Goal: Task Accomplishment & Management: Complete application form

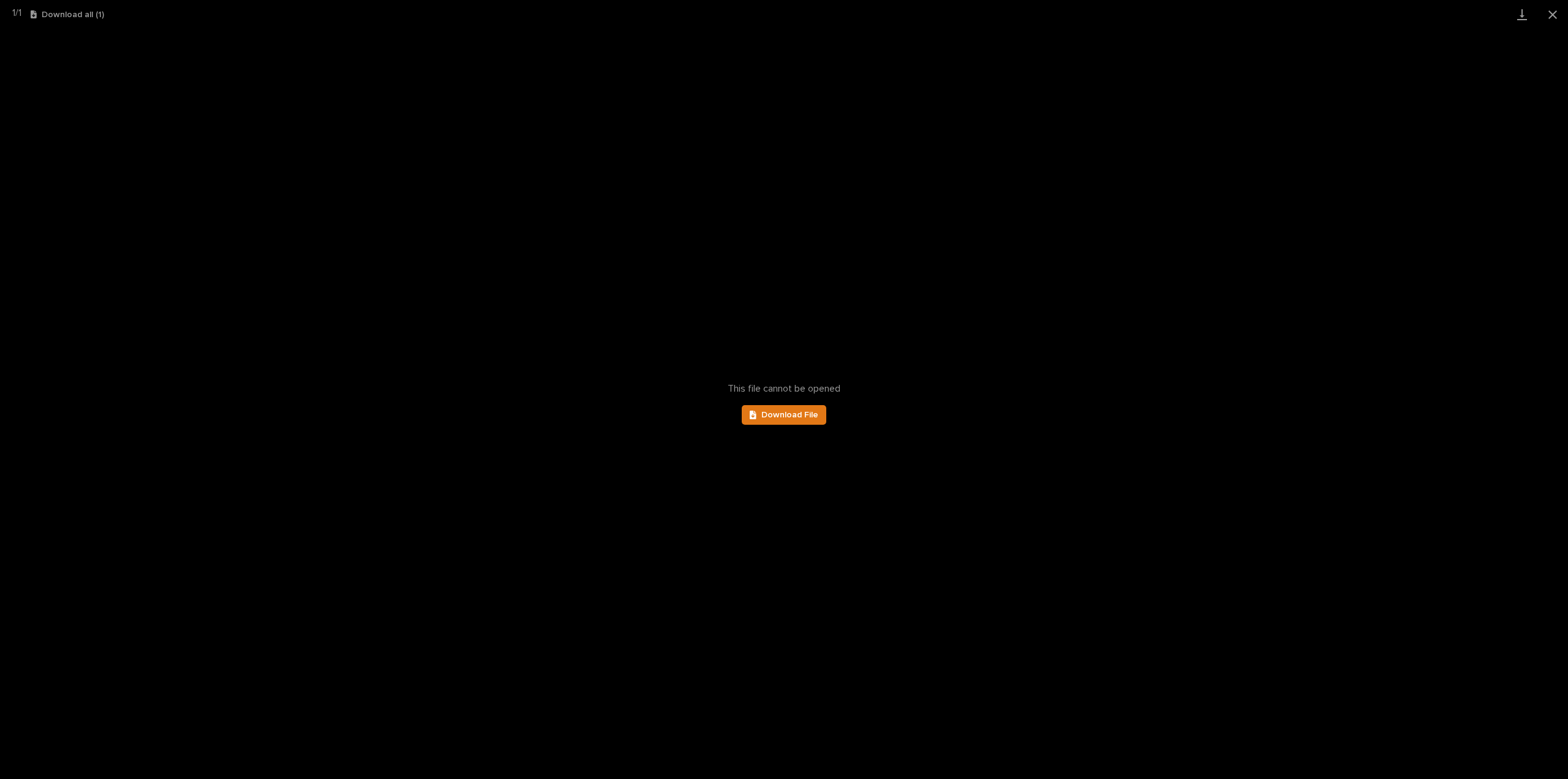
scroll to position [86, 0]
click at [1555, 14] on button "Close gallery" at bounding box center [1553, 14] width 31 height 29
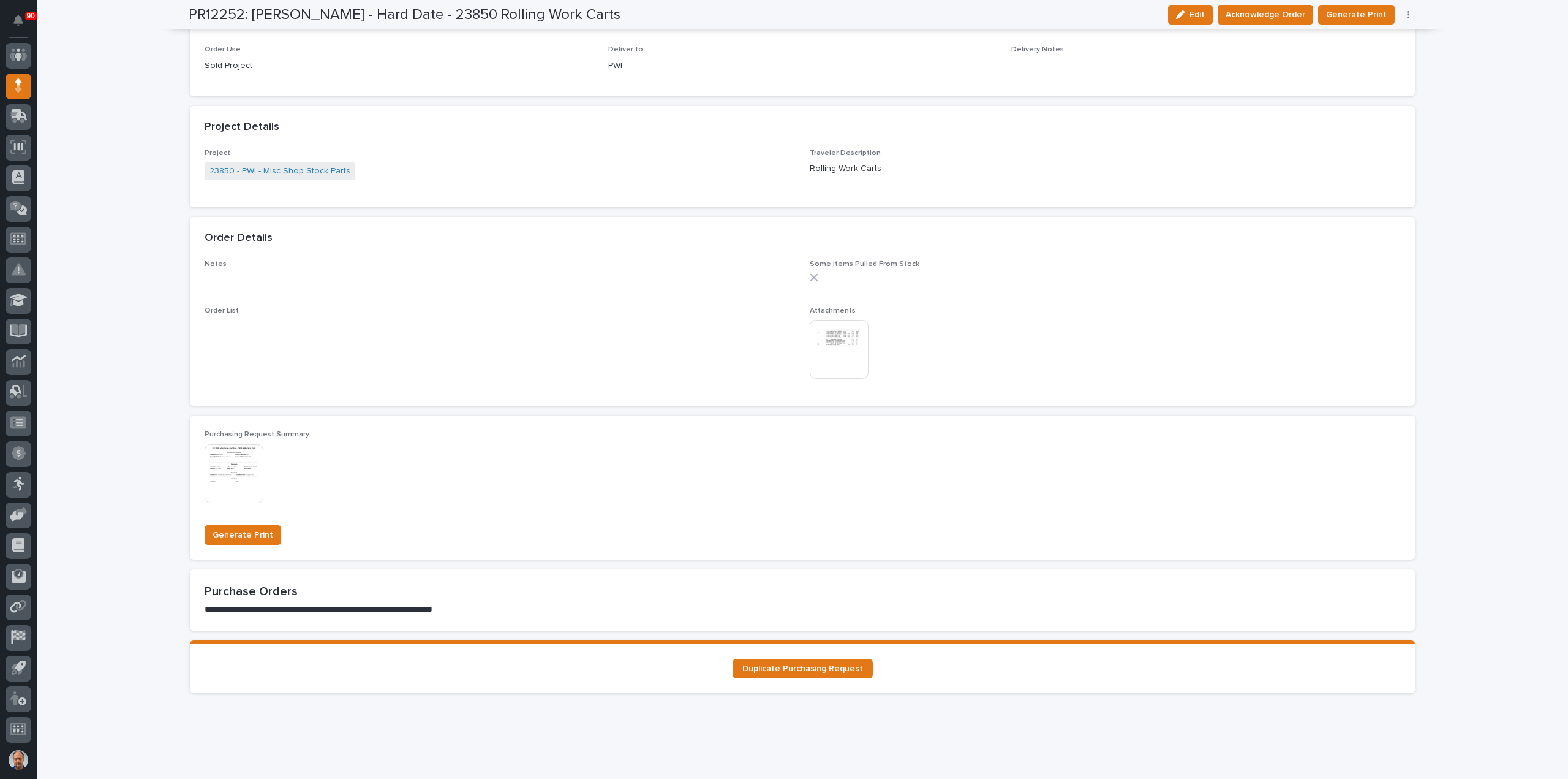
scroll to position [632, 0]
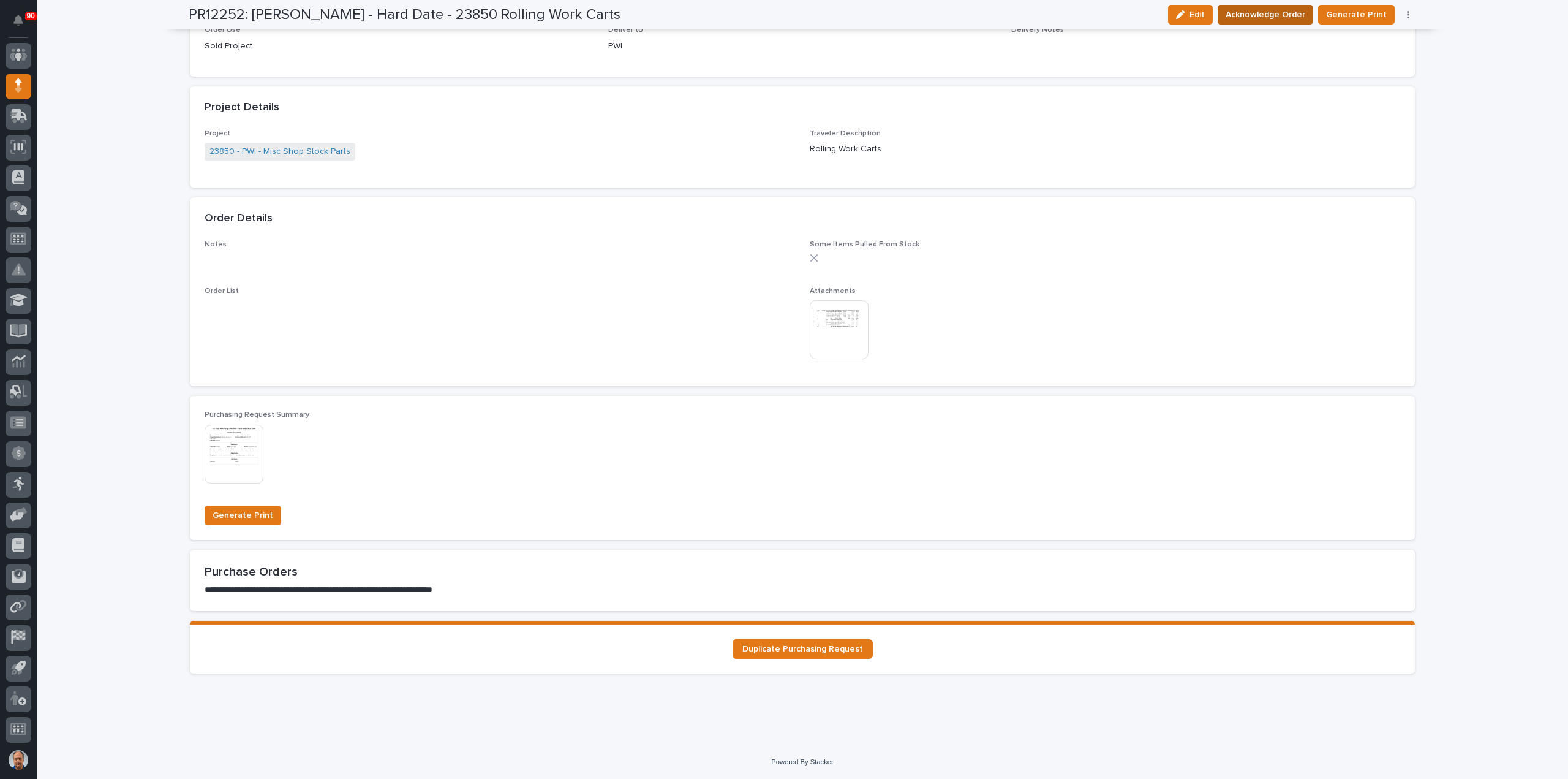
click at [1278, 17] on span "Acknowledge Order" at bounding box center [1265, 15] width 80 height 15
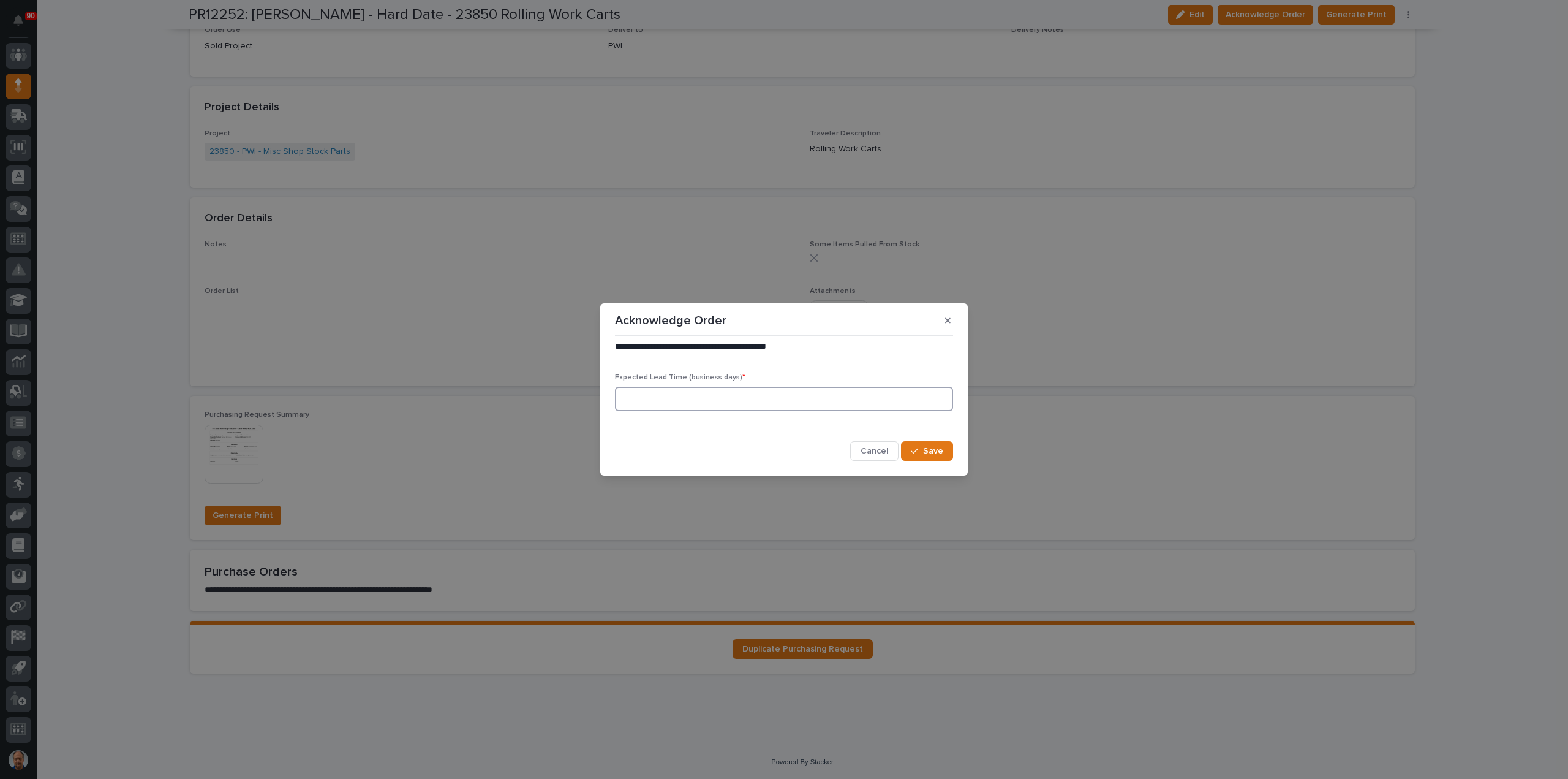
drag, startPoint x: 724, startPoint y: 397, endPoint x: 760, endPoint y: 401, distance: 36.2
click at [732, 397] on input at bounding box center [784, 398] width 338 height 24
type input "2"
click at [931, 445] on button "Save" at bounding box center [927, 450] width 52 height 19
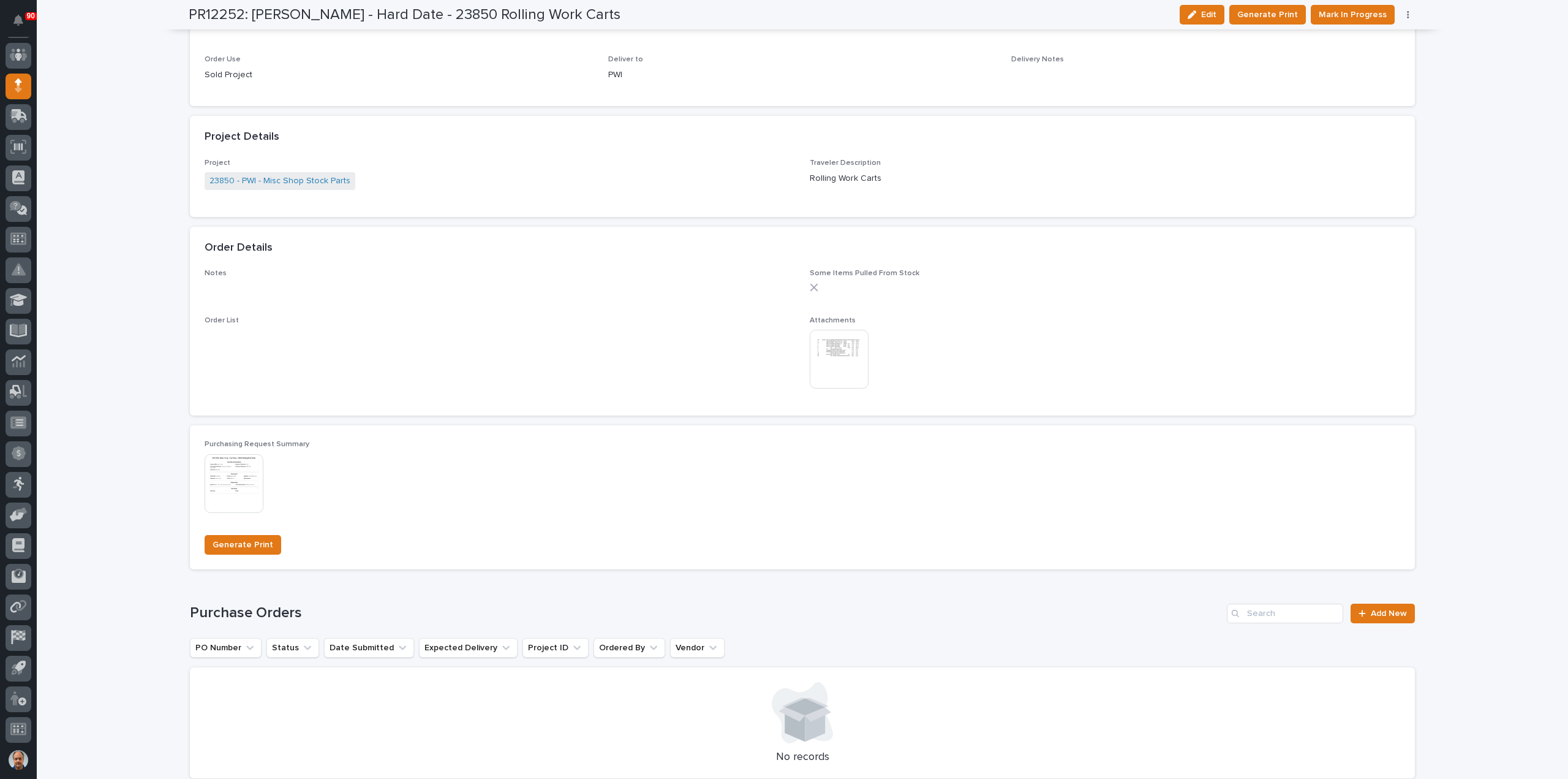
scroll to position [738, 0]
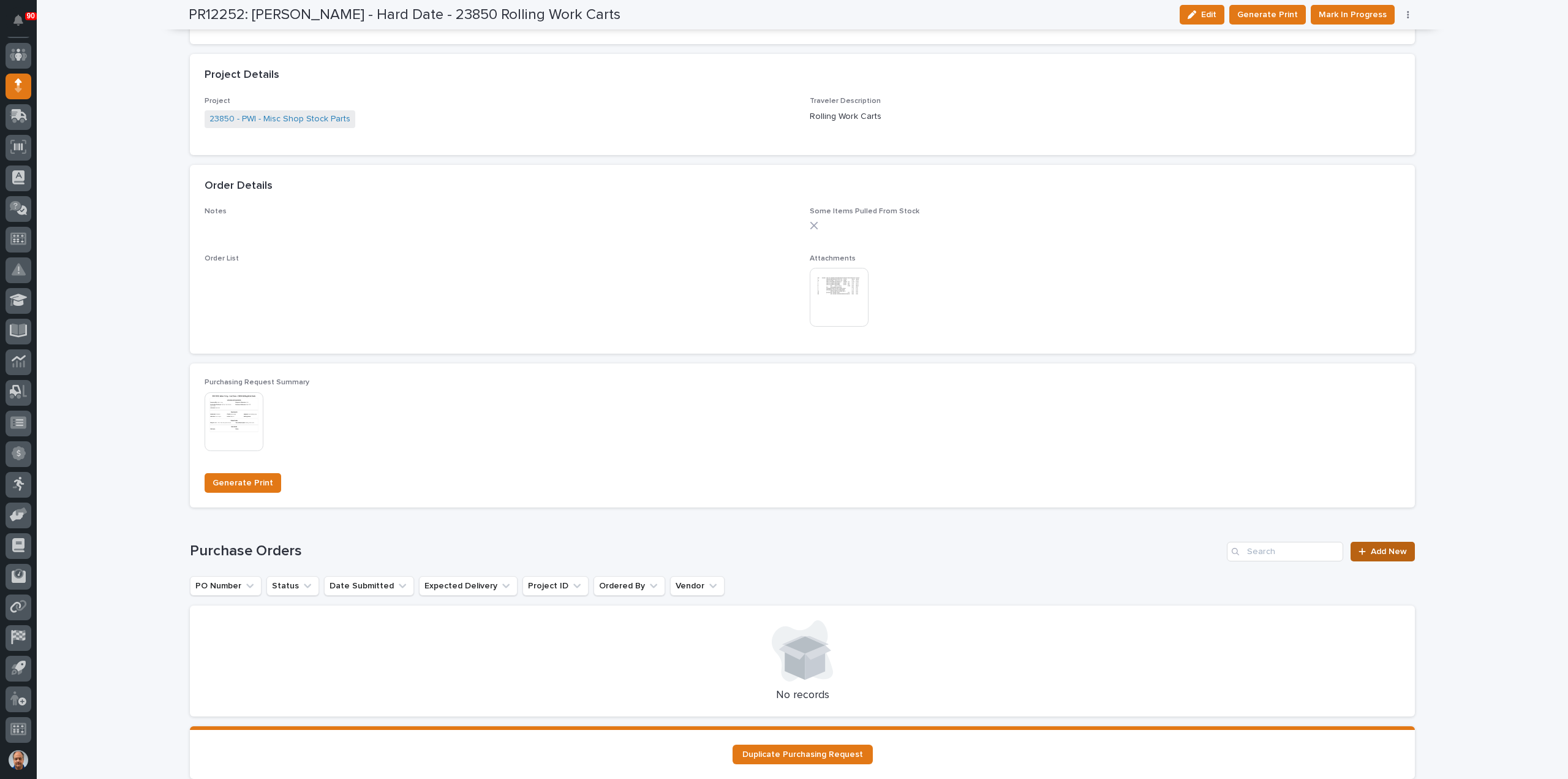
click at [1382, 553] on span "Add New" at bounding box center [1389, 552] width 36 height 8
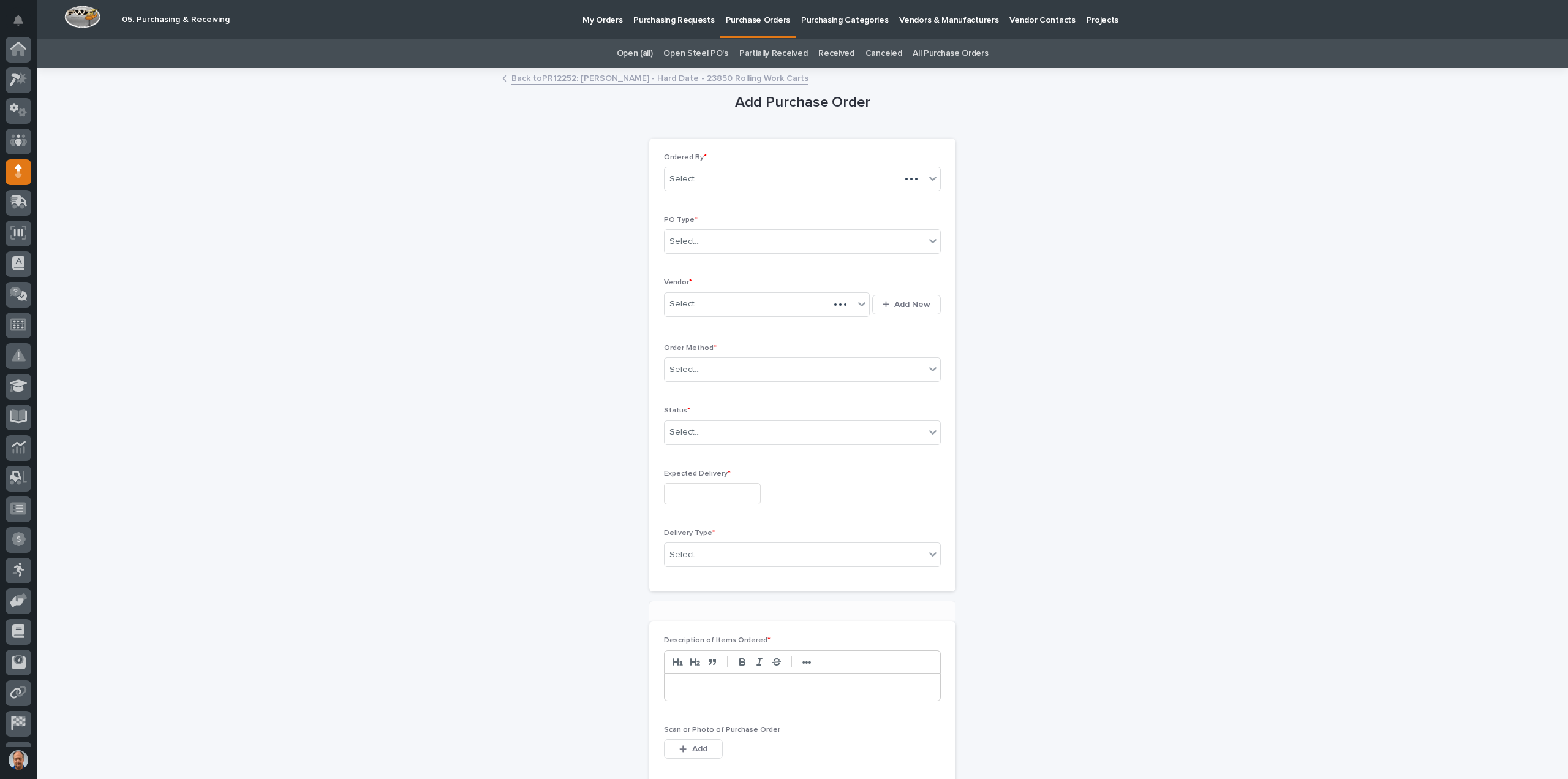
scroll to position [86, 0]
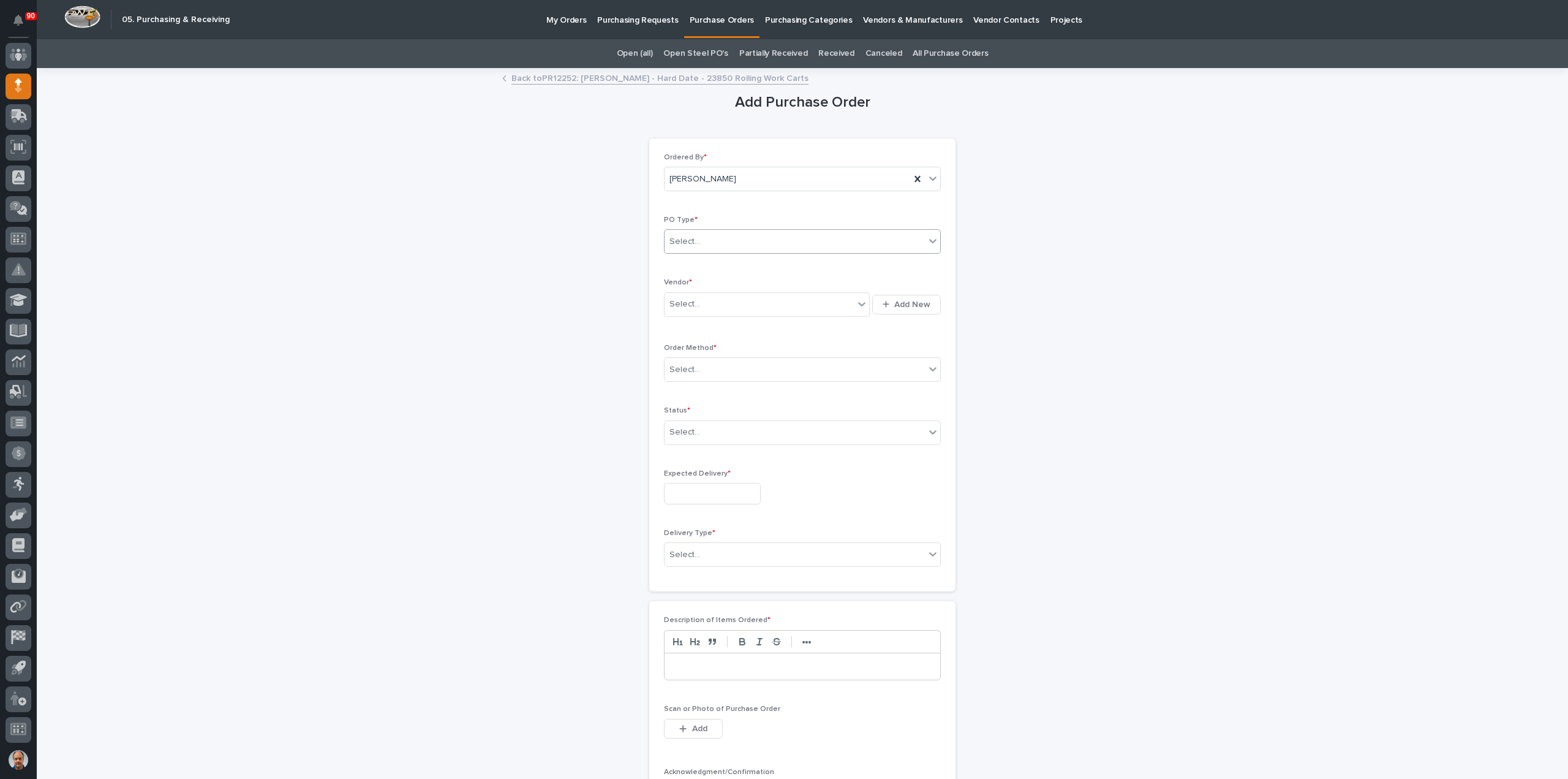
click at [739, 235] on div "Select..." at bounding box center [794, 241] width 261 height 20
click at [701, 288] on div "Paper" at bounding box center [797, 286] width 276 height 22
drag, startPoint x: 705, startPoint y: 304, endPoint x: 712, endPoint y: 312, distance: 10.6
click at [705, 304] on div "Select..." at bounding box center [759, 304] width 189 height 20
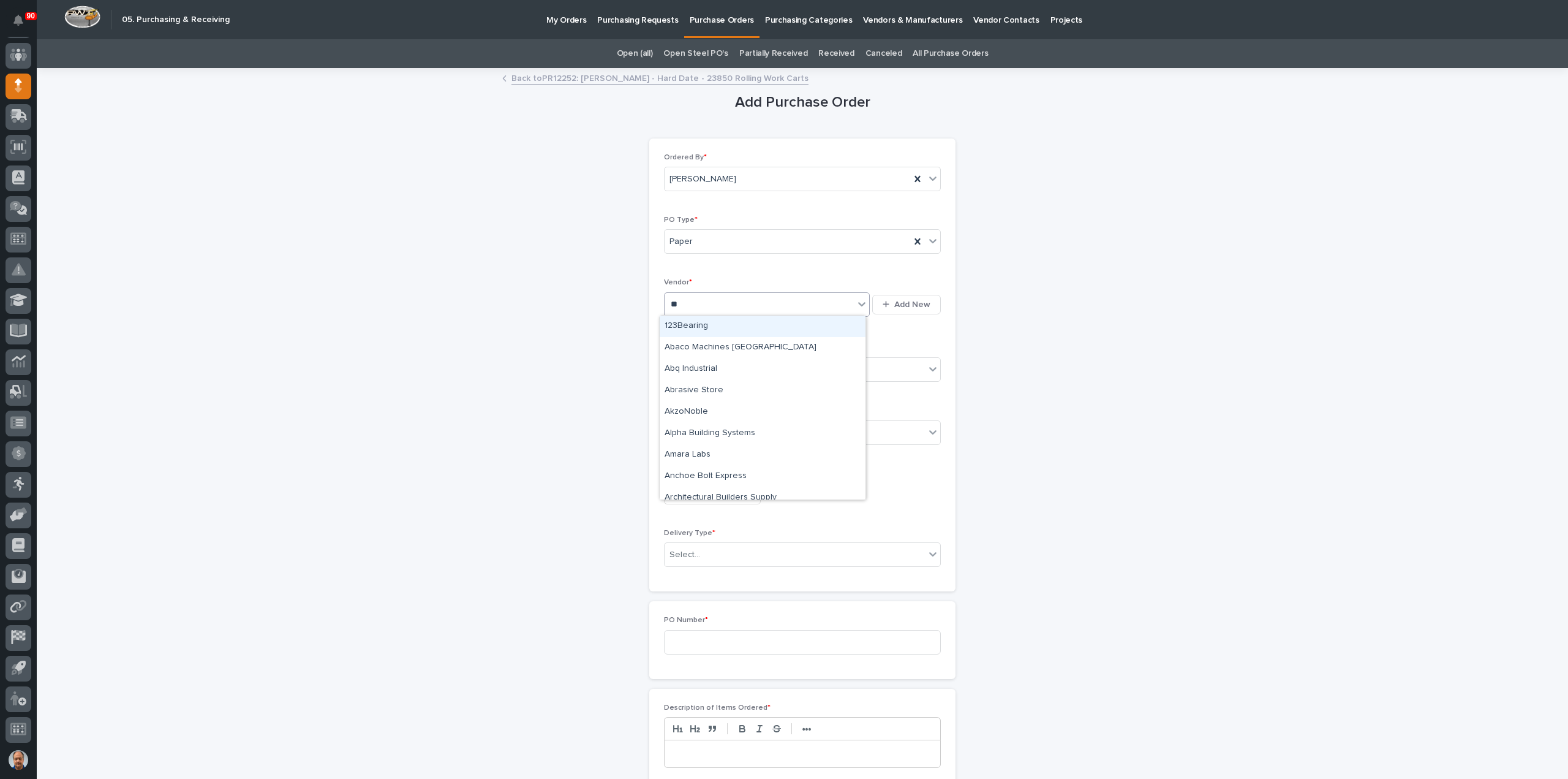
type input "***"
click at [758, 316] on div "B & C Industrial Products" at bounding box center [763, 326] width 206 height 22
drag, startPoint x: 738, startPoint y: 366, endPoint x: 734, endPoint y: 373, distance: 8.1
click at [737, 366] on div "Select..." at bounding box center [794, 370] width 261 height 20
click at [685, 411] on div "Email" at bounding box center [797, 413] width 276 height 22
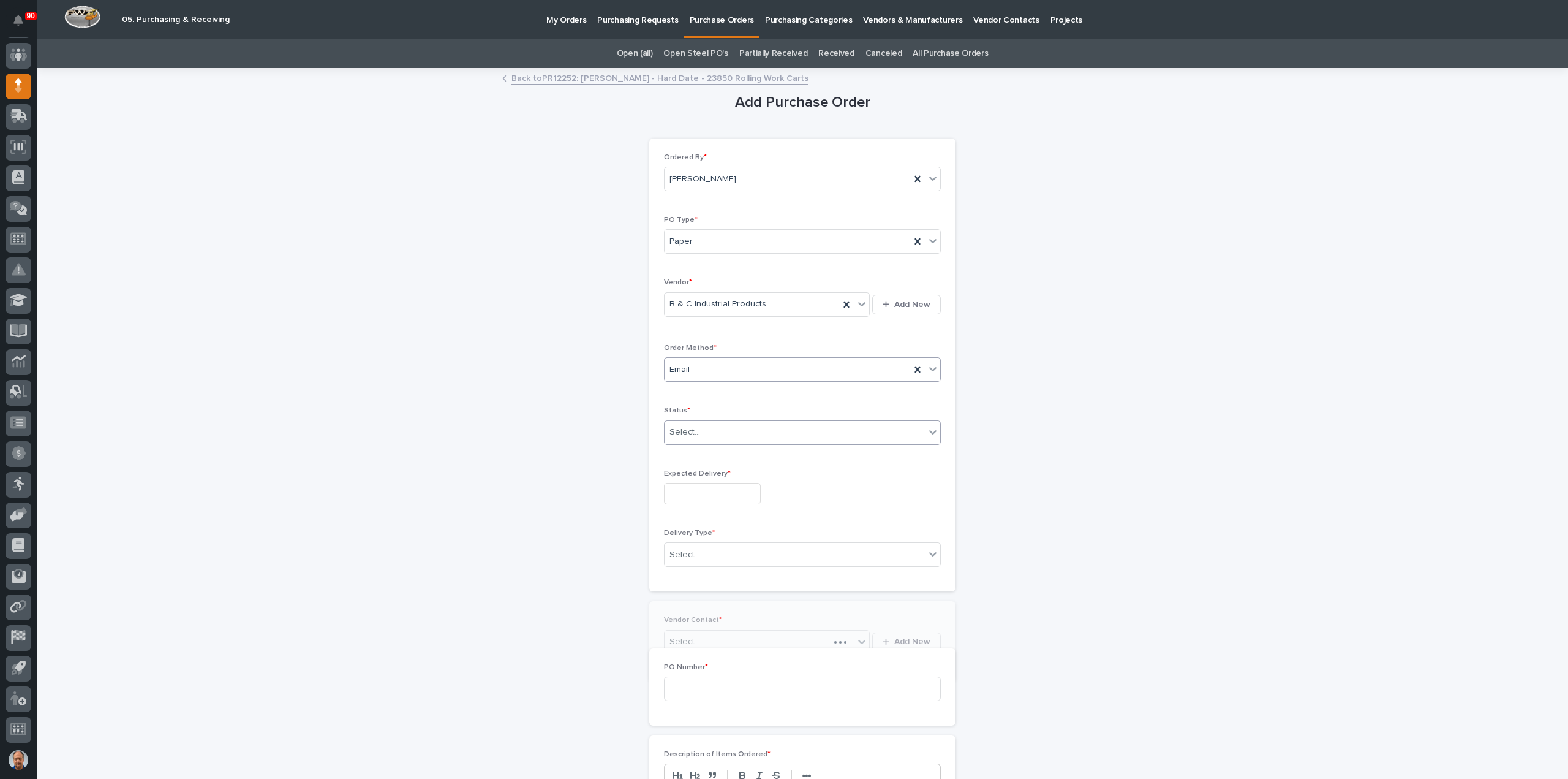
click at [705, 425] on div "Select..." at bounding box center [794, 433] width 261 height 20
click at [702, 463] on div "Created" at bounding box center [797, 454] width 276 height 22
click at [701, 434] on div "Created" at bounding box center [787, 433] width 246 height 20
drag, startPoint x: 701, startPoint y: 464, endPoint x: 704, endPoint y: 479, distance: 15.3
click at [697, 472] on div "Submitted" at bounding box center [797, 475] width 276 height 22
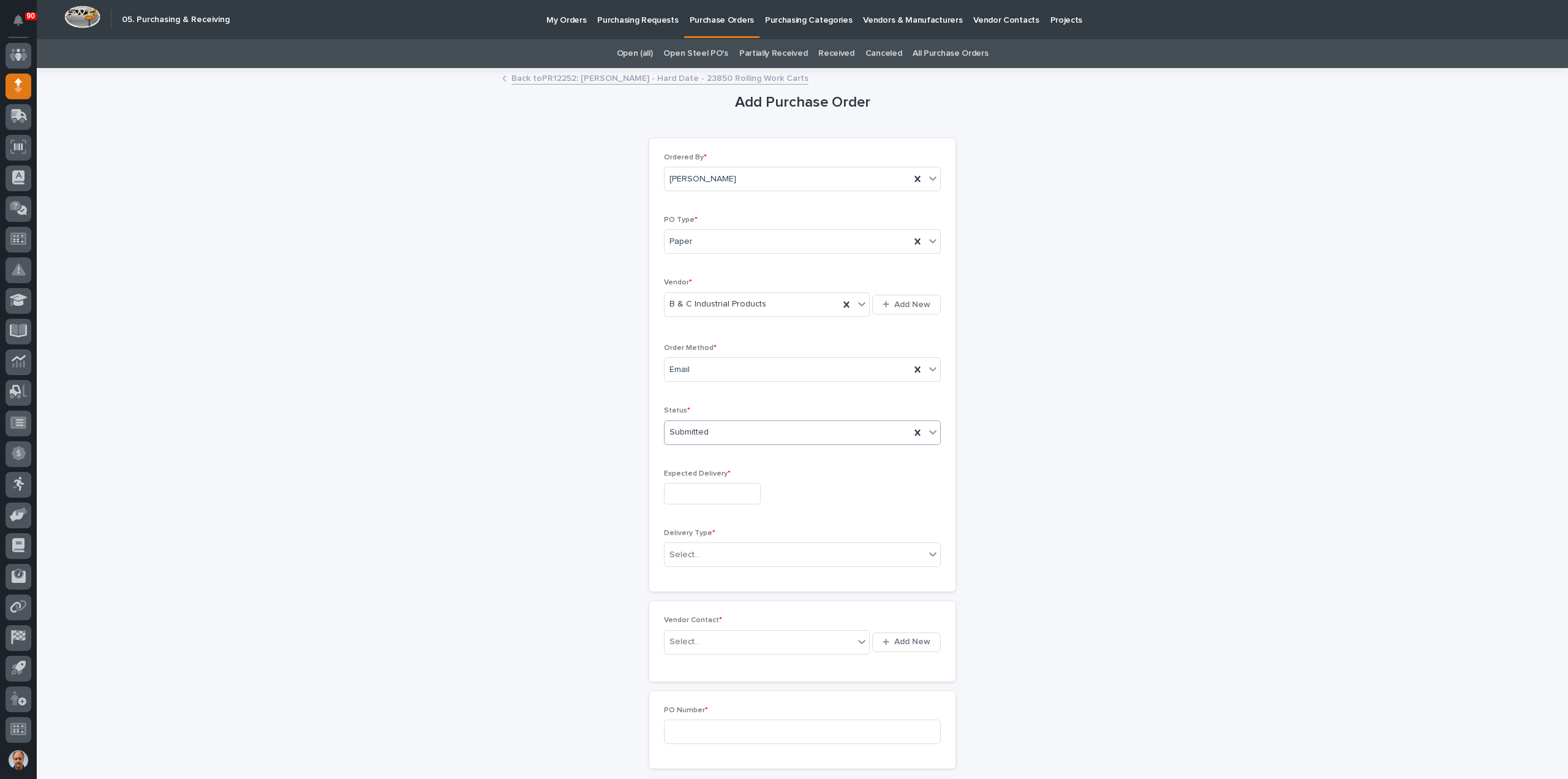
click at [704, 486] on input "text" at bounding box center [712, 494] width 96 height 22
click at [702, 391] on div "17" at bounding box center [704, 392] width 17 height 17
type input "**********"
drag, startPoint x: 703, startPoint y: 552, endPoint x: 712, endPoint y: 558, distance: 10.8
click at [703, 553] on div "Select..." at bounding box center [794, 555] width 261 height 20
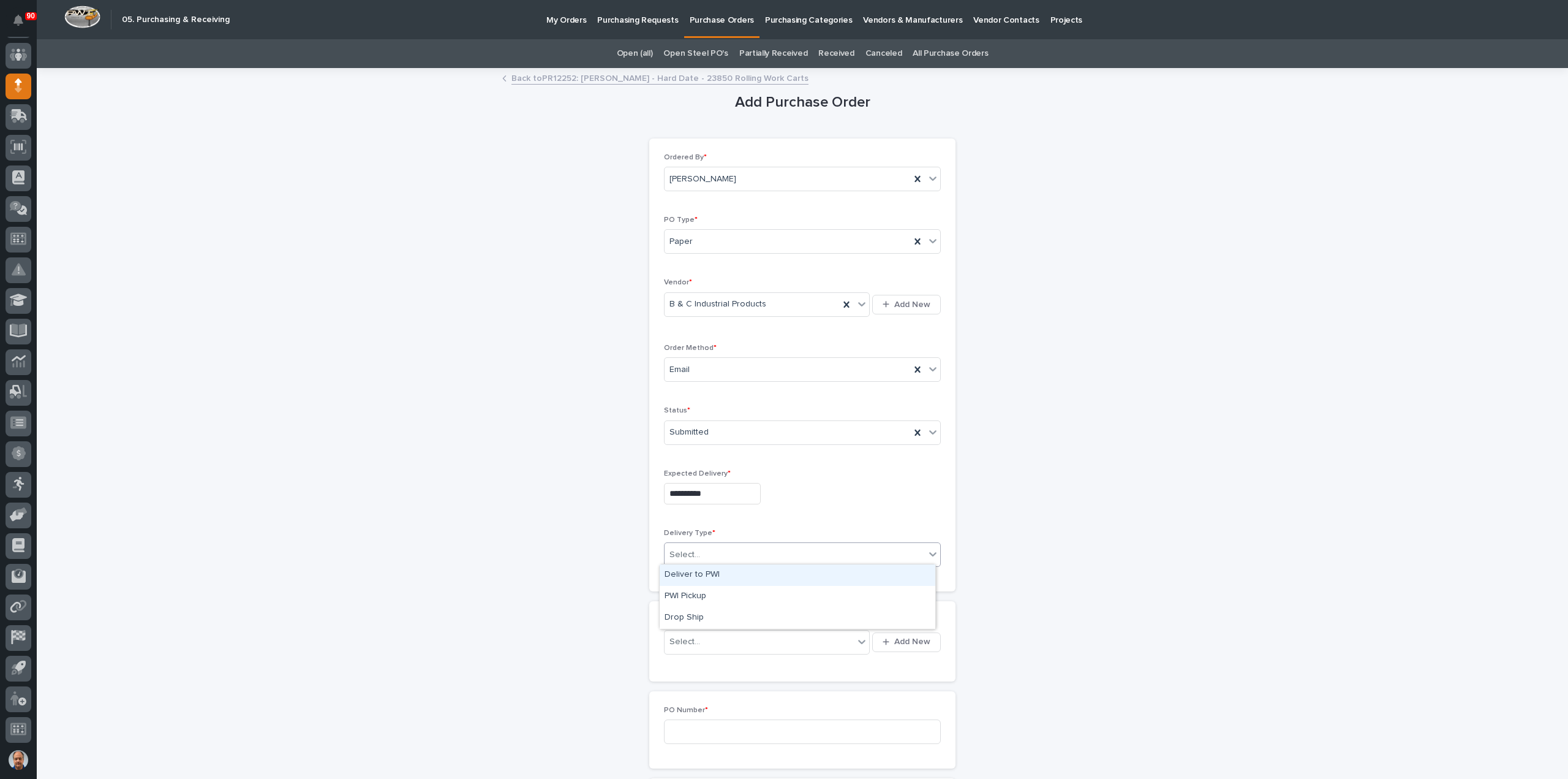
drag, startPoint x: 700, startPoint y: 575, endPoint x: 714, endPoint y: 600, distance: 28.7
click at [699, 575] on div "Deliver to PWI" at bounding box center [797, 575] width 276 height 22
click at [702, 643] on div "Select..." at bounding box center [759, 642] width 189 height 20
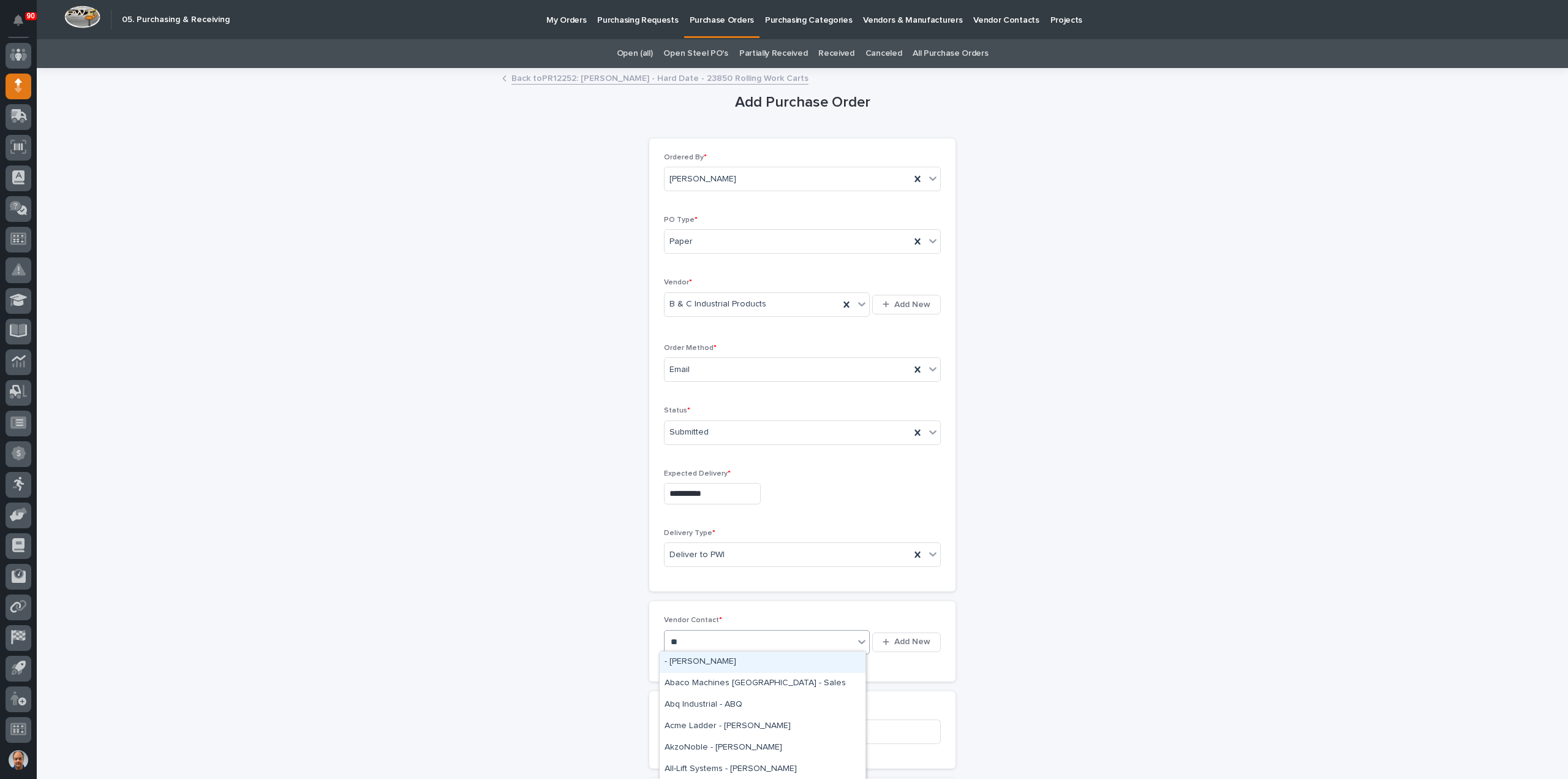
type input "***"
click at [721, 664] on div "B & C Industrial Products -" at bounding box center [763, 662] width 206 height 22
click at [697, 723] on input at bounding box center [802, 731] width 277 height 24
drag, startPoint x: 708, startPoint y: 719, endPoint x: 716, endPoint y: 723, distance: 8.9
click at [709, 724] on input at bounding box center [802, 731] width 277 height 24
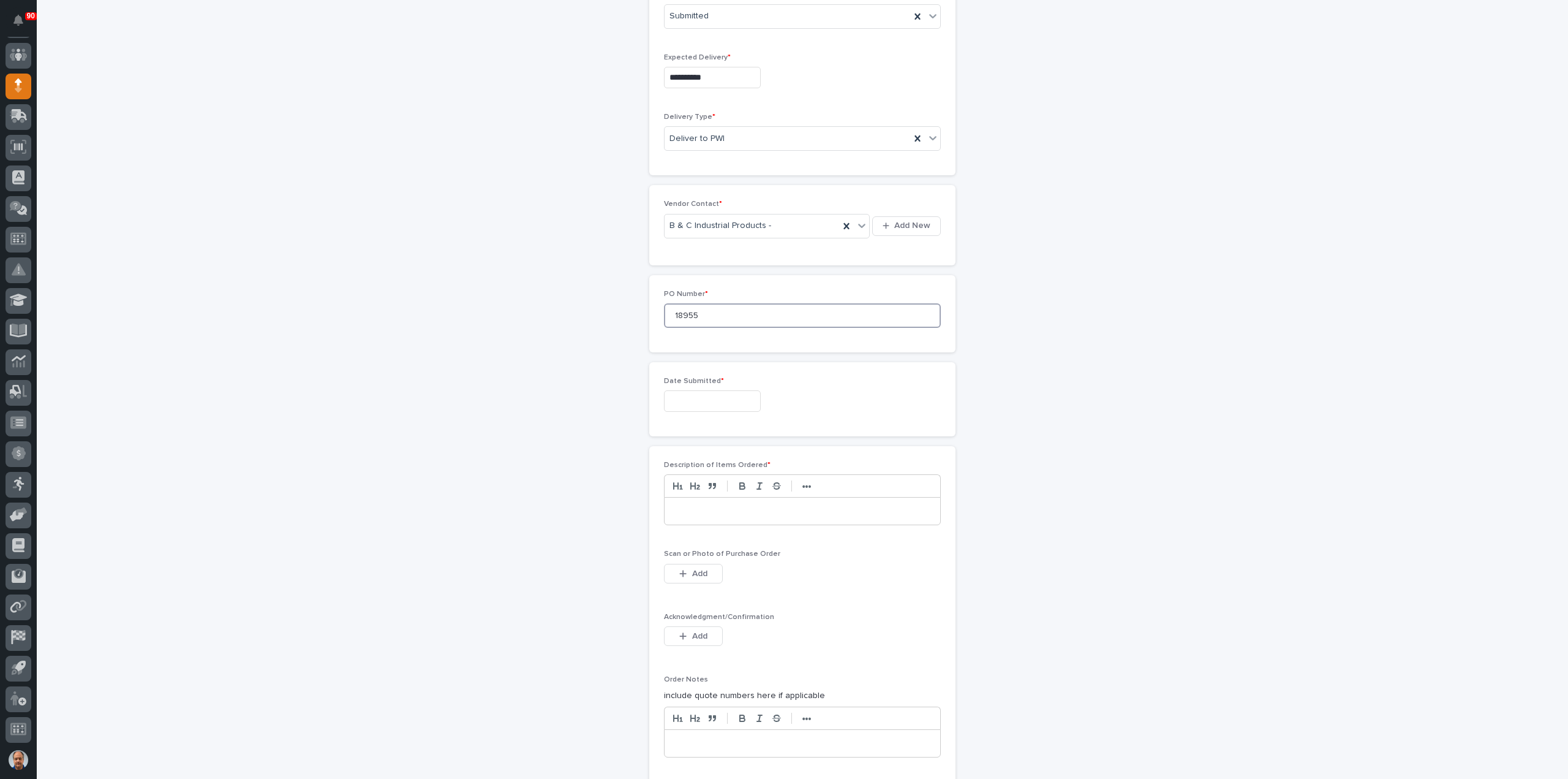
scroll to position [429, 0]
type input "18955"
click at [697, 391] on input "text" at bounding box center [712, 388] width 96 height 22
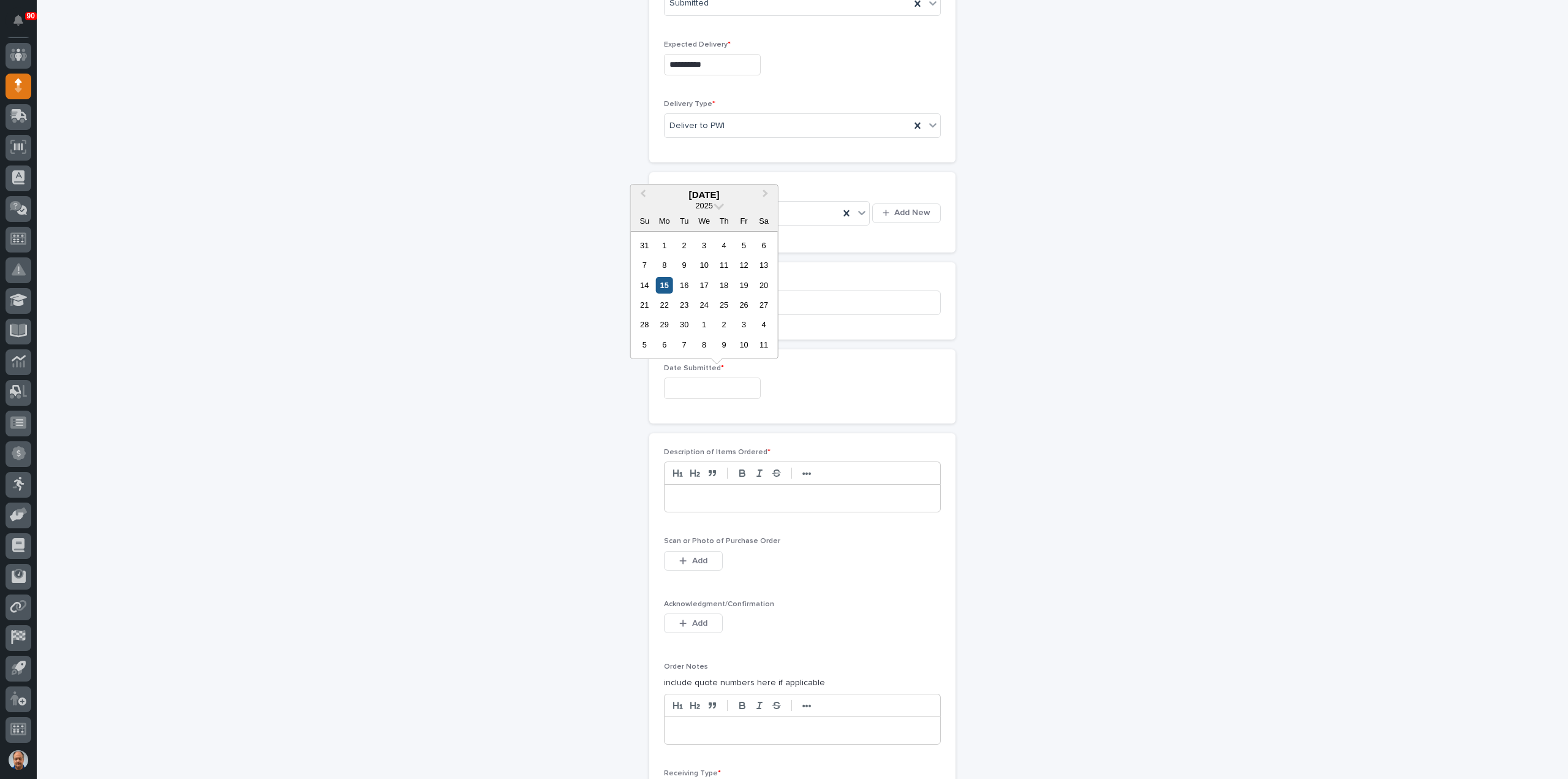
click at [661, 286] on div "15" at bounding box center [665, 285] width 17 height 17
type input "**********"
click at [735, 496] on p at bounding box center [802, 498] width 257 height 13
click at [704, 555] on button "Add" at bounding box center [693, 560] width 59 height 19
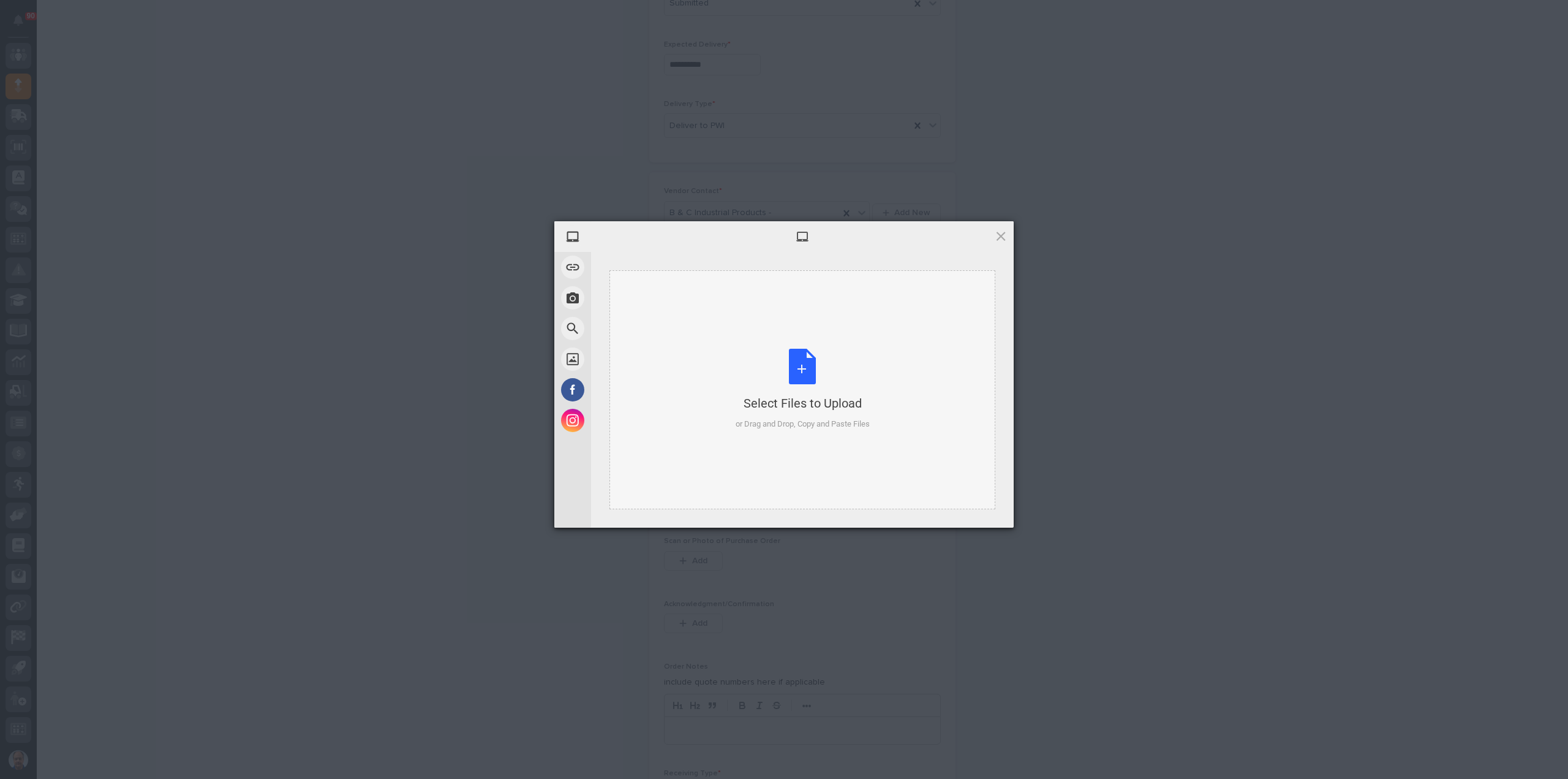
click at [794, 372] on div "Select Files to Upload or Drag and Drop, Copy and Paste Files" at bounding box center [803, 389] width 134 height 81
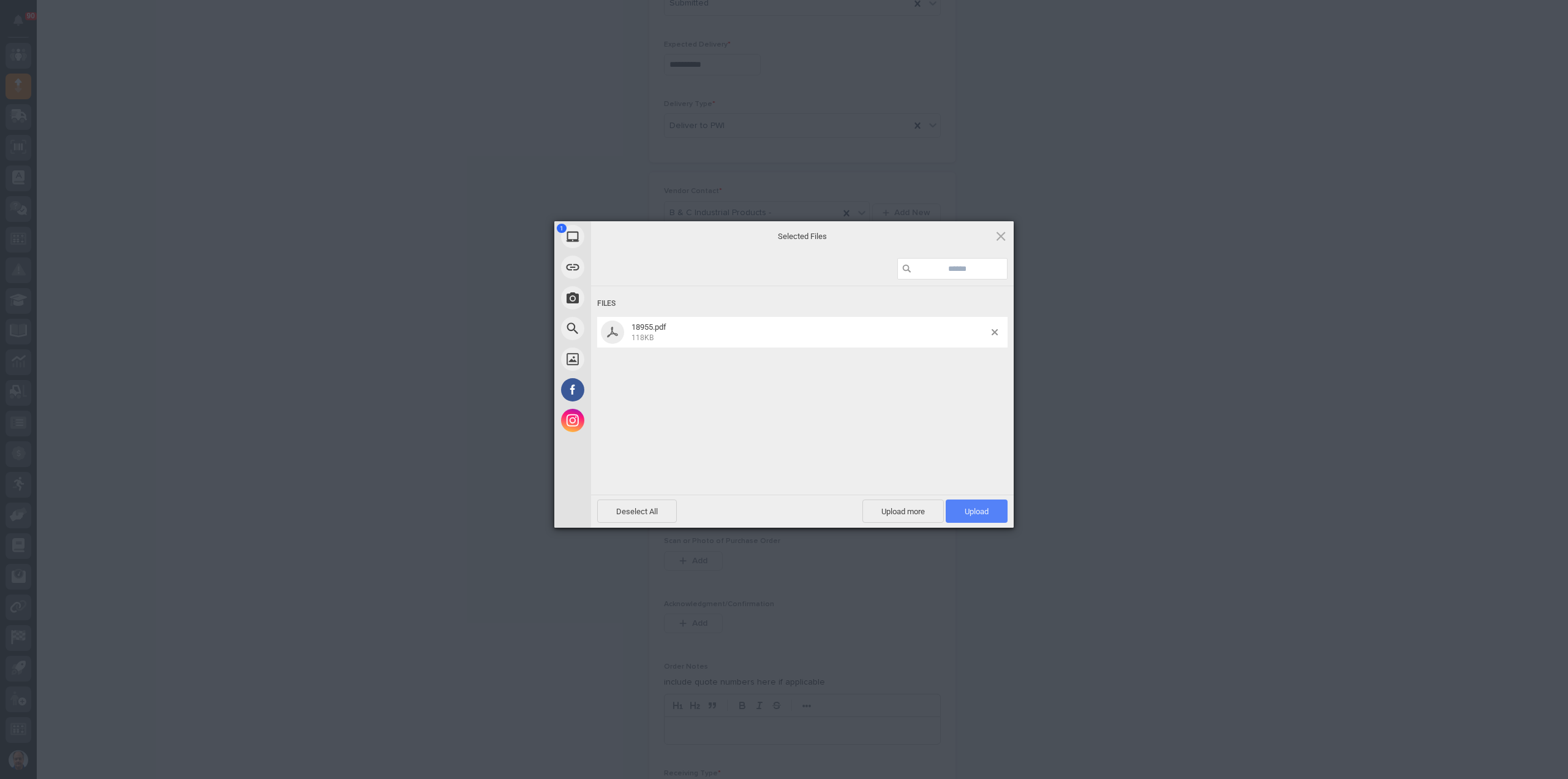
click at [982, 506] on span "Upload 1" at bounding box center [976, 511] width 24 height 9
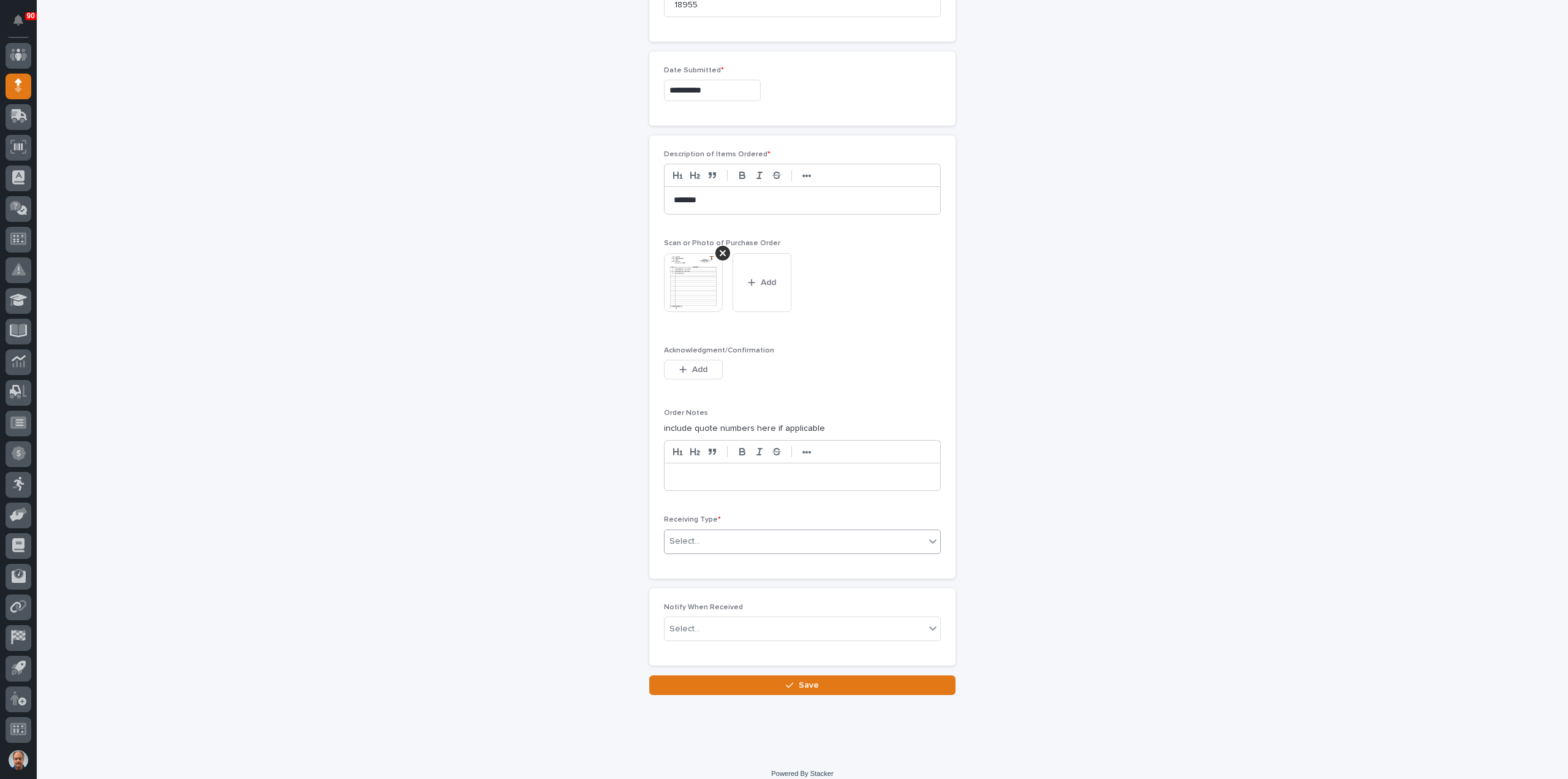
scroll to position [733, 0]
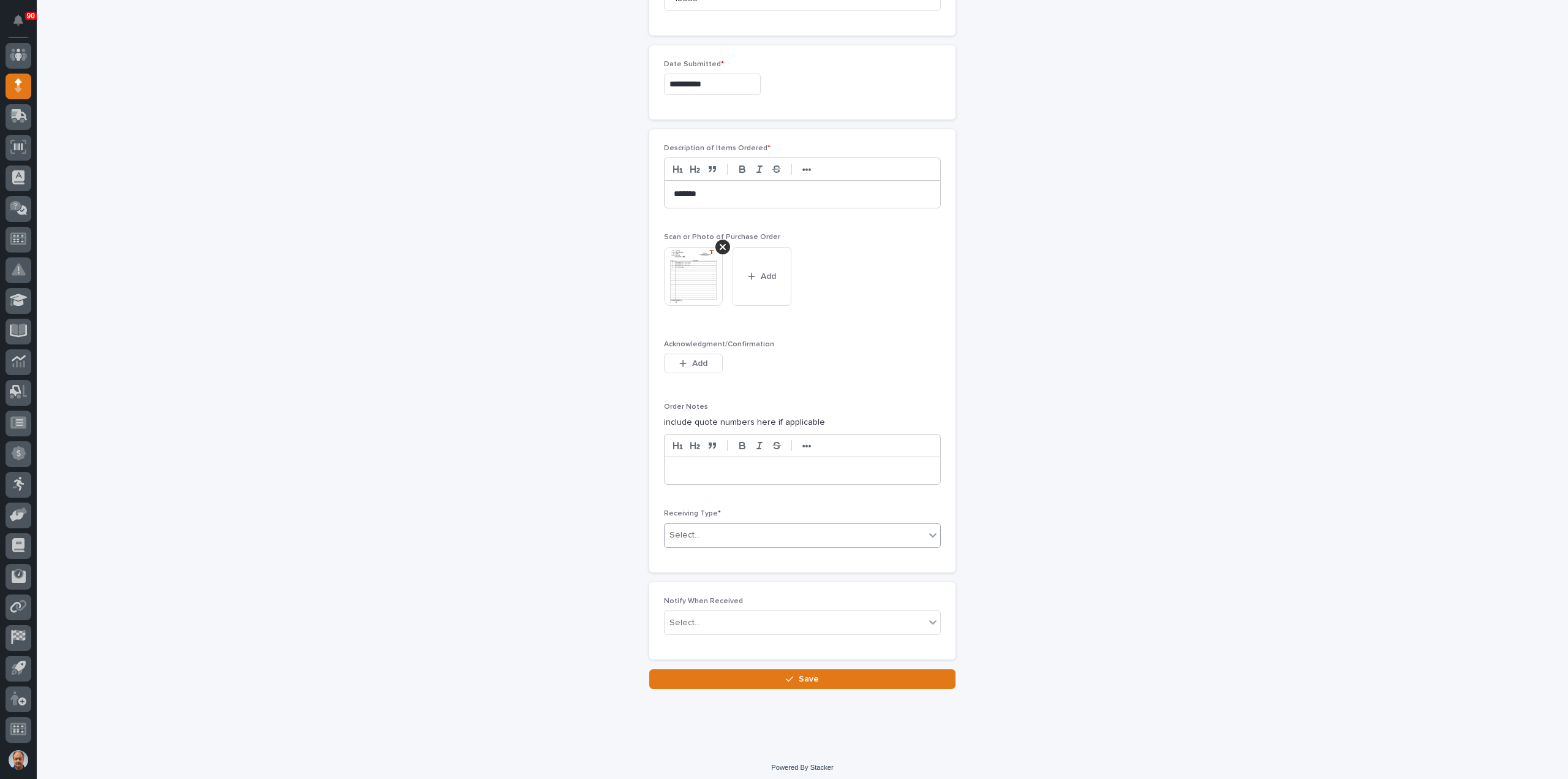
click at [769, 525] on div "Select..." at bounding box center [794, 535] width 261 height 20
click at [712, 614] on div "Deliver to" at bounding box center [797, 618] width 276 height 22
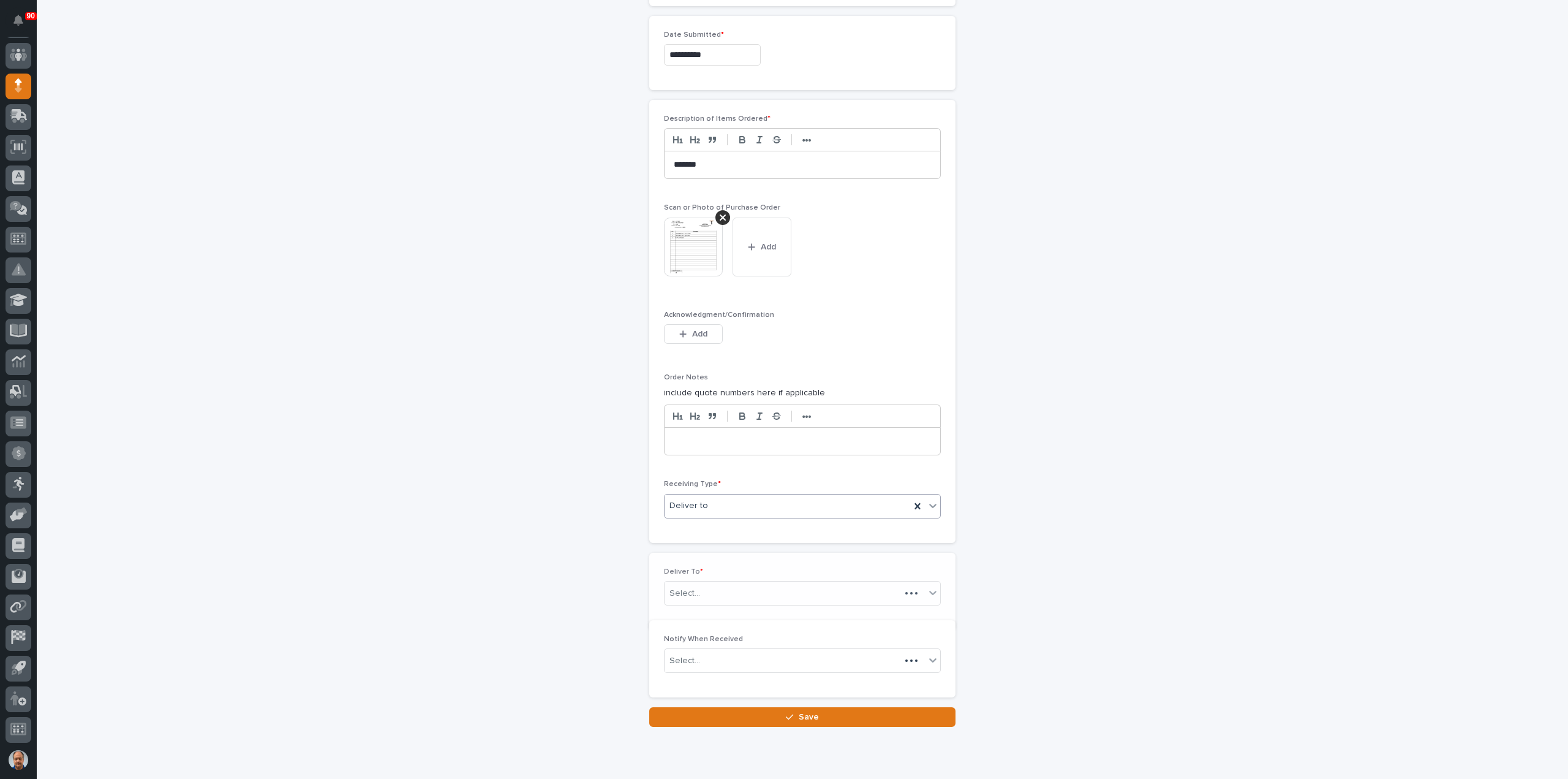
scroll to position [776, 0]
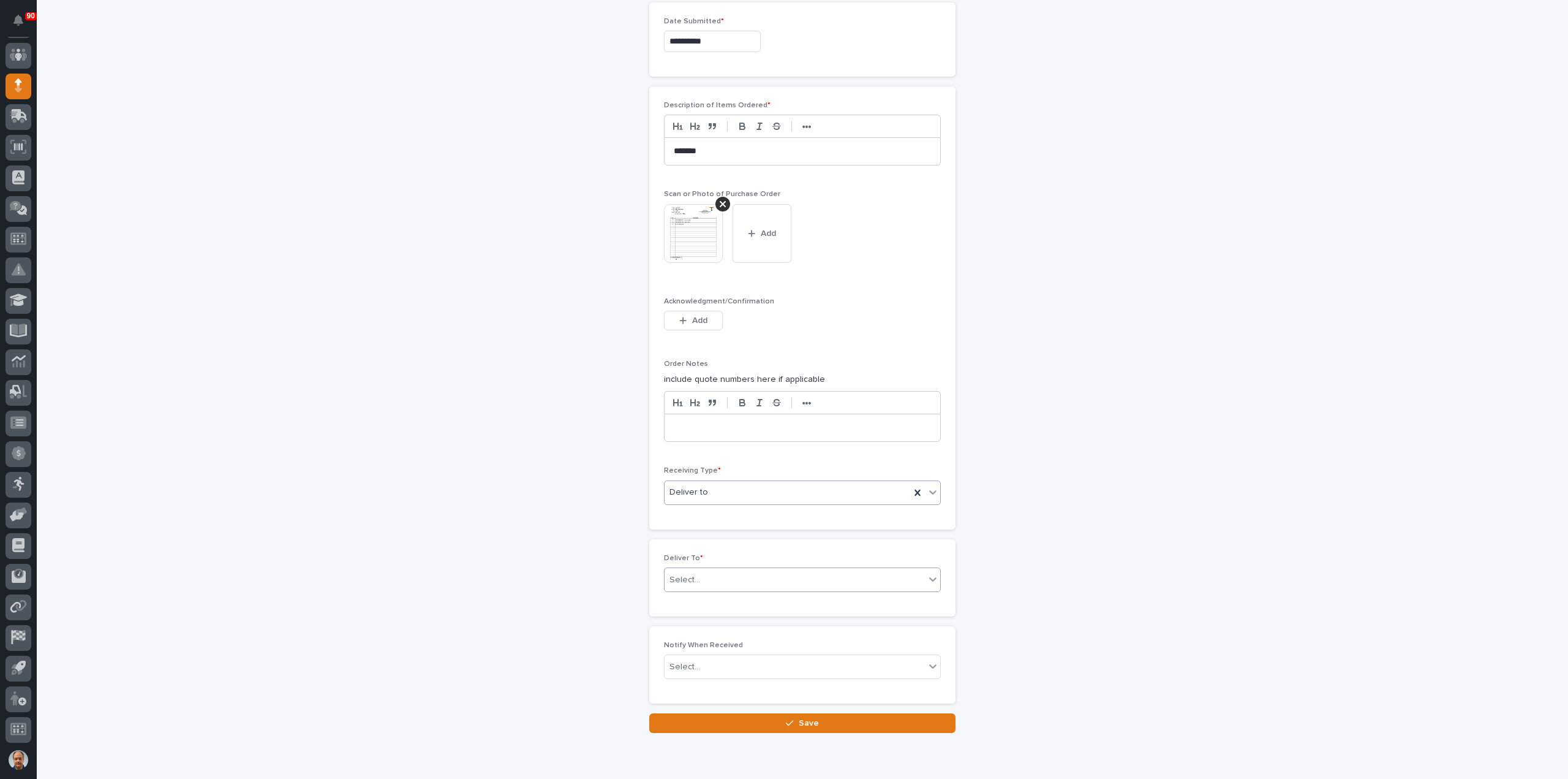
click at [750, 574] on div "Select..." at bounding box center [794, 580] width 261 height 20
type input "****"
click at [714, 616] on div "[PERSON_NAME] [PERSON_NAME]" at bounding box center [797, 619] width 276 height 22
click at [805, 720] on span "Save" at bounding box center [809, 723] width 20 height 11
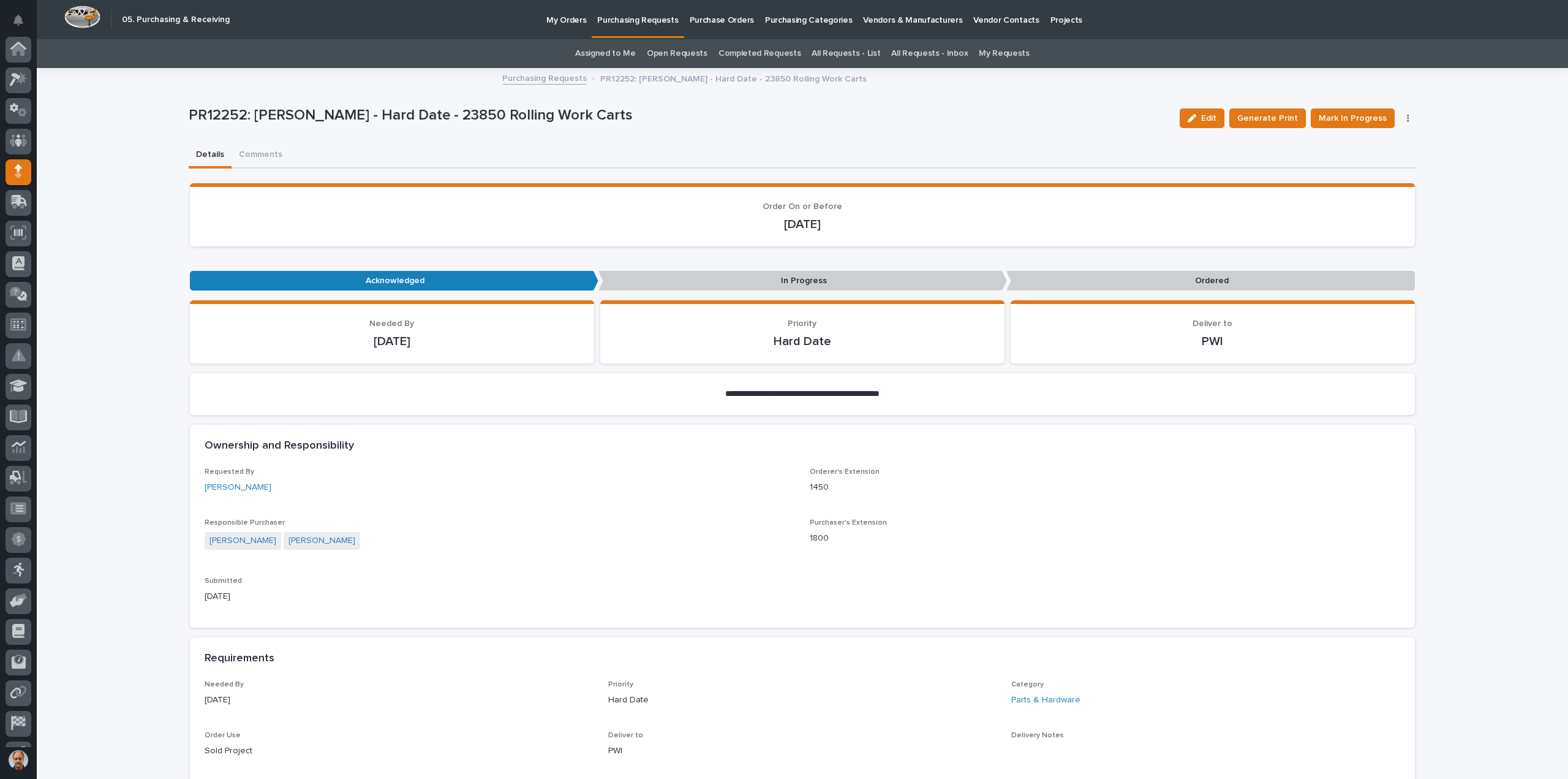
scroll to position [86, 0]
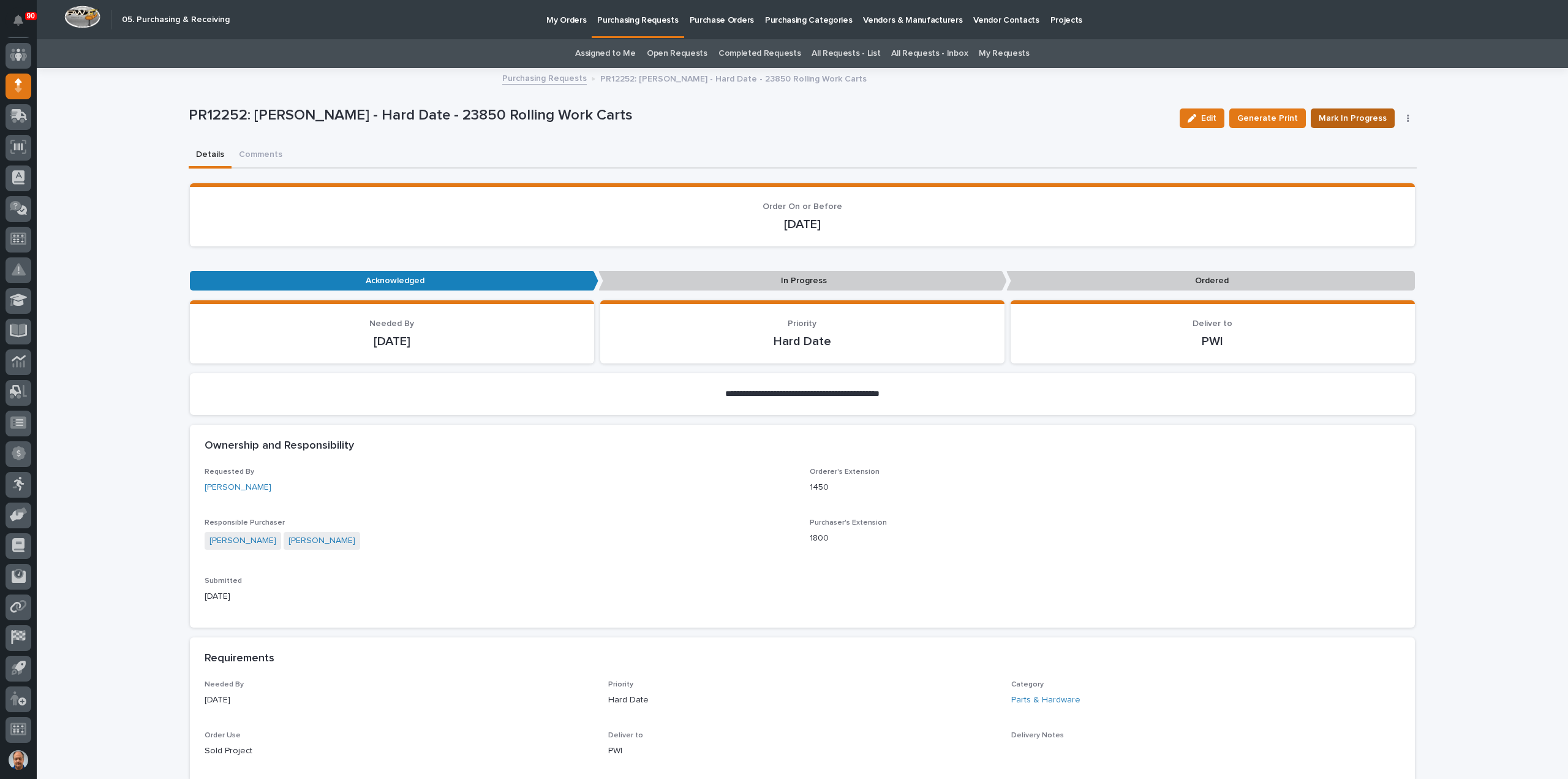
click at [1363, 118] on span "Mark In Progress" at bounding box center [1353, 118] width 68 height 15
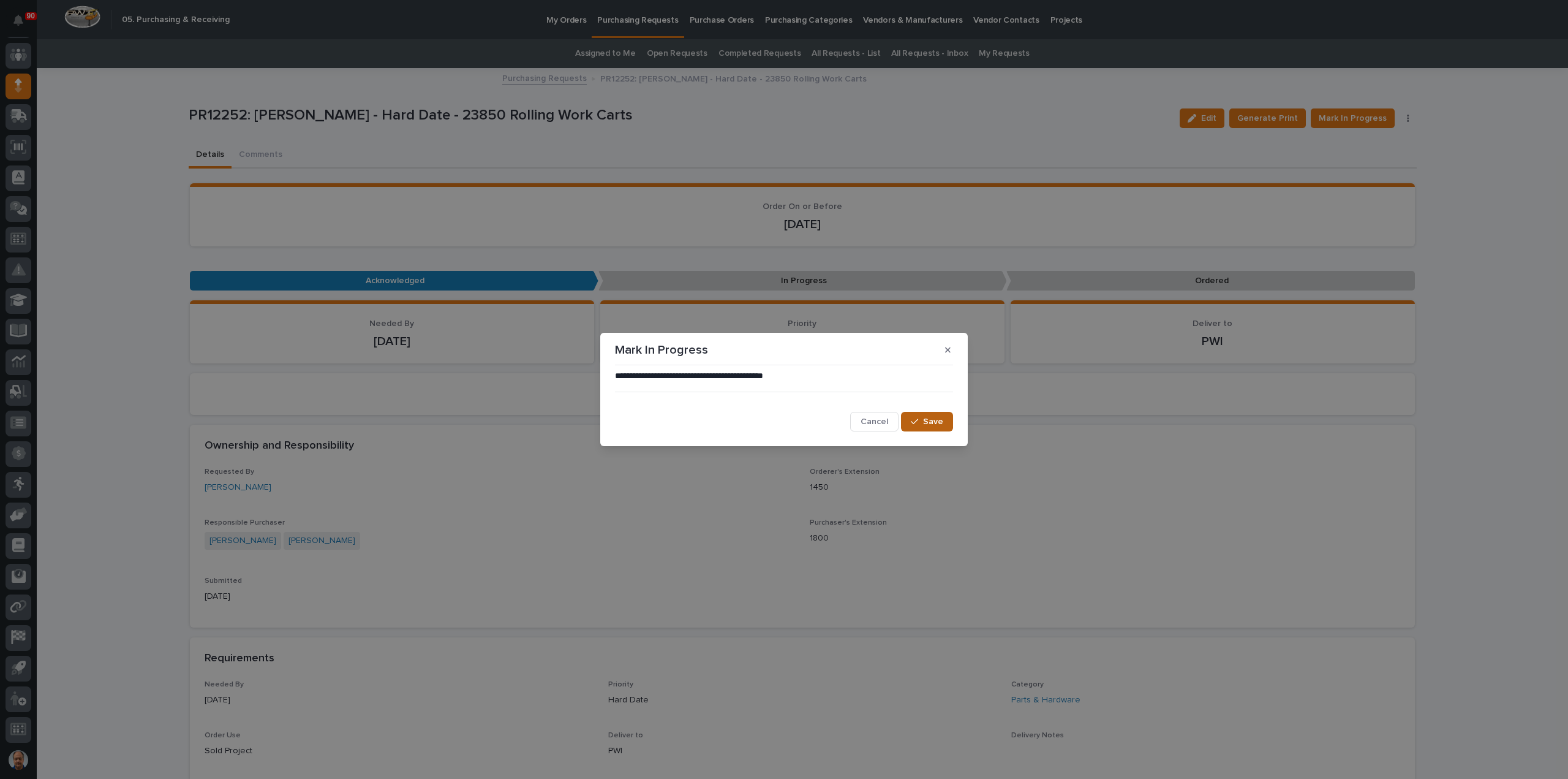
click at [928, 418] on span "Save" at bounding box center [934, 421] width 20 height 11
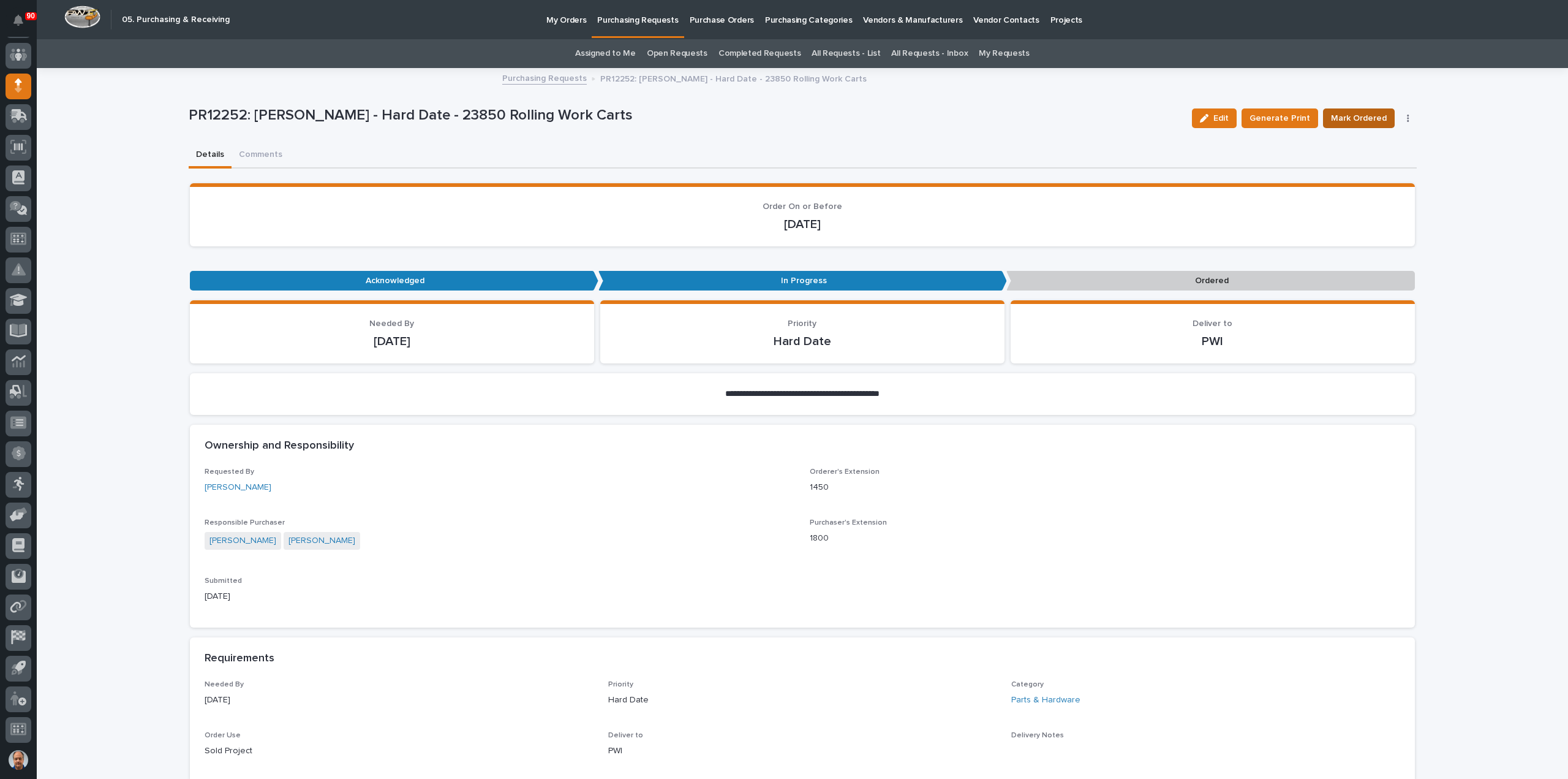
click at [1358, 115] on span "Mark Ordered" at bounding box center [1358, 118] width 56 height 15
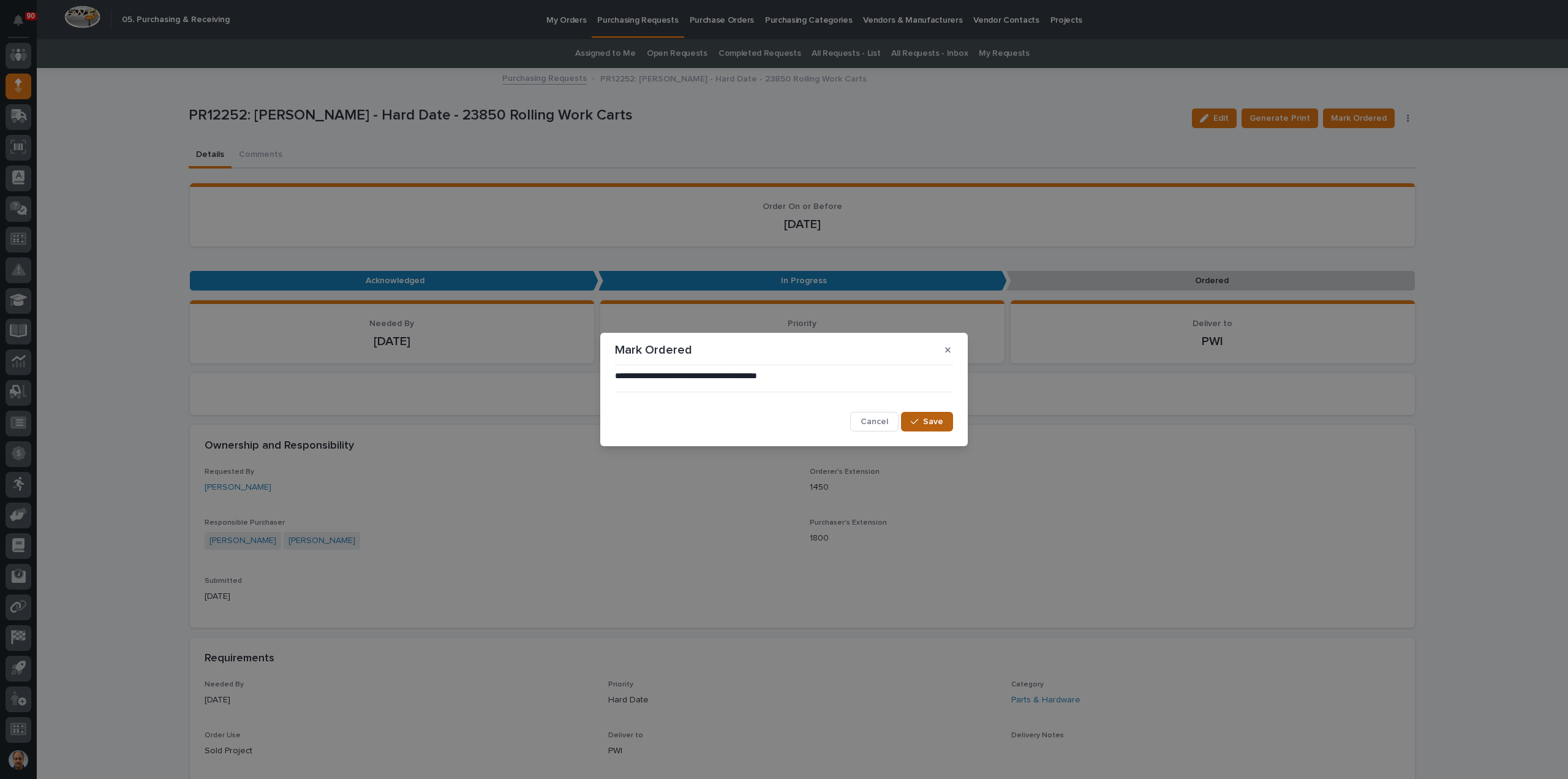
click at [934, 421] on span "Save" at bounding box center [934, 421] width 20 height 11
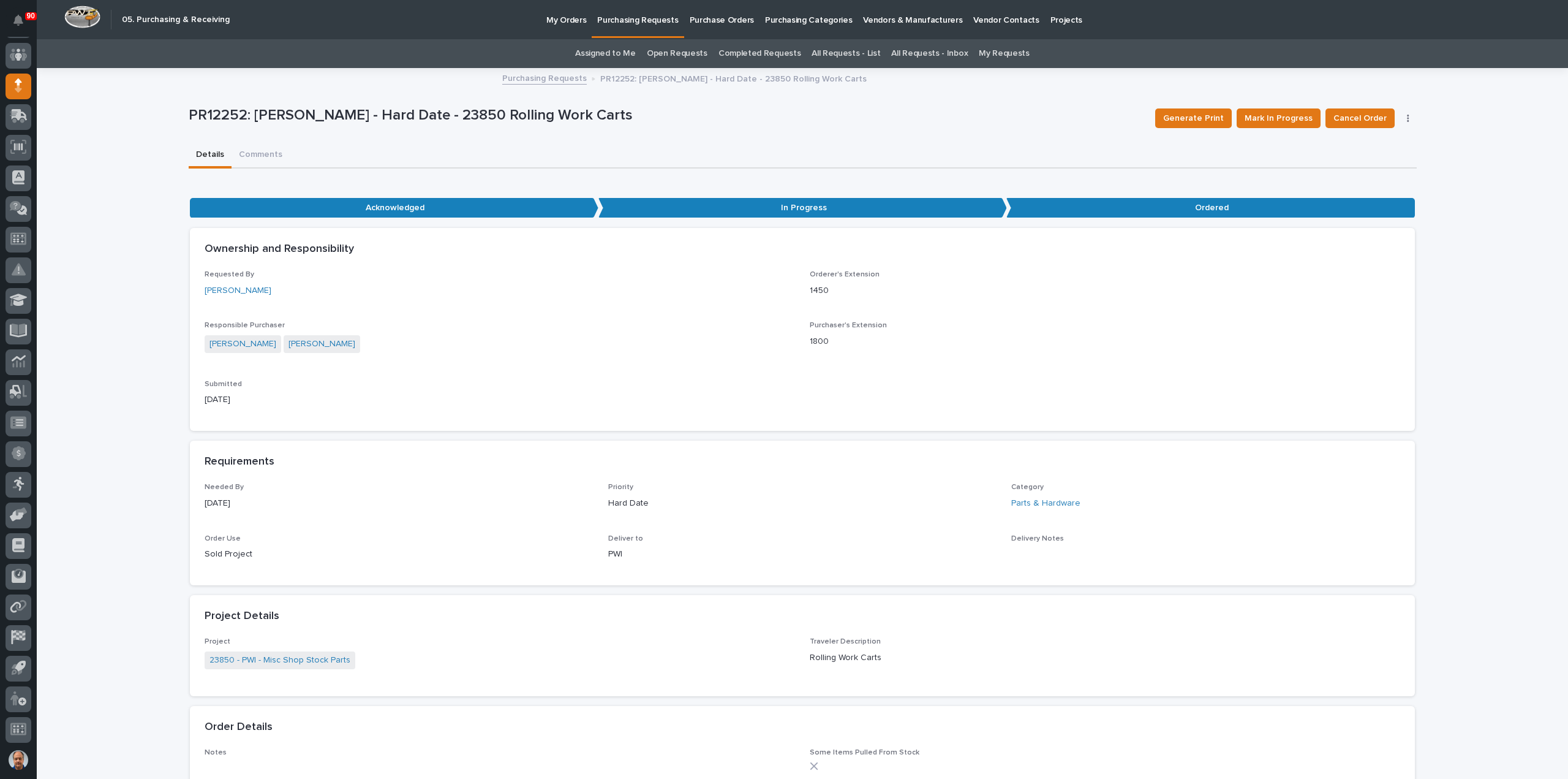
click at [634, 19] on p "Purchasing Requests" at bounding box center [638, 13] width 80 height 26
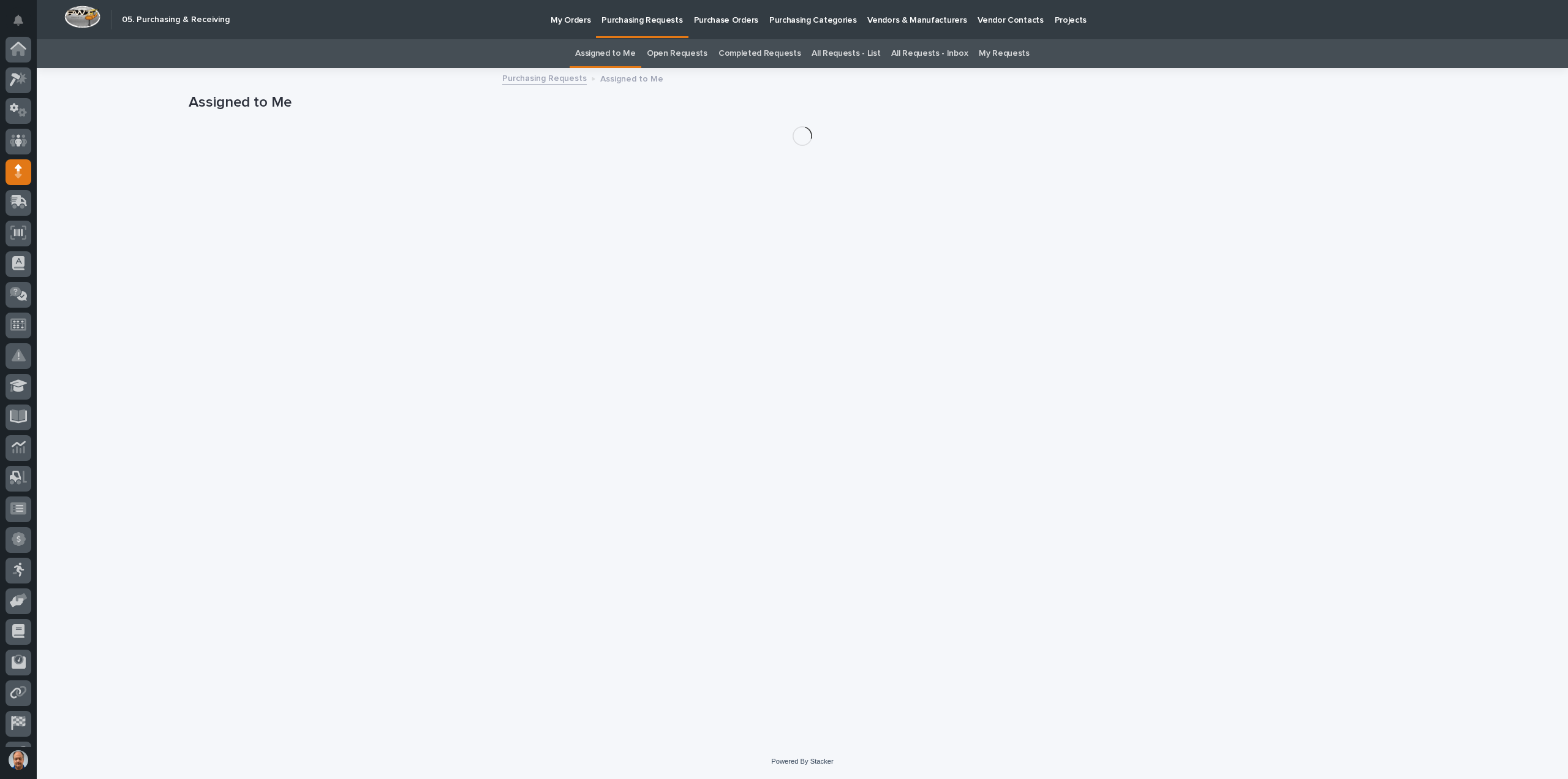
scroll to position [86, 0]
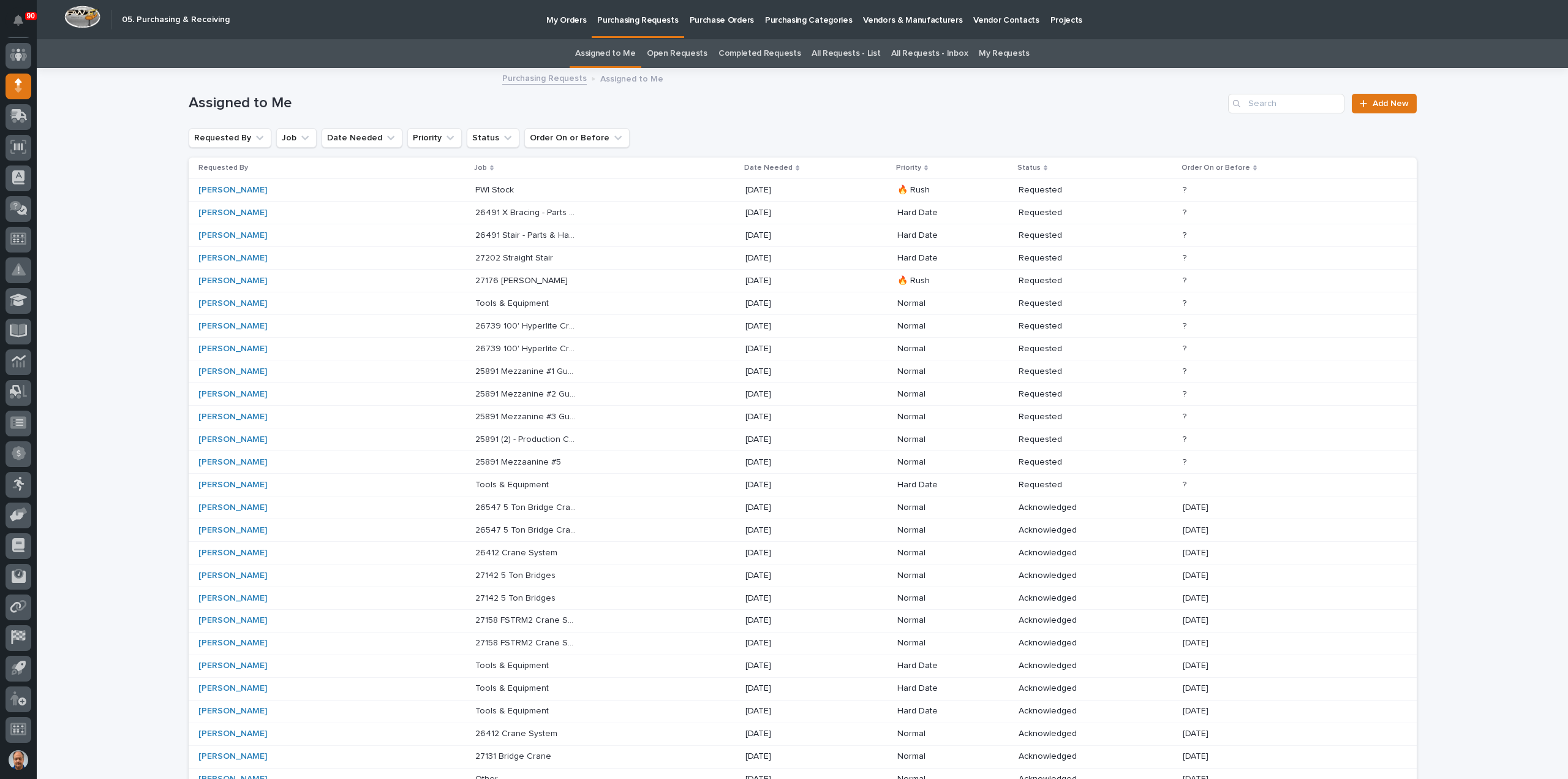
click at [746, 189] on p "[DATE]" at bounding box center [797, 190] width 102 height 10
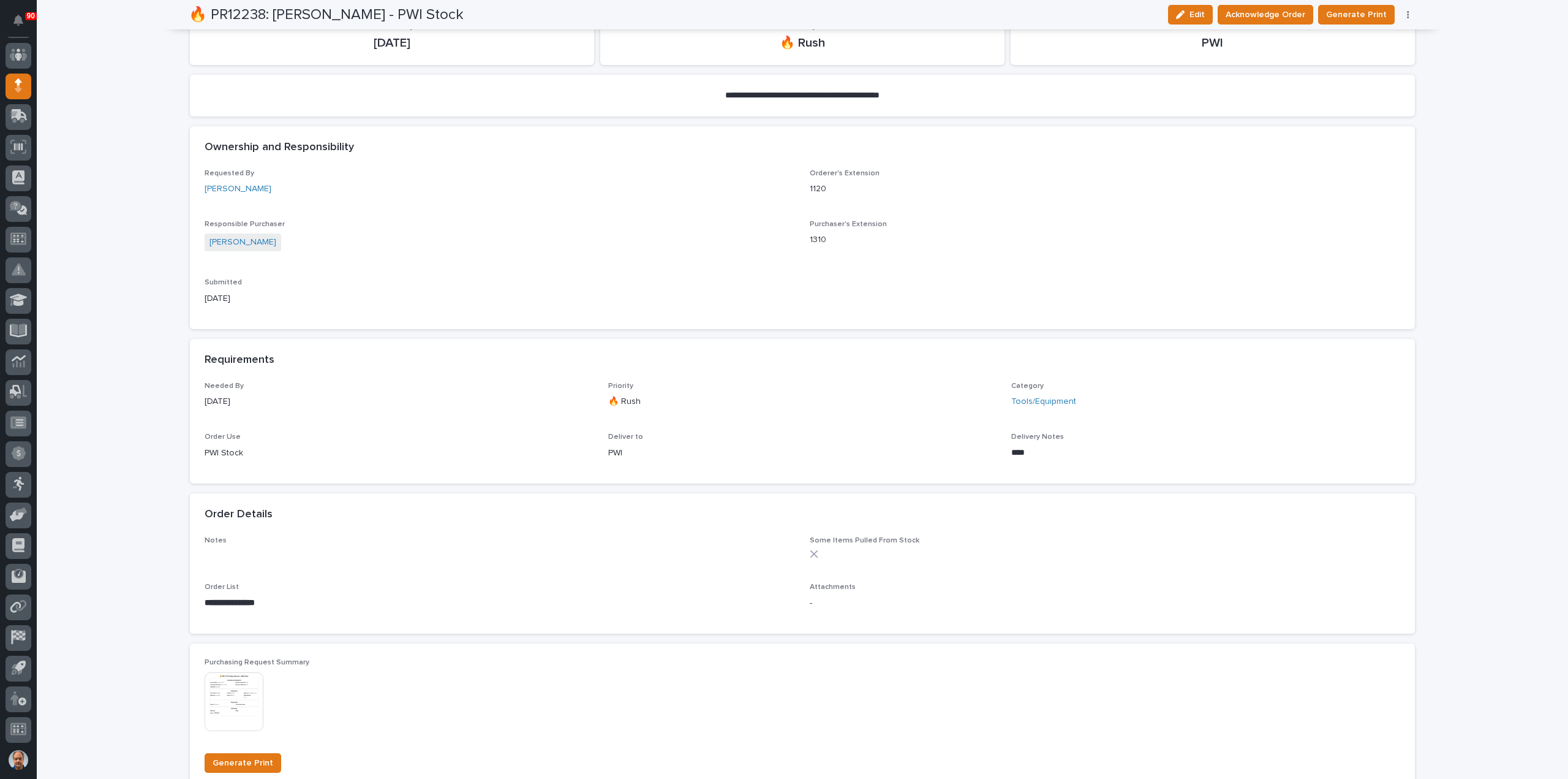
scroll to position [245, 0]
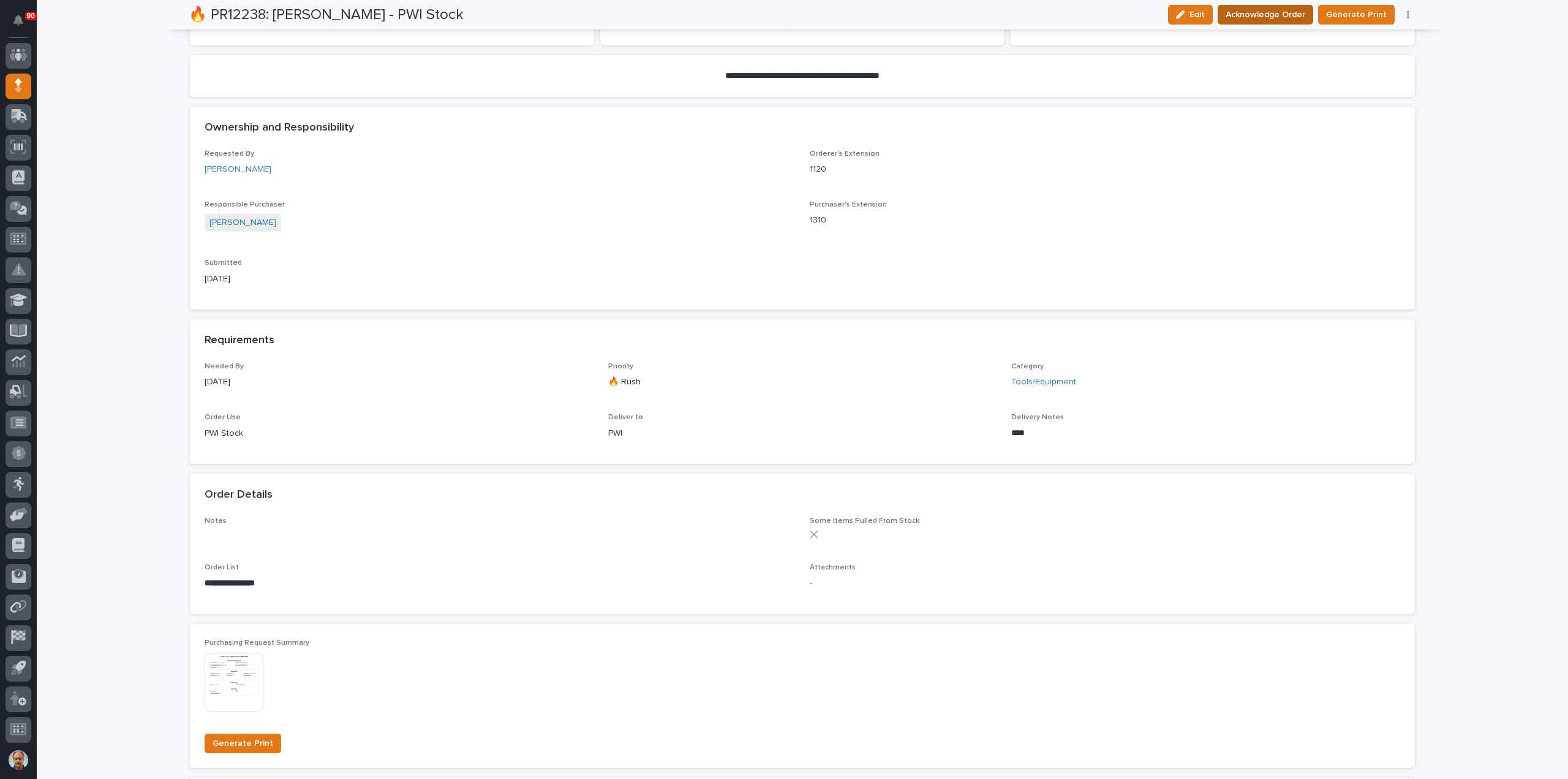
click at [1273, 17] on span "Acknowledge Order" at bounding box center [1265, 15] width 80 height 15
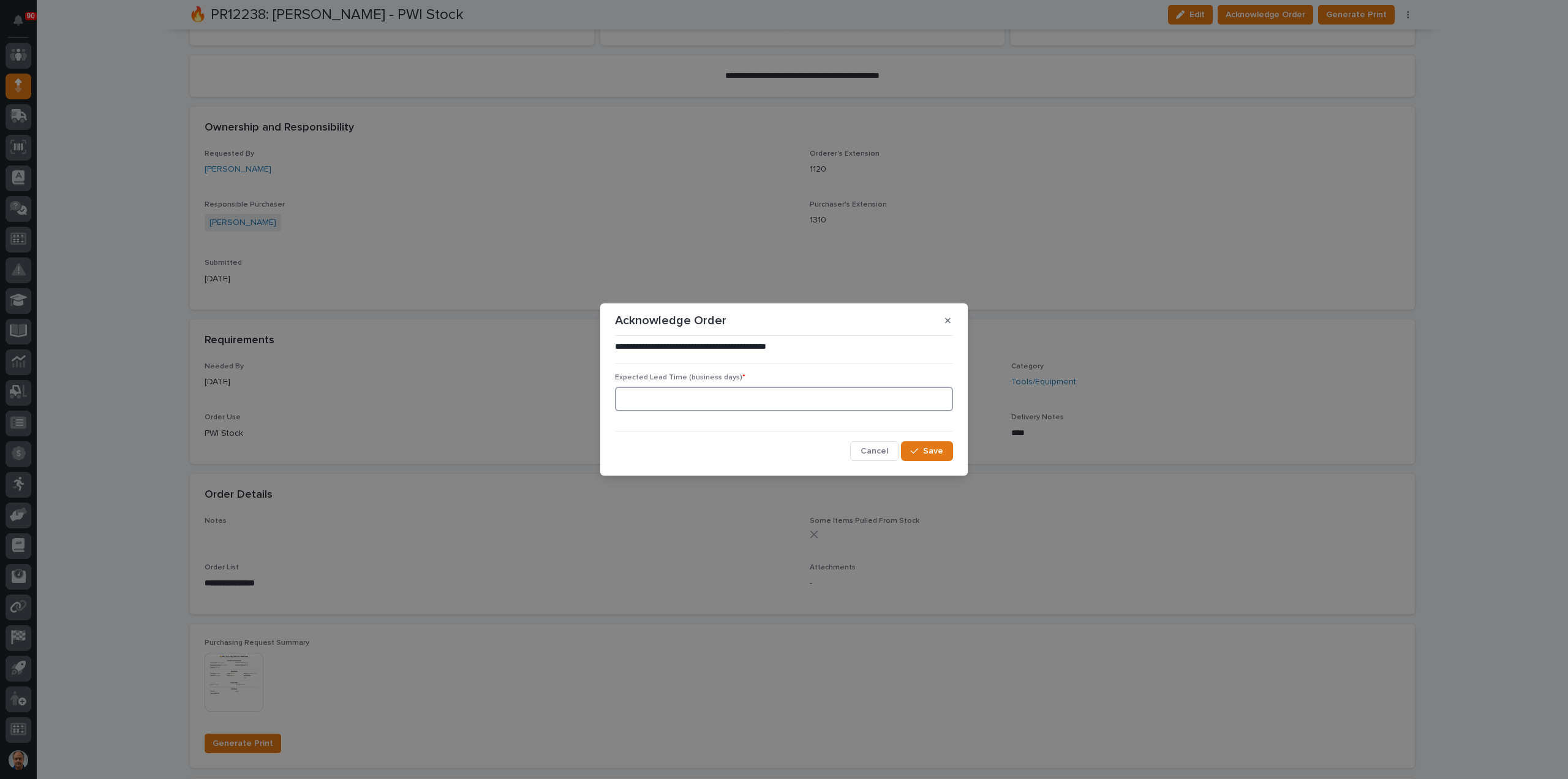
click at [789, 404] on input at bounding box center [784, 398] width 338 height 24
type input "1"
click at [935, 445] on span "Save" at bounding box center [934, 450] width 20 height 11
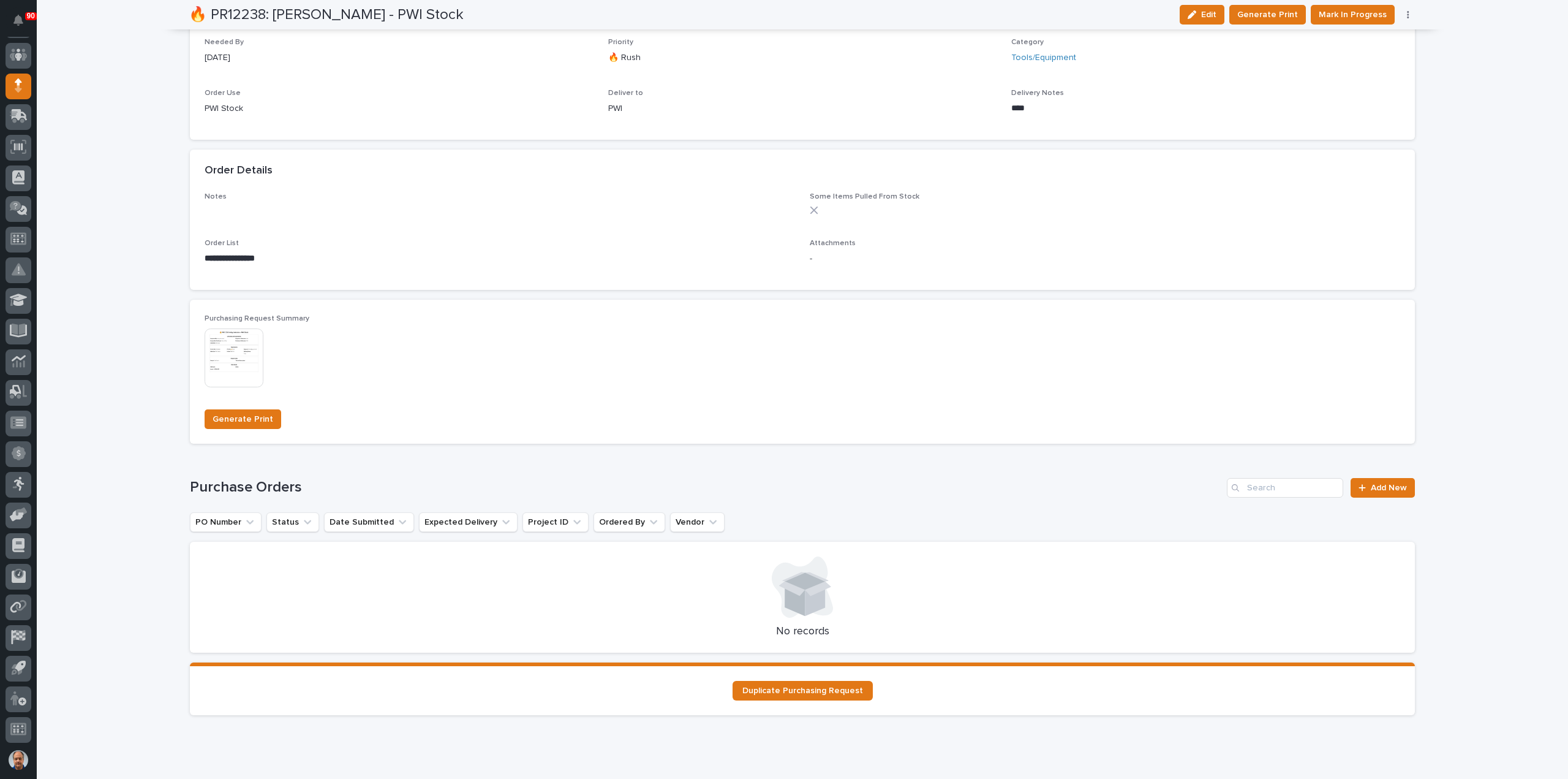
scroll to position [684, 0]
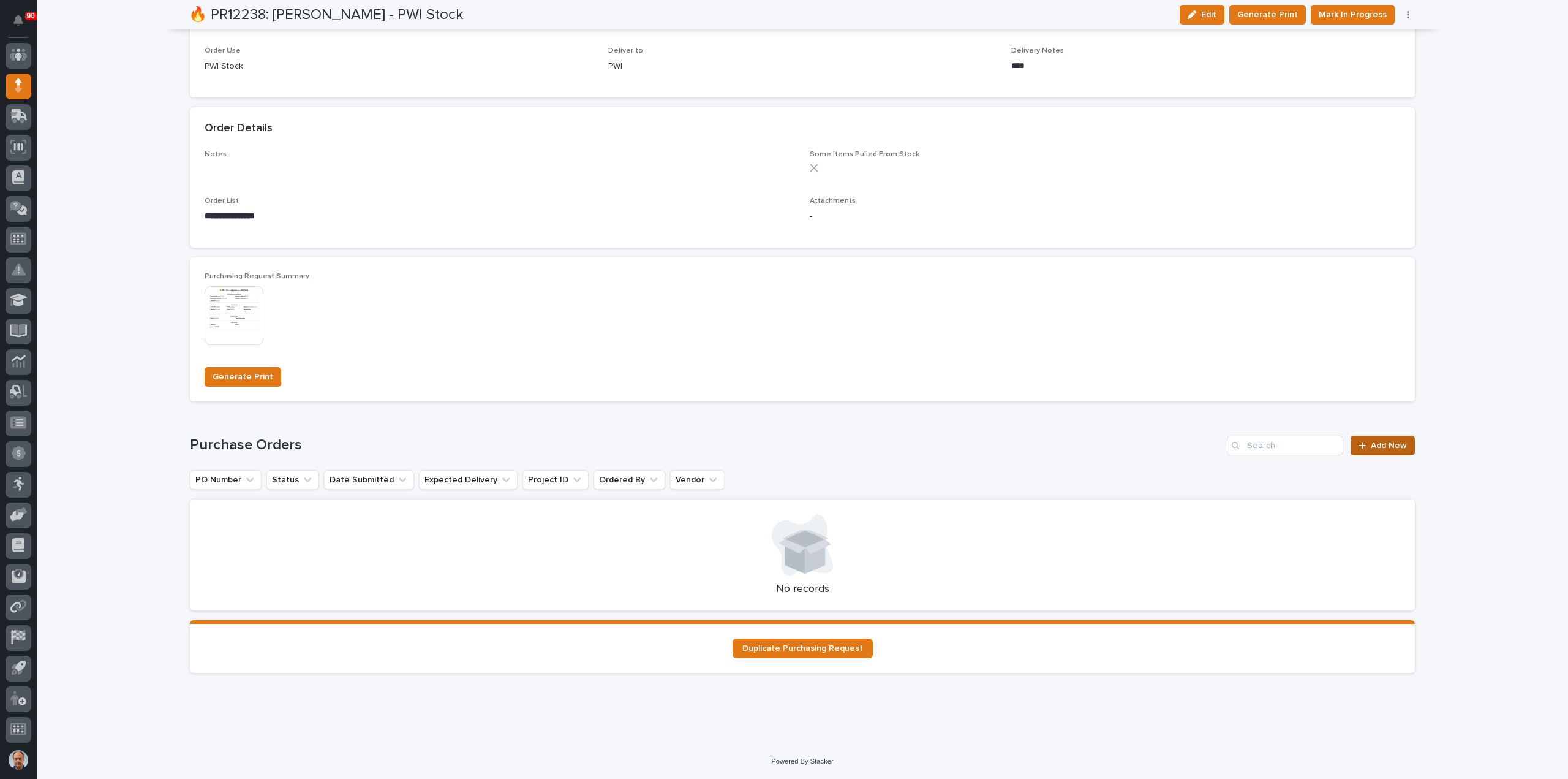
click at [1374, 443] on span "Add New" at bounding box center [1389, 445] width 36 height 8
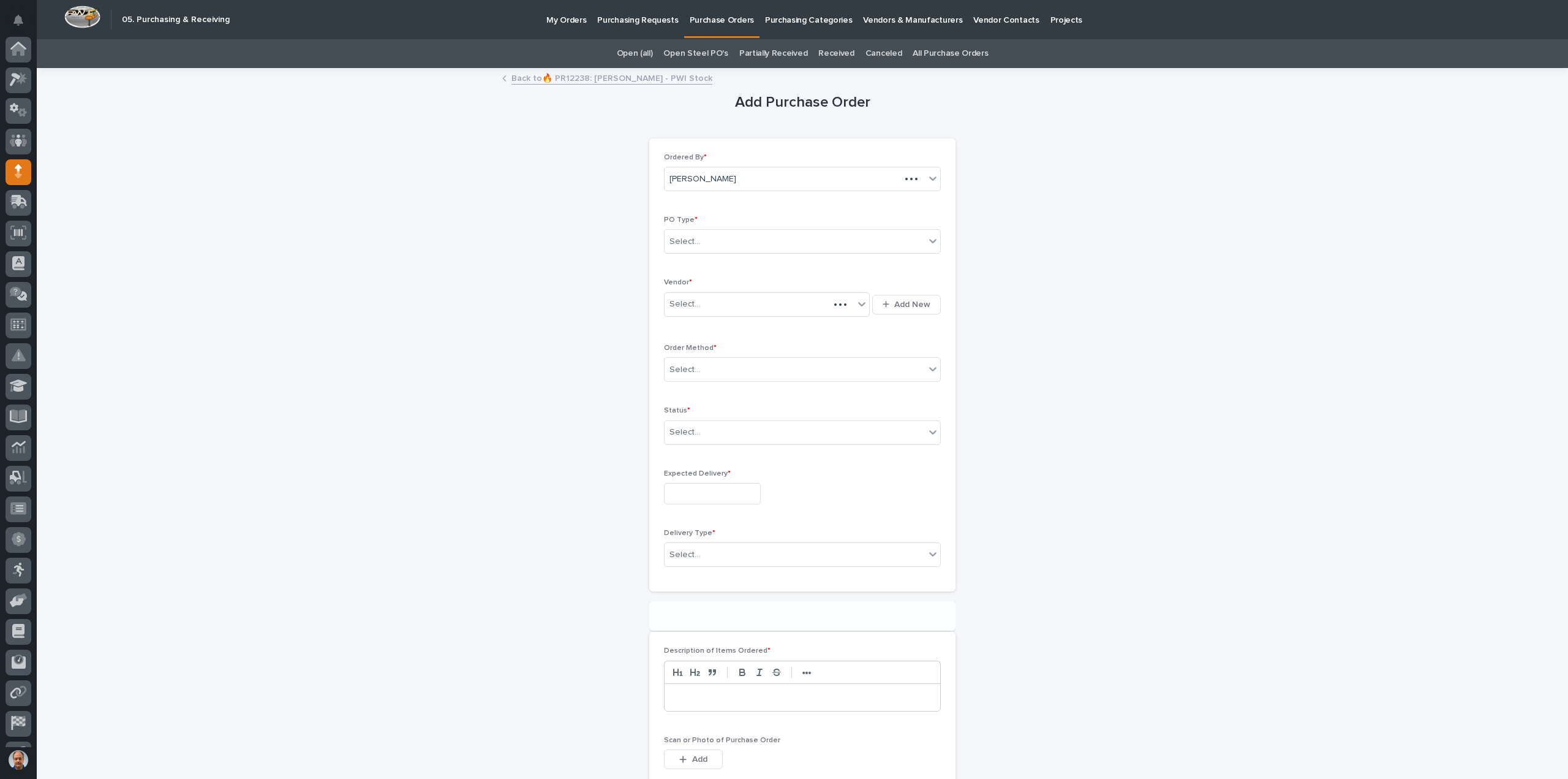
scroll to position [86, 0]
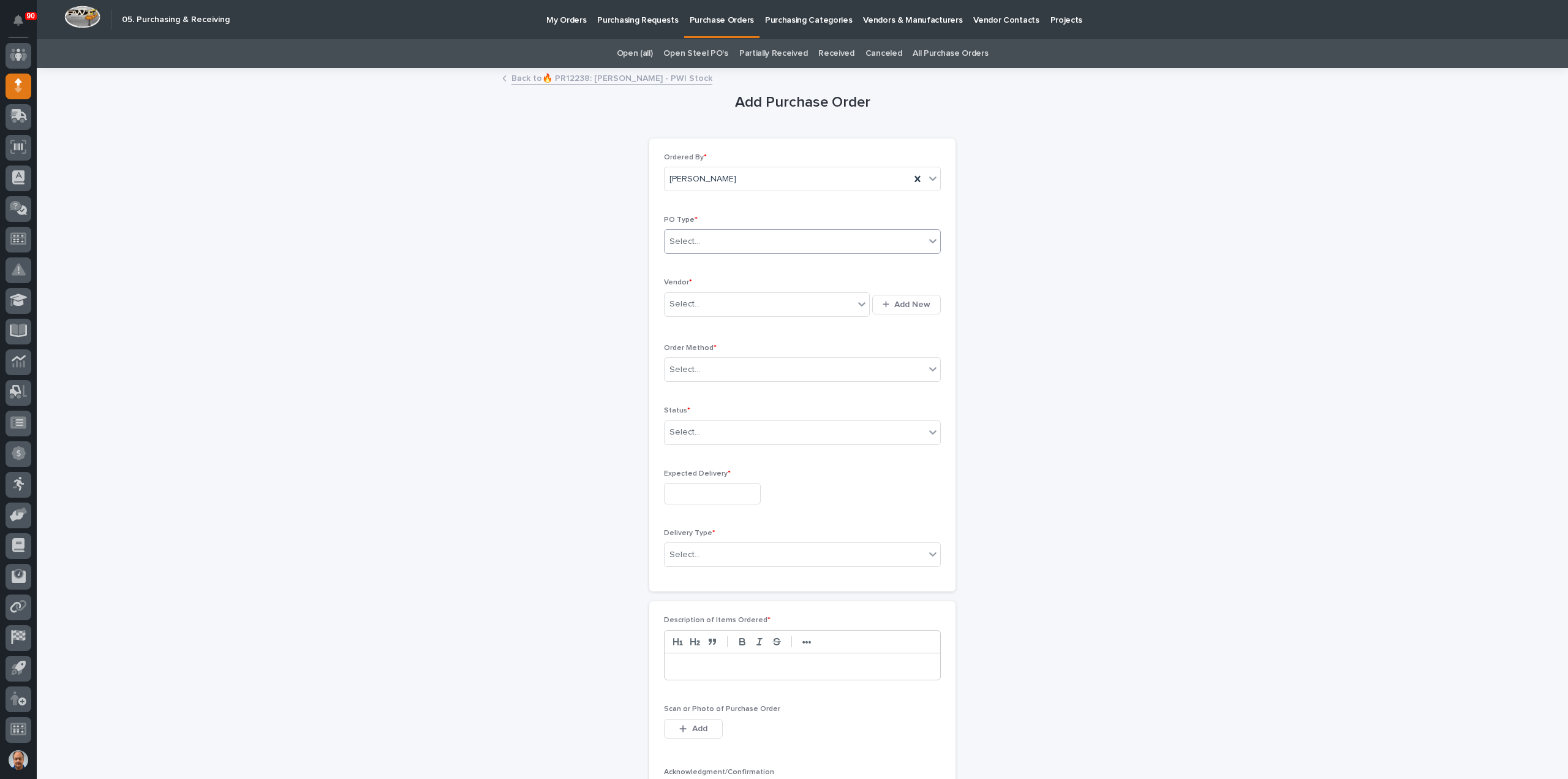
click at [745, 241] on div "Select..." at bounding box center [794, 241] width 261 height 20
click at [724, 283] on div "Paper" at bounding box center [797, 286] width 276 height 22
click at [722, 304] on div "Select..." at bounding box center [759, 304] width 189 height 20
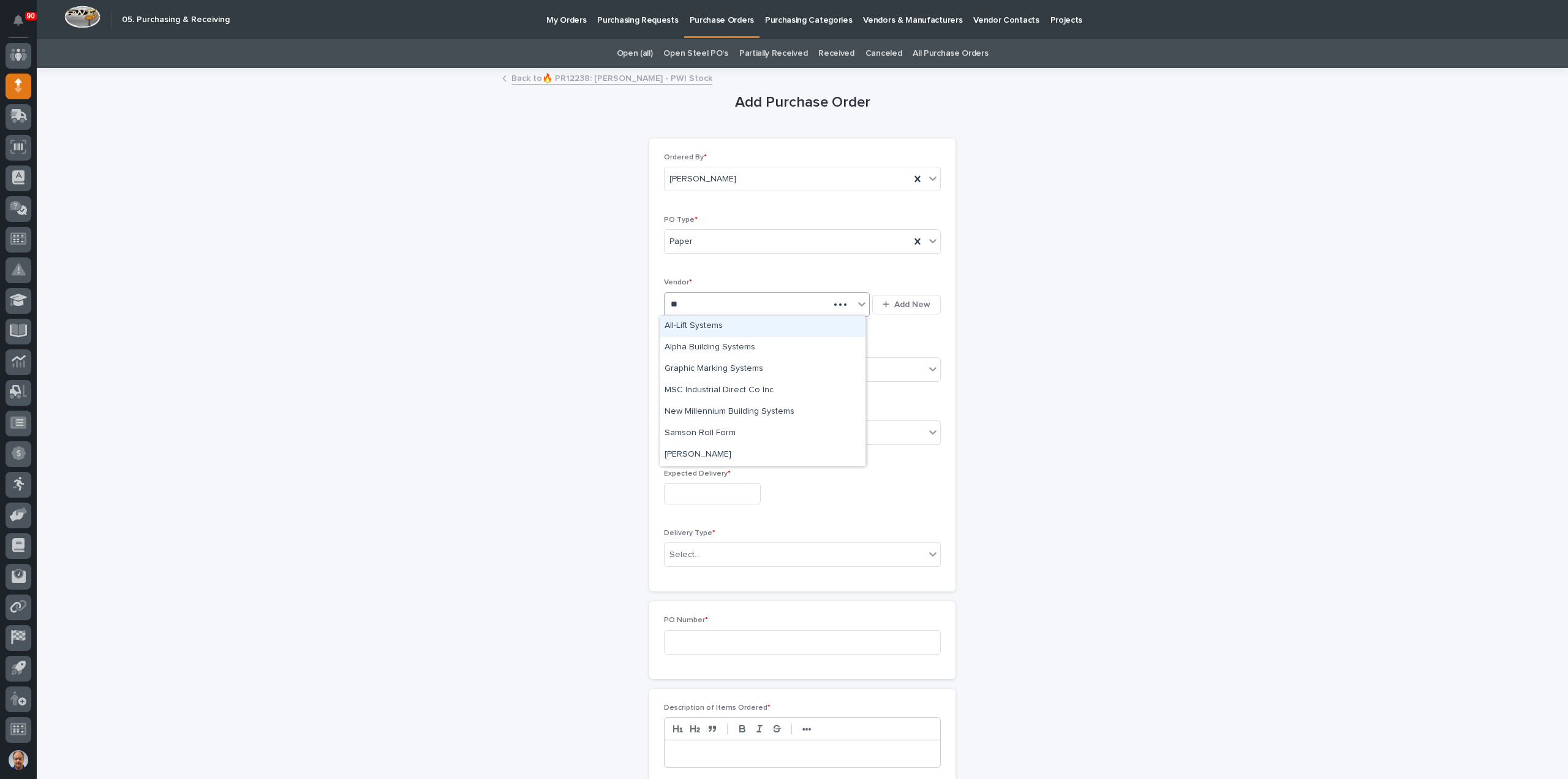
type input "***"
click at [732, 327] on div "MSC Industrial Direct Co Inc" at bounding box center [763, 326] width 206 height 22
click at [740, 368] on div "Select..." at bounding box center [794, 370] width 261 height 20
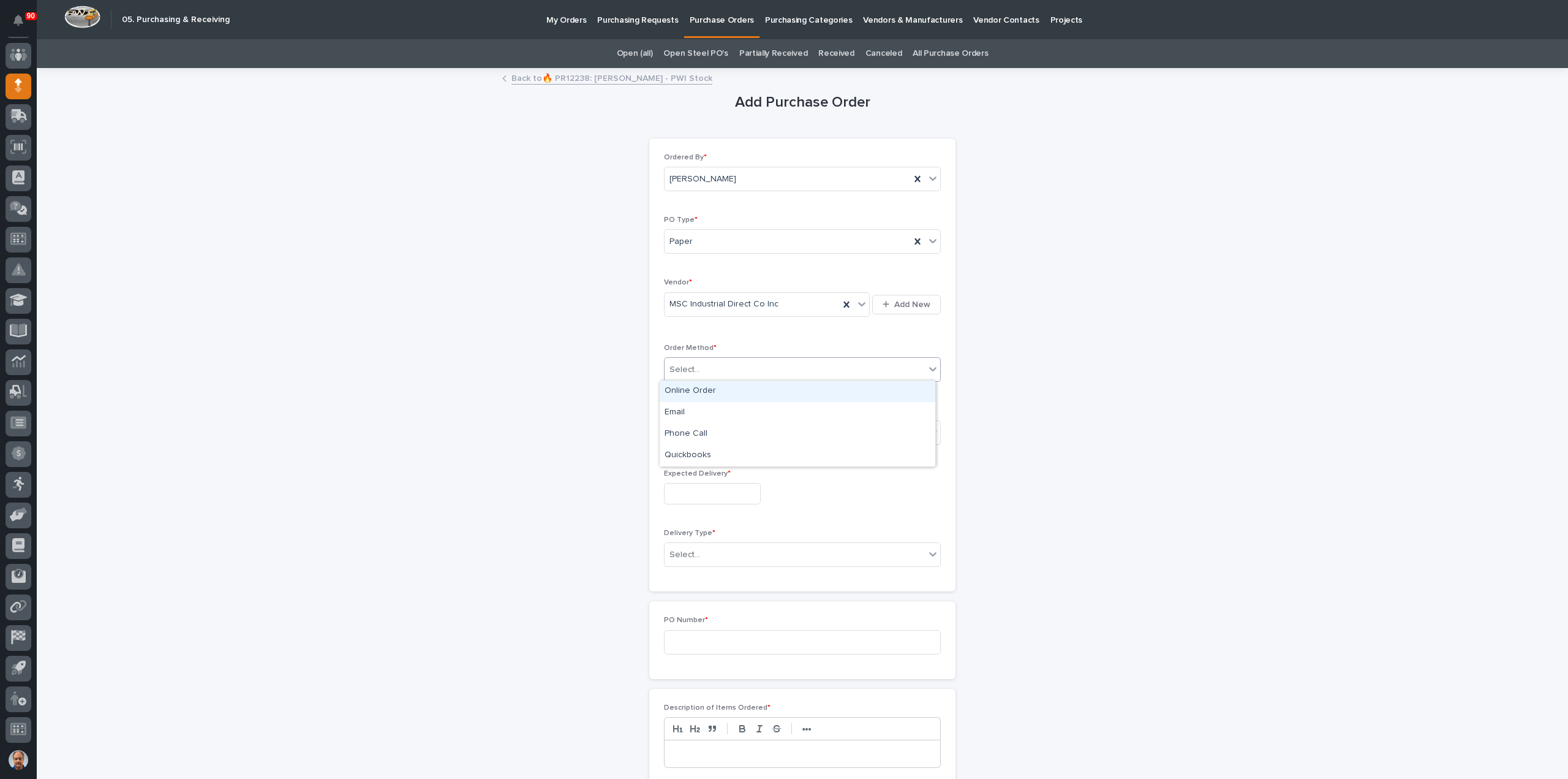
click at [691, 394] on div "Online Order" at bounding box center [797, 392] width 276 height 22
click at [734, 434] on div "Select..." at bounding box center [794, 433] width 261 height 20
click at [696, 477] on div "Submitted" at bounding box center [797, 475] width 276 height 22
click at [714, 495] on input "text" at bounding box center [712, 494] width 96 height 22
click at [679, 389] on div "16" at bounding box center [685, 392] width 17 height 17
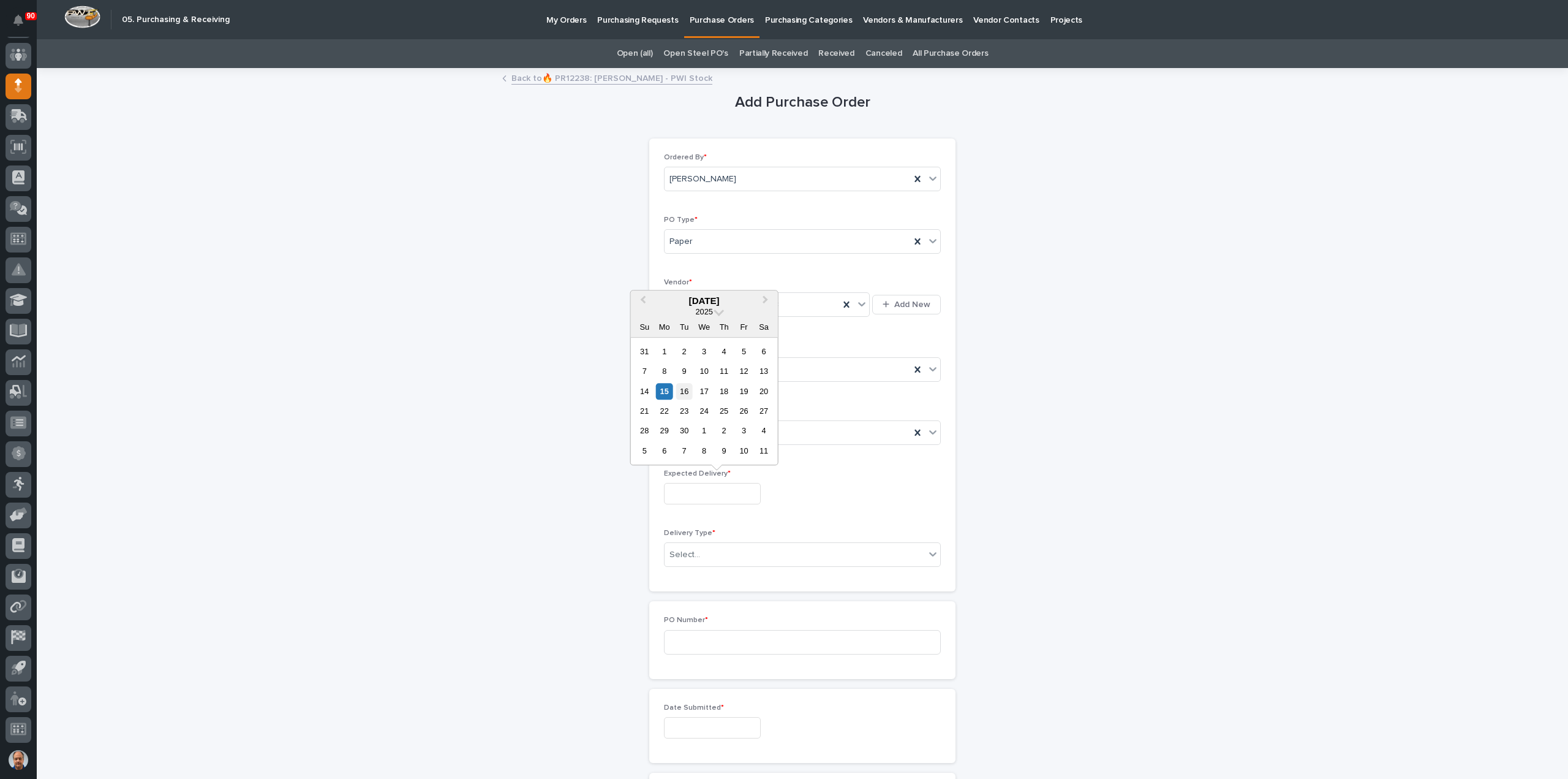
type input "**********"
click at [740, 549] on div "Select..." at bounding box center [794, 555] width 261 height 20
click at [706, 575] on div "Deliver to PWI" at bounding box center [797, 575] width 276 height 22
click at [714, 643] on input at bounding box center [802, 641] width 277 height 24
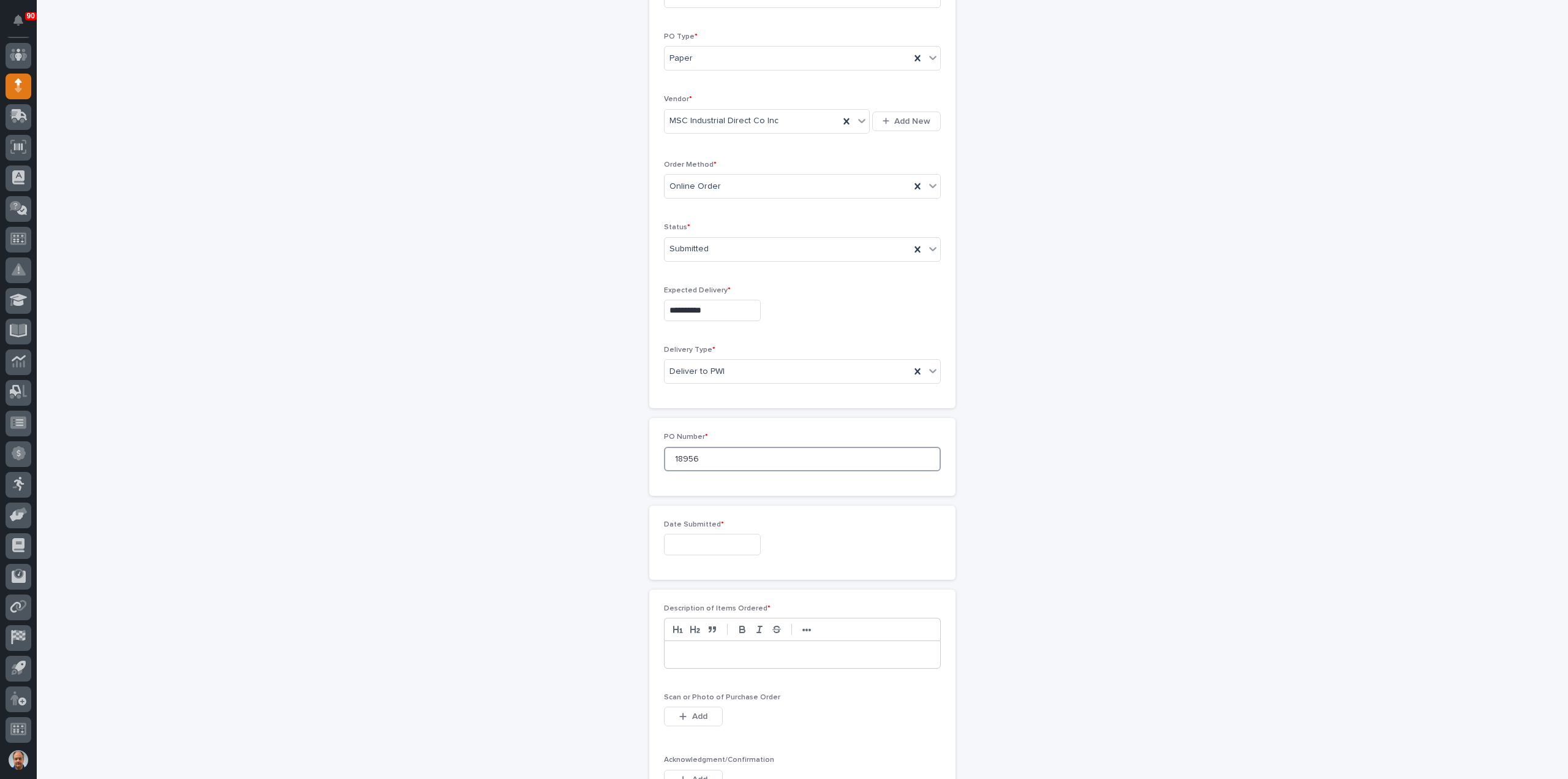
scroll to position [184, 0]
type input "18956"
click at [701, 538] on input "text" at bounding box center [712, 544] width 96 height 22
click at [664, 435] on div "15" at bounding box center [665, 441] width 17 height 17
type input "**********"
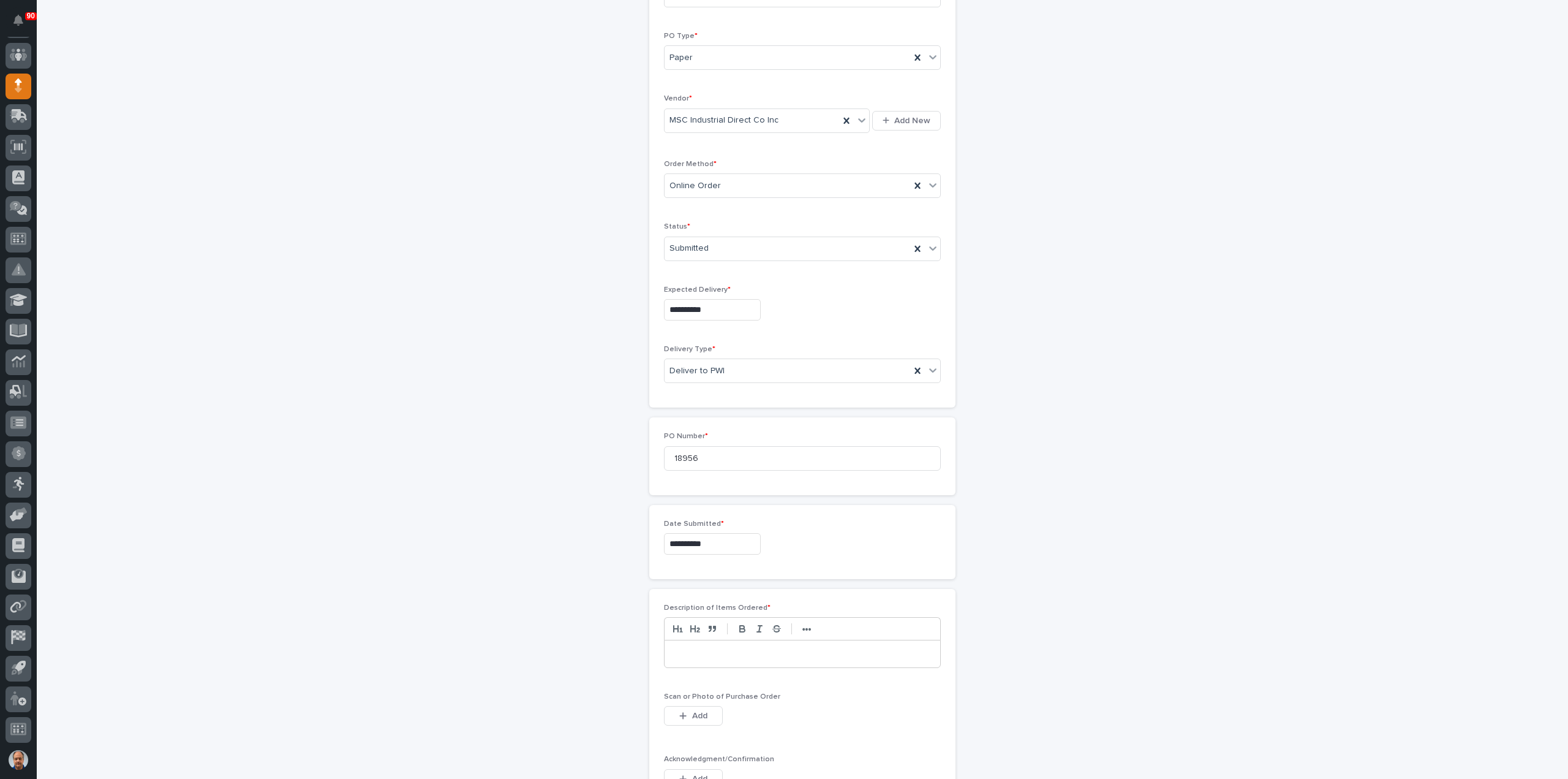
click at [759, 641] on div at bounding box center [802, 654] width 276 height 27
click at [692, 710] on span "Add" at bounding box center [700, 715] width 15 height 11
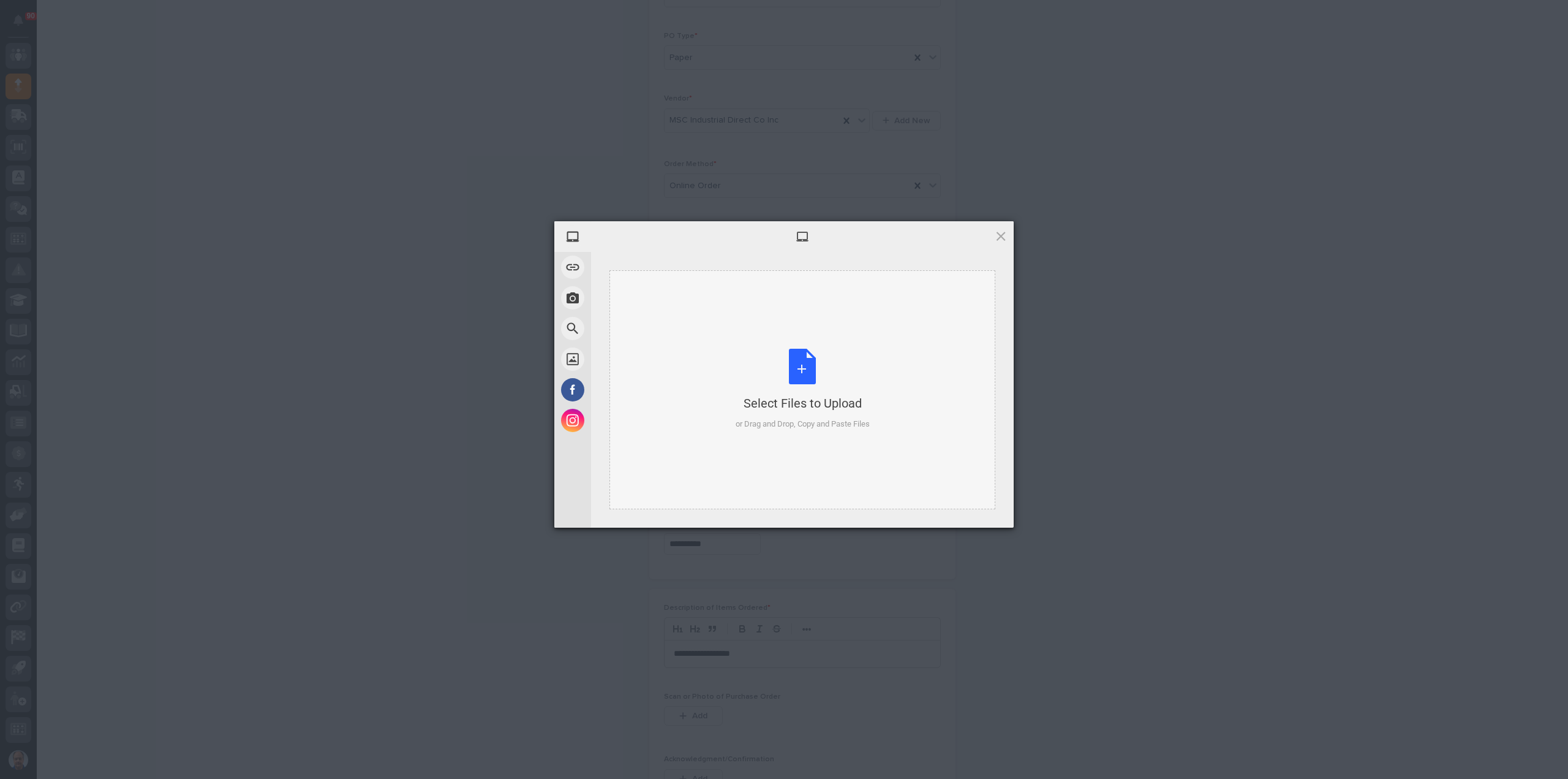
click at [792, 371] on div "Select Files to Upload or Drag and Drop, Copy and Paste Files" at bounding box center [803, 389] width 134 height 81
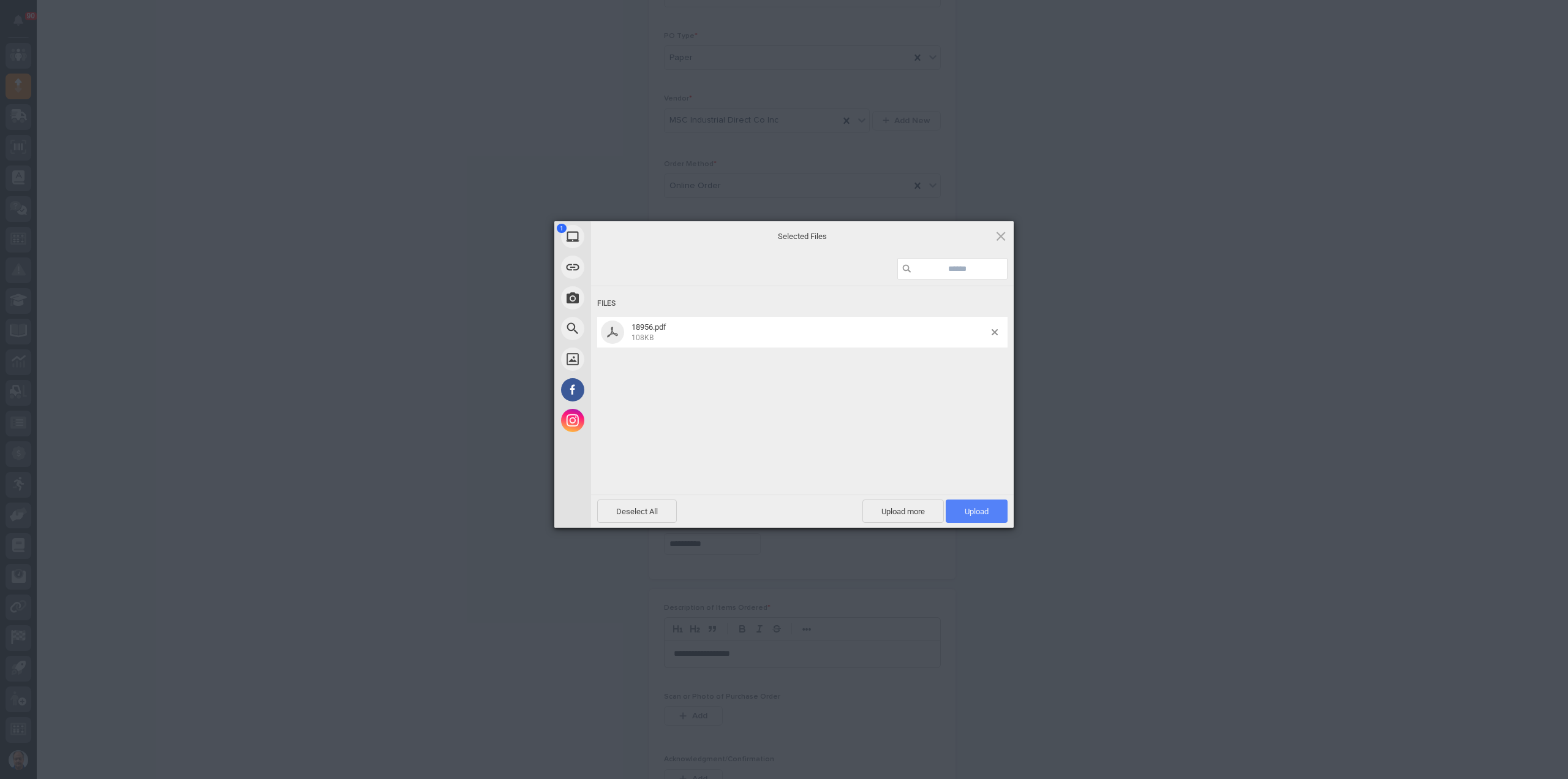
click at [965, 509] on span "Upload 1" at bounding box center [976, 511] width 24 height 9
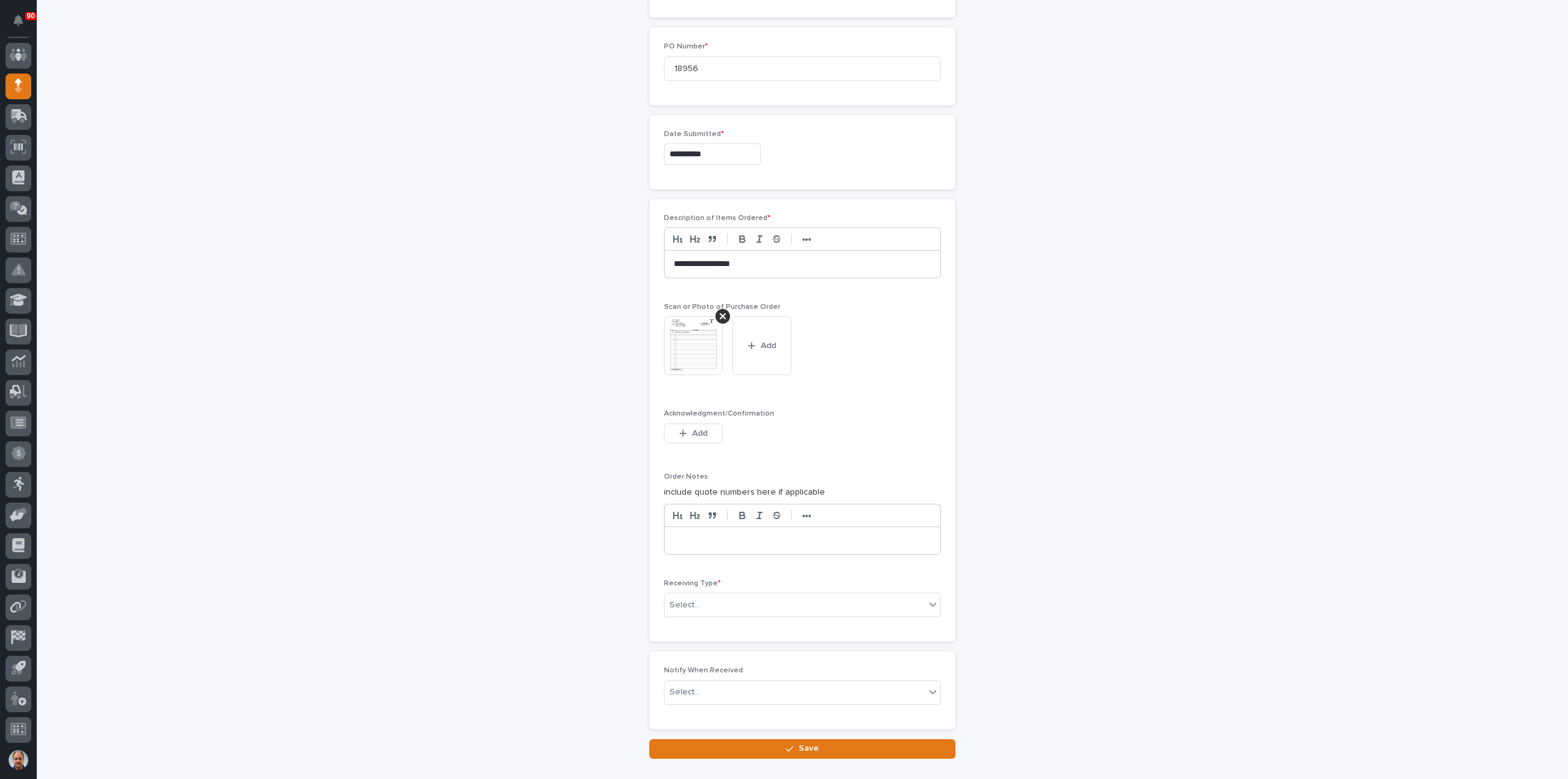
scroll to position [643, 0]
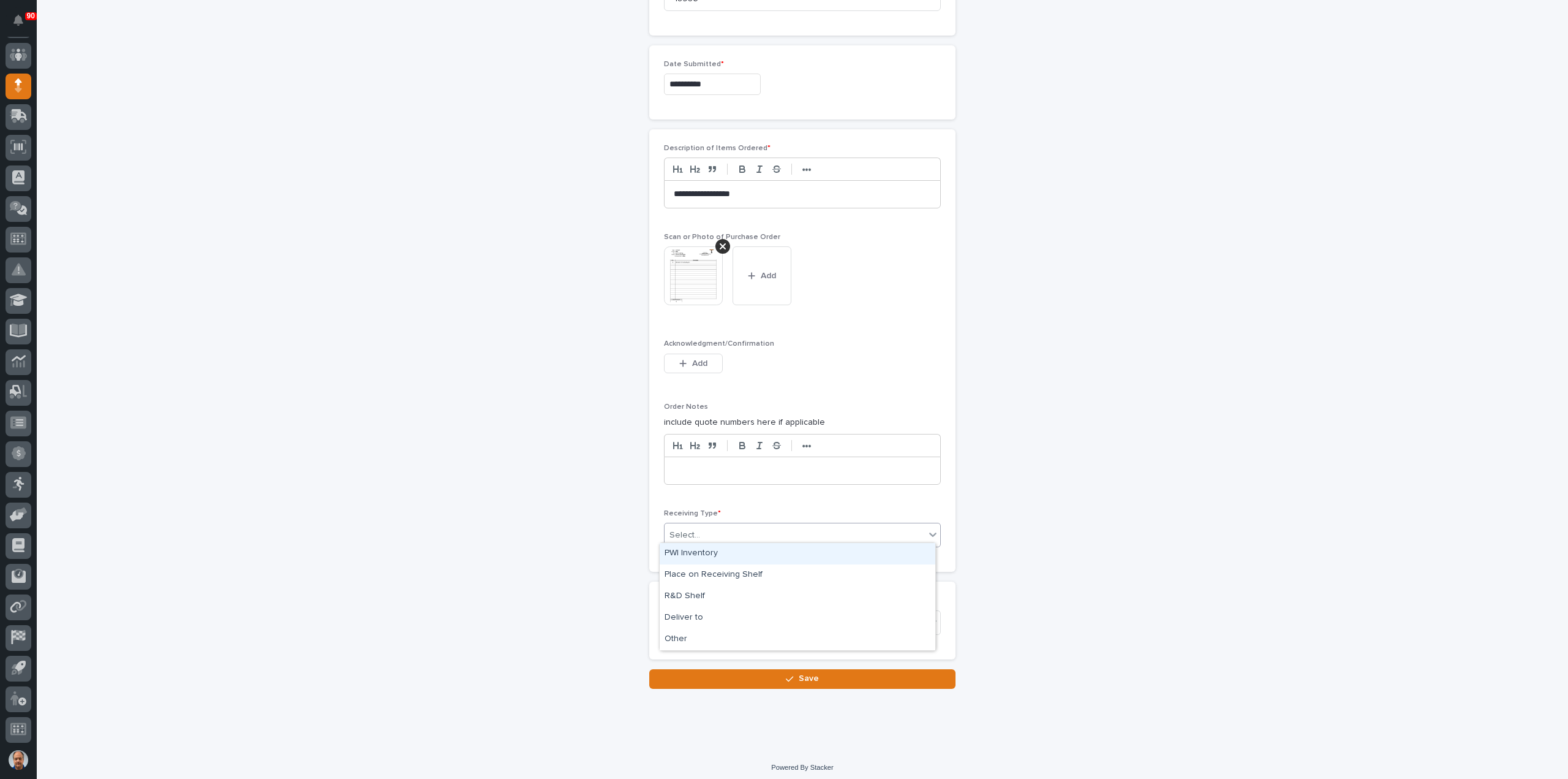
click at [730, 525] on div "Select..." at bounding box center [794, 535] width 261 height 20
drag, startPoint x: 703, startPoint y: 605, endPoint x: 698, endPoint y: 614, distance: 10.3
click at [698, 614] on div "Deliver to" at bounding box center [797, 618] width 276 height 22
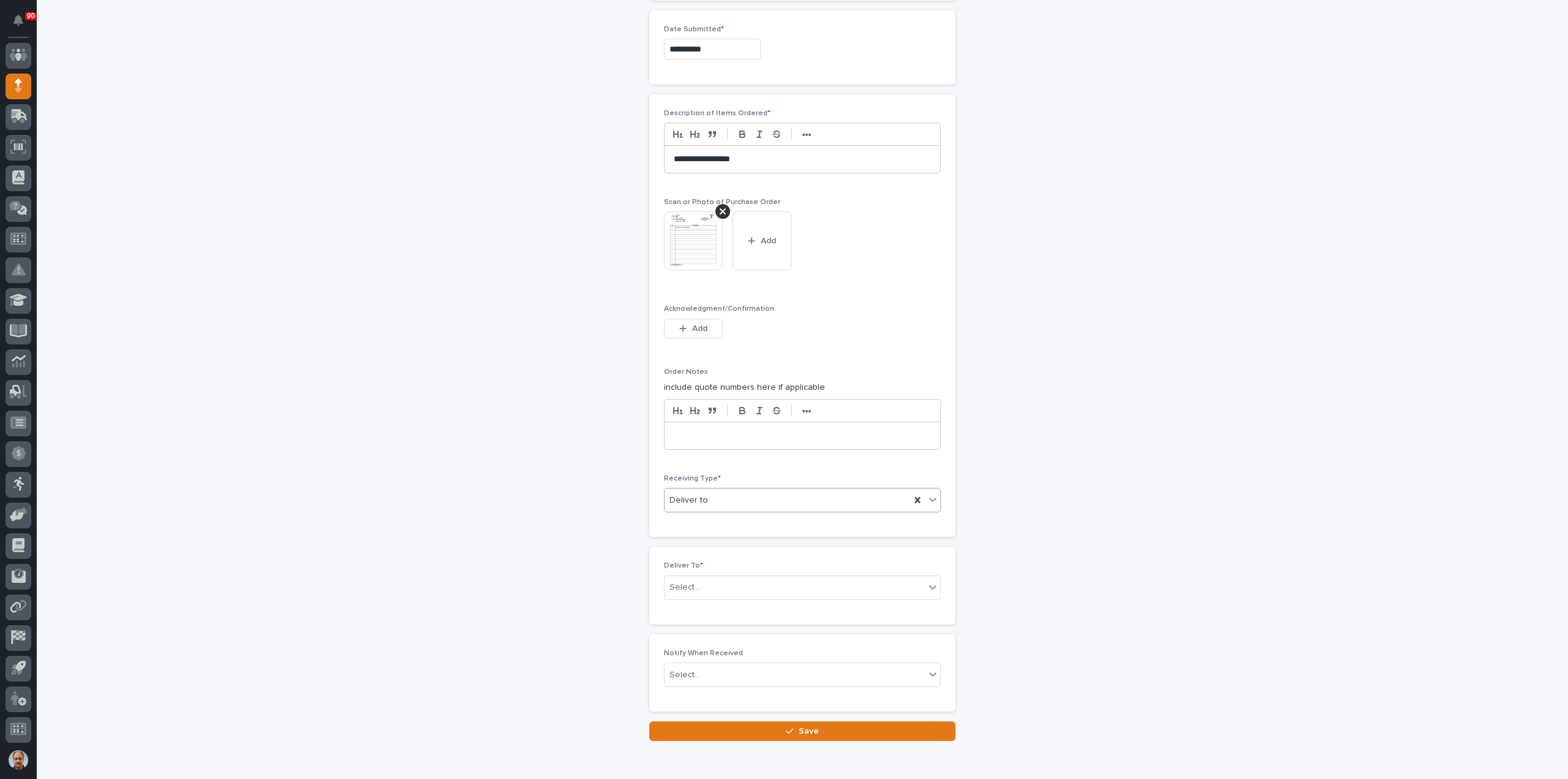
scroll to position [687, 0]
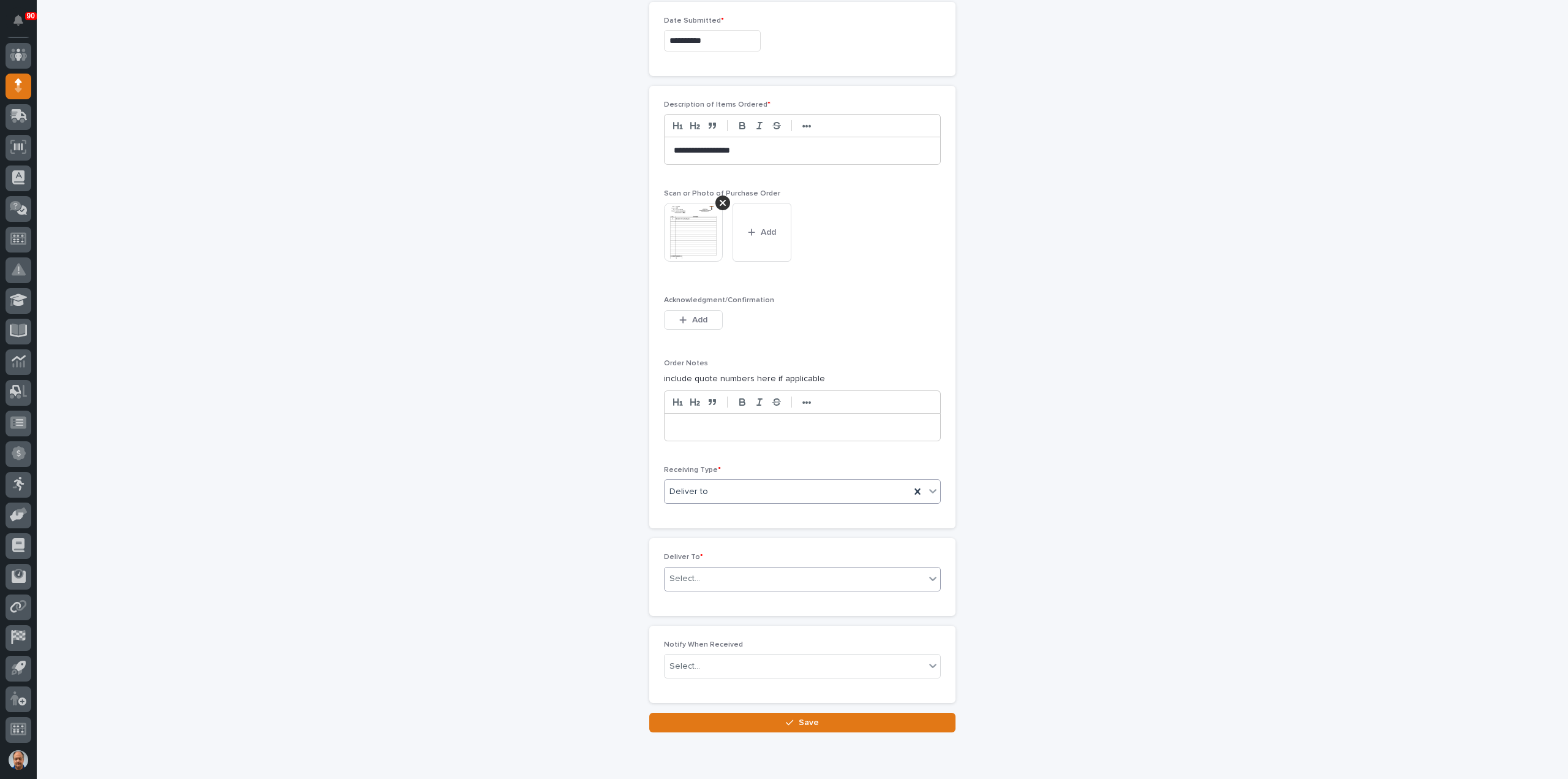
click at [706, 577] on div "Select..." at bounding box center [794, 579] width 261 height 20
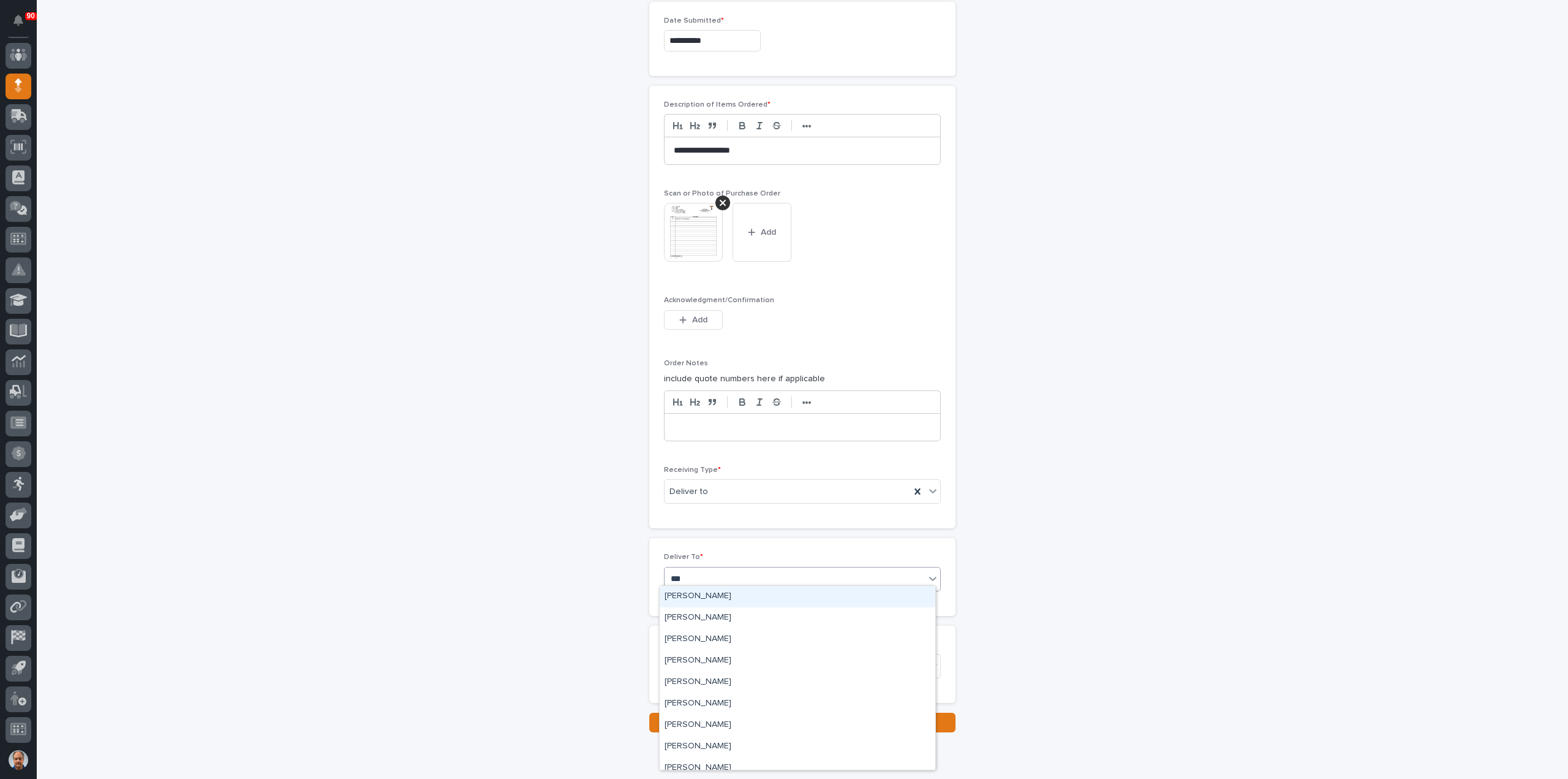
type input "****"
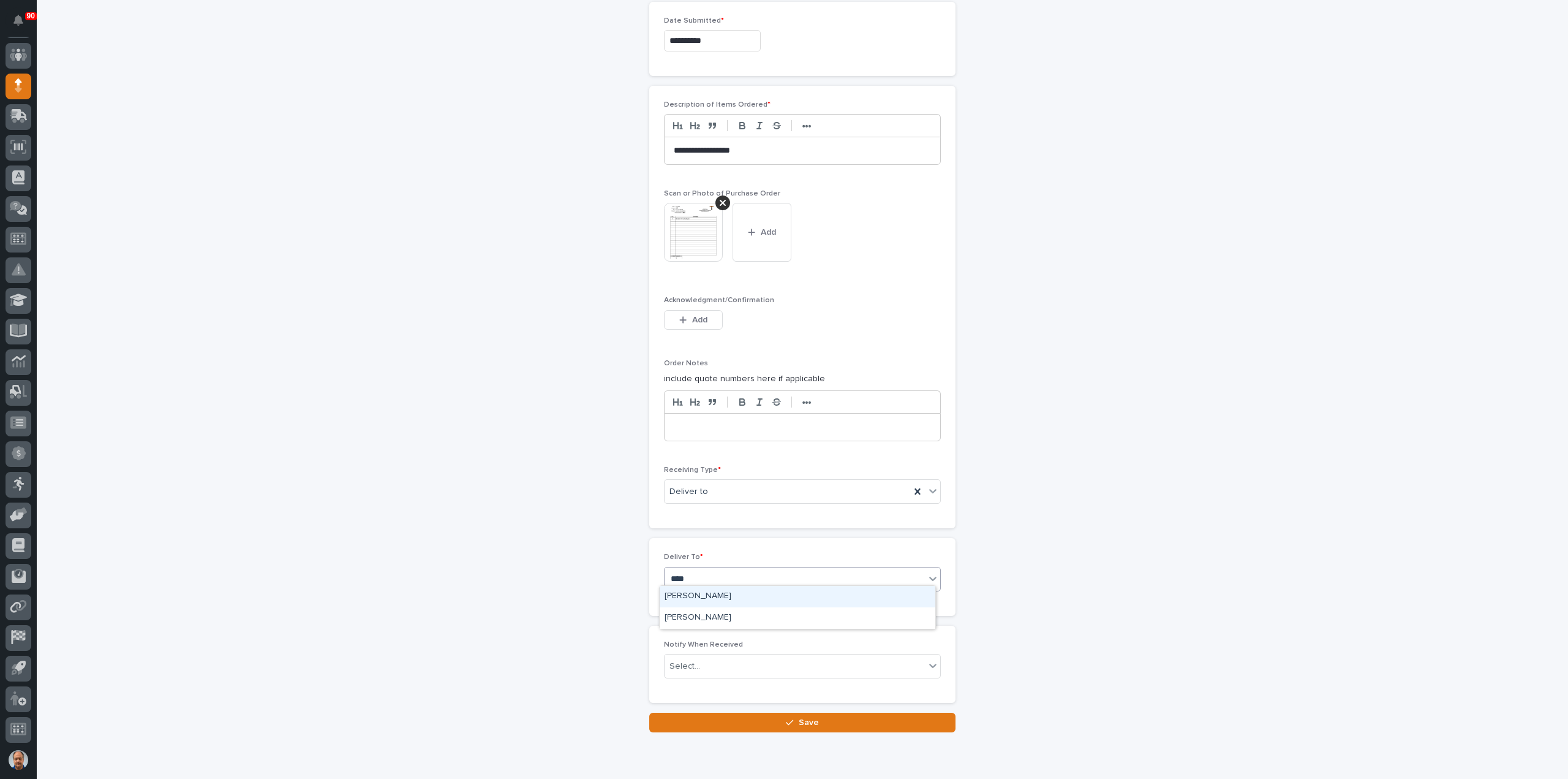
click at [699, 590] on div "[PERSON_NAME]" at bounding box center [797, 597] width 276 height 22
click at [794, 713] on button "Save" at bounding box center [802, 722] width 306 height 19
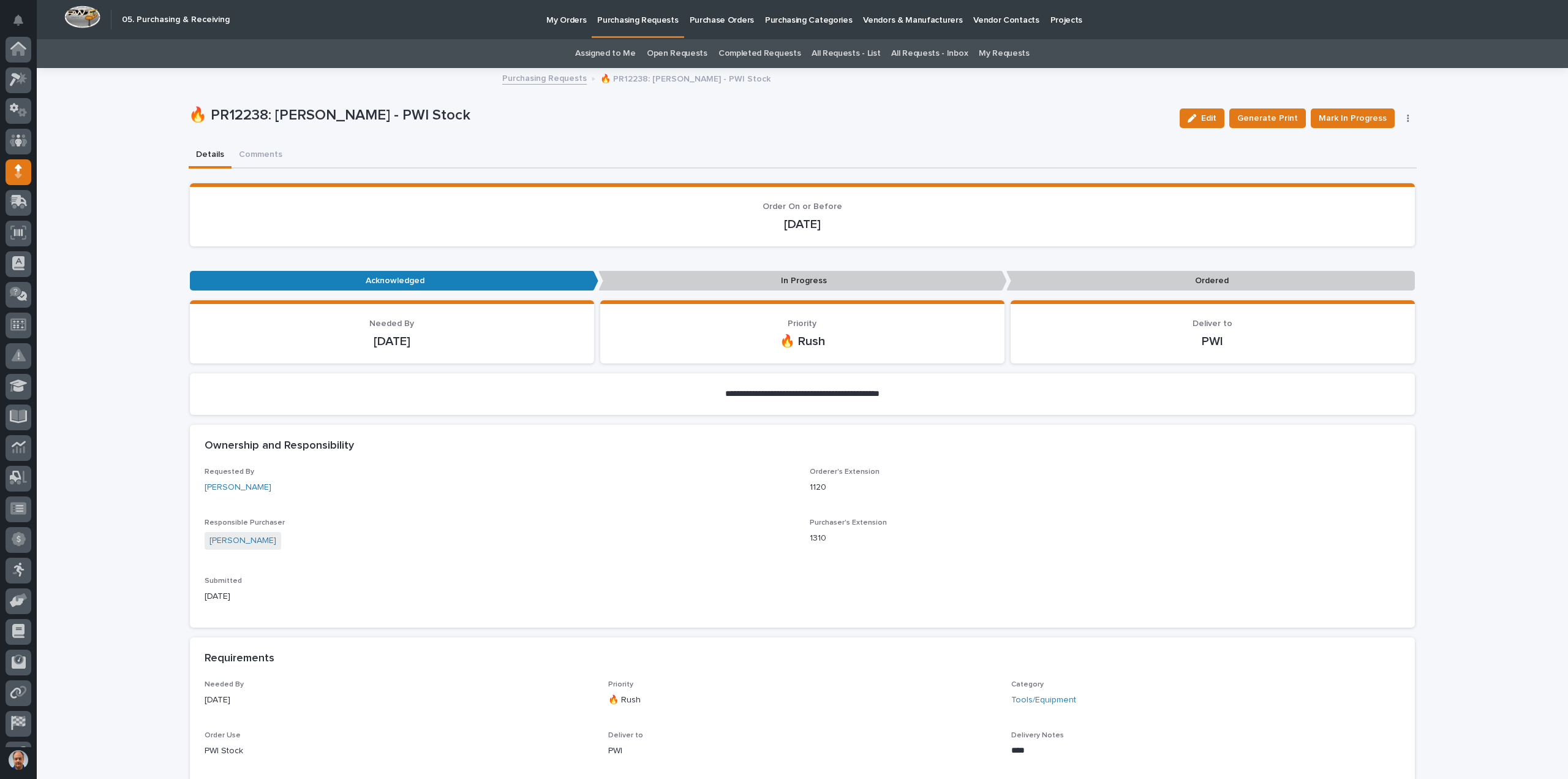
scroll to position [86, 0]
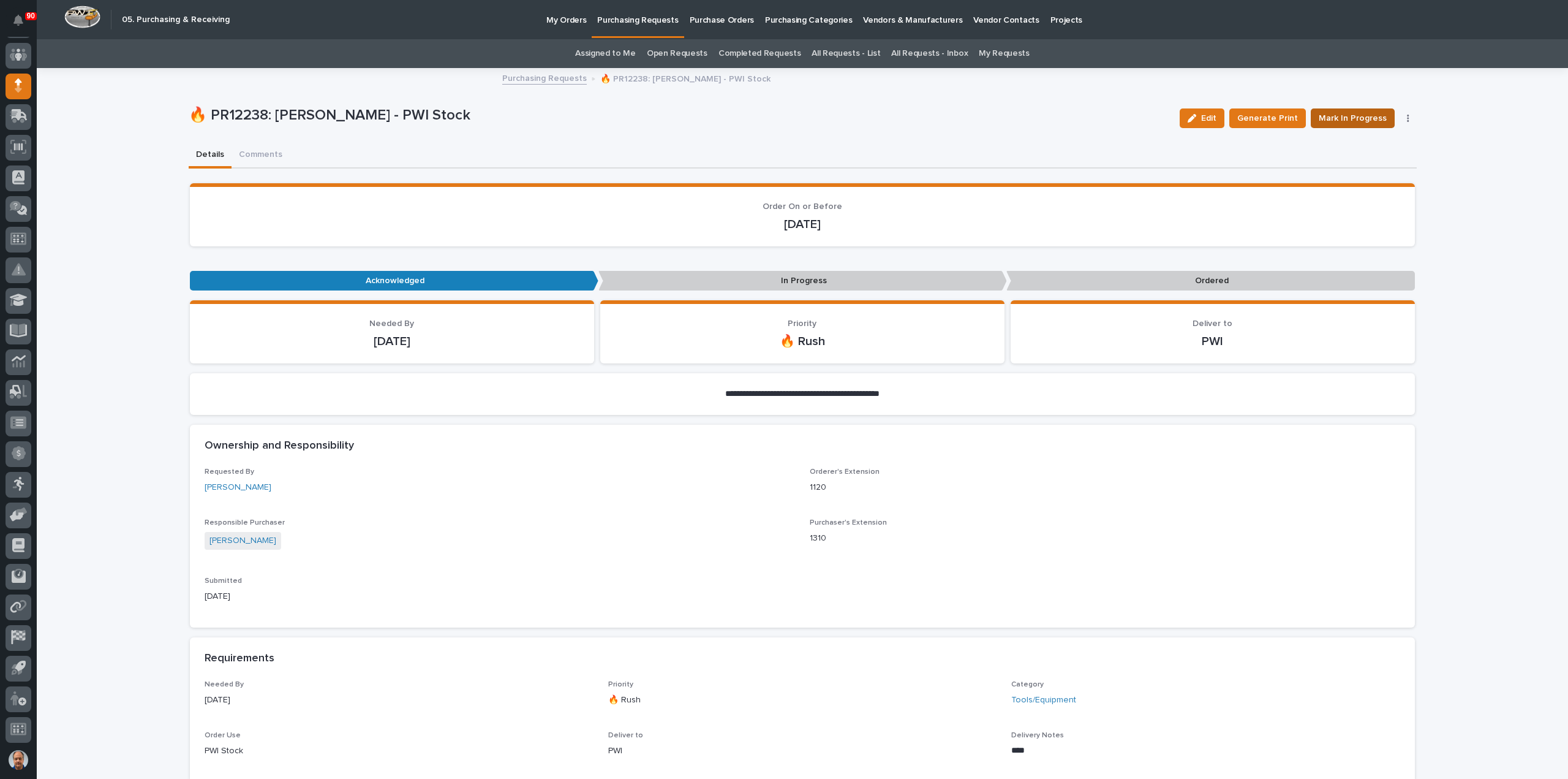
click at [1354, 114] on span "Mark In Progress" at bounding box center [1353, 118] width 68 height 15
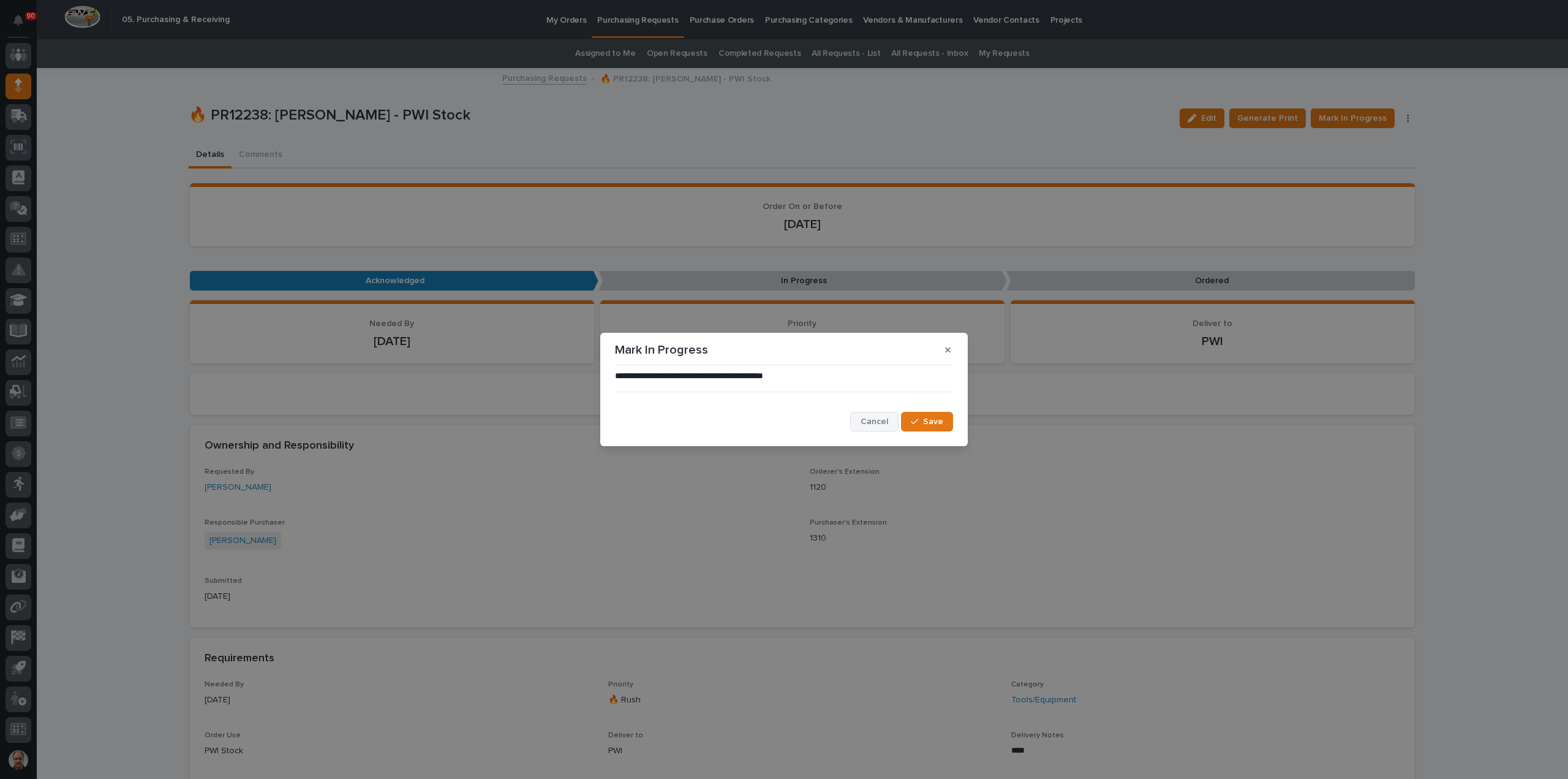
click at [884, 421] on span "Cancel" at bounding box center [874, 421] width 28 height 11
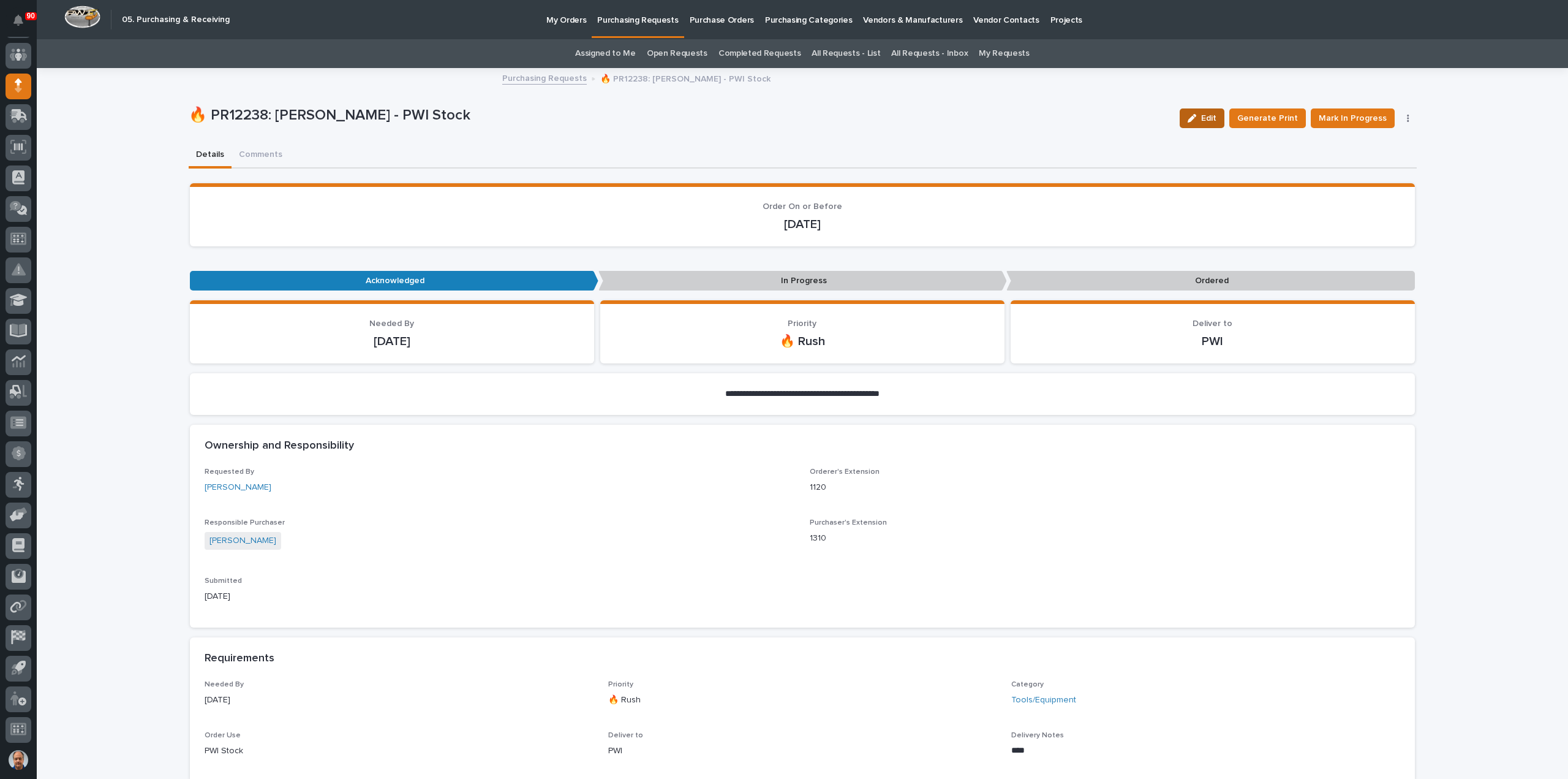
click at [1201, 115] on div "button" at bounding box center [1194, 118] width 13 height 8
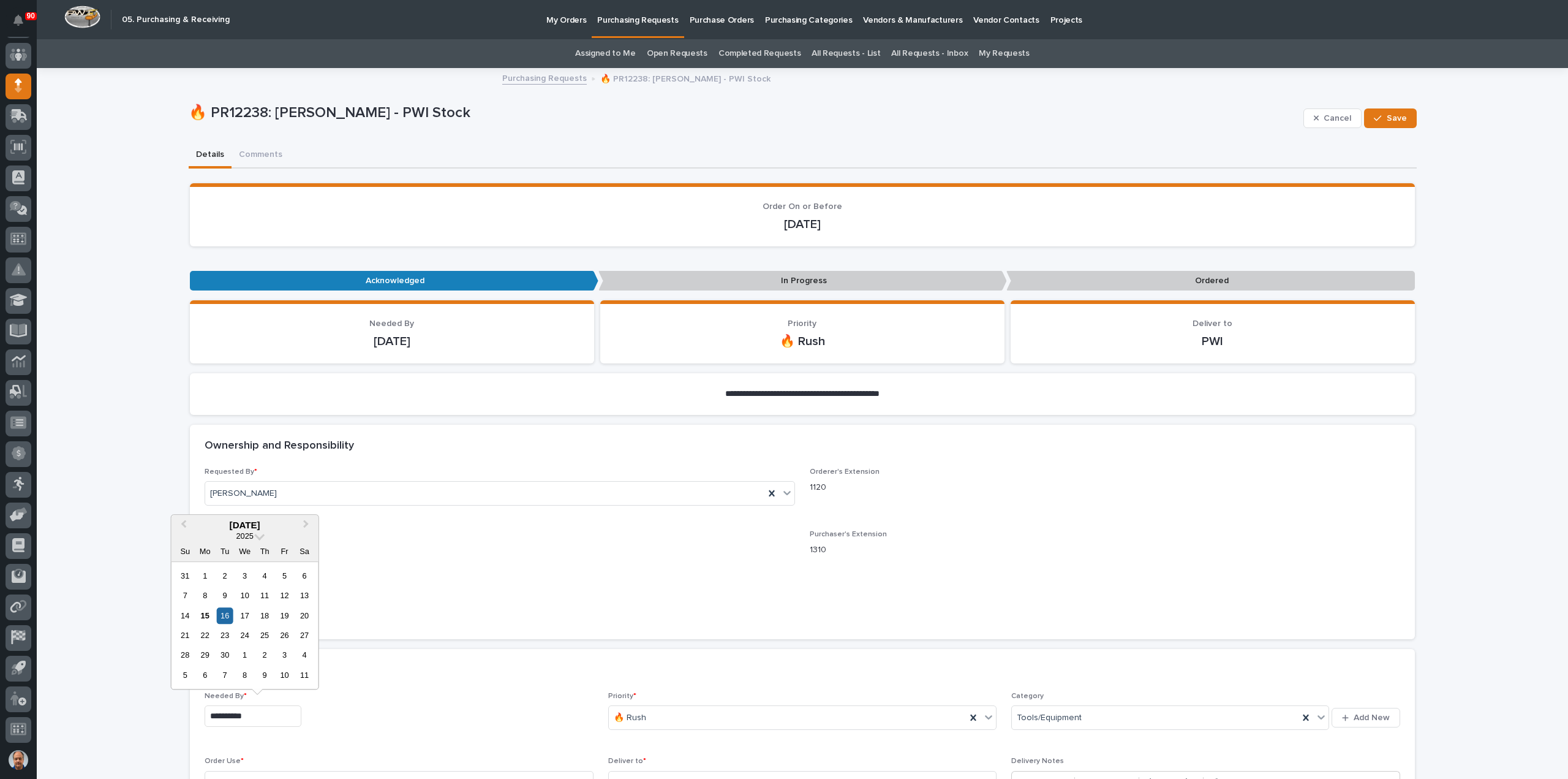
click at [260, 716] on input "**********" at bounding box center [252, 716] width 96 height 22
click at [283, 614] on div "19" at bounding box center [285, 615] width 17 height 17
type input "**********"
click at [1379, 114] on div "button" at bounding box center [1379, 118] width 13 height 8
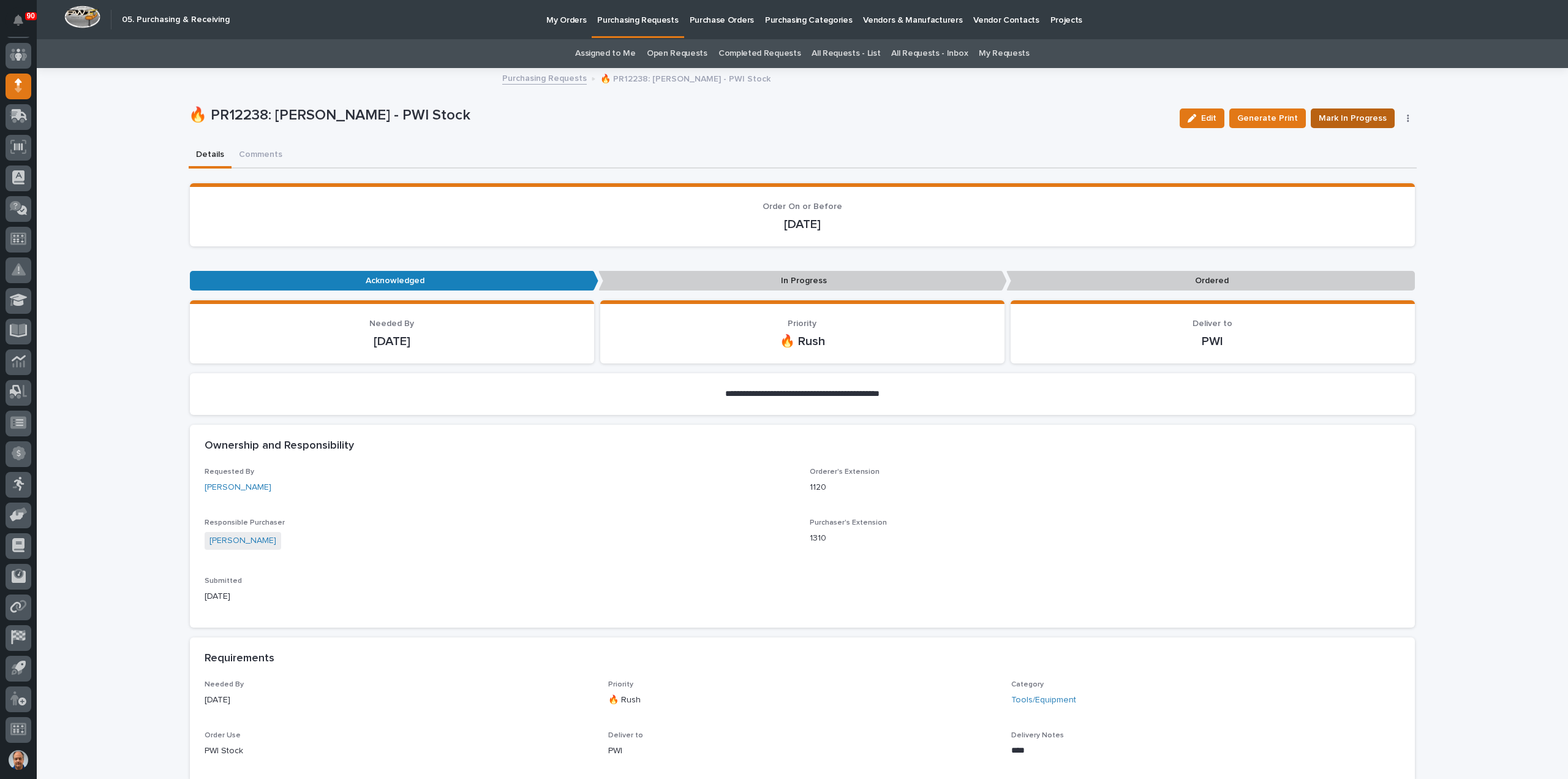
click at [1351, 119] on span "Mark In Progress" at bounding box center [1353, 118] width 68 height 15
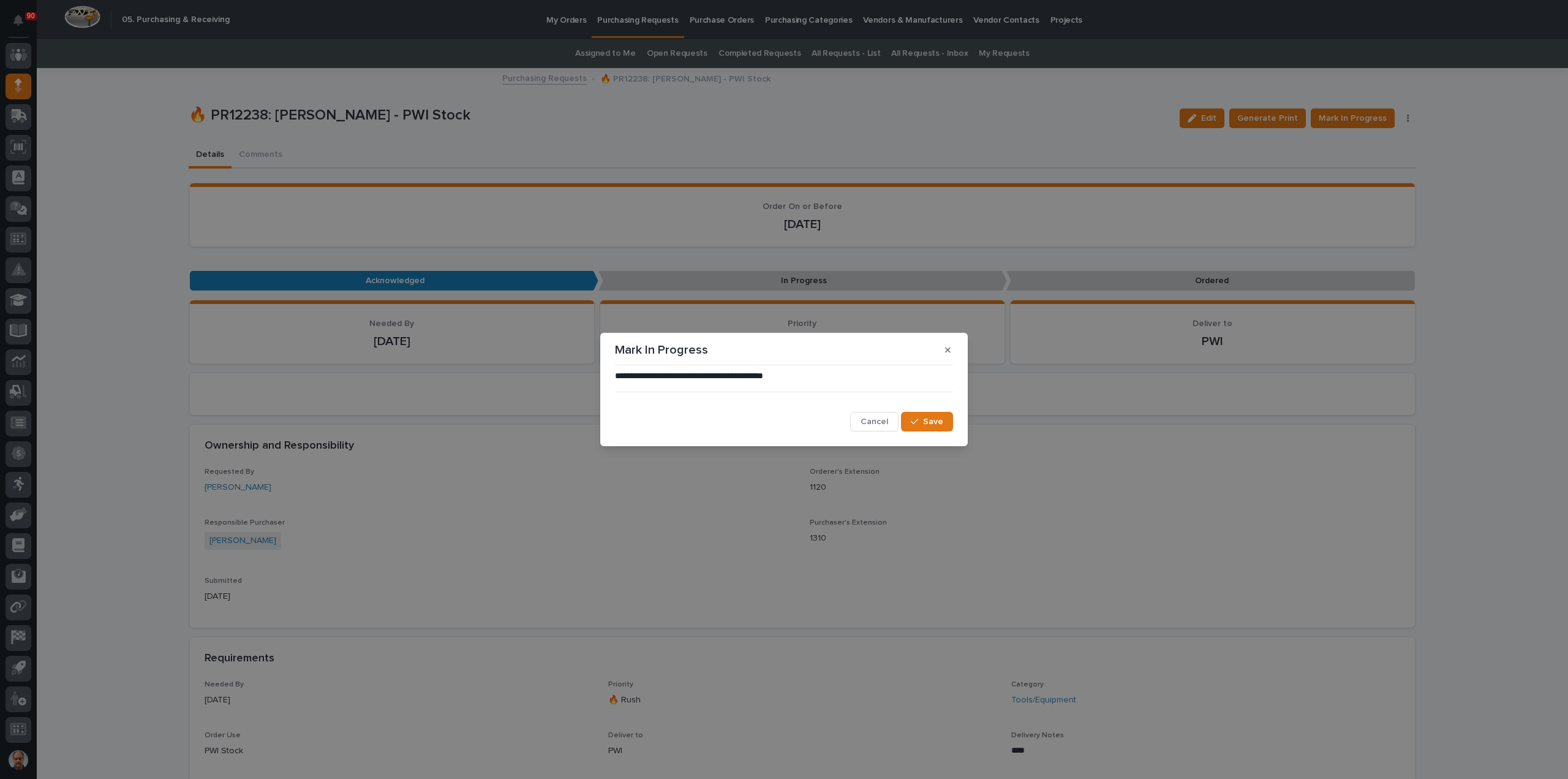
drag, startPoint x: 943, startPoint y: 420, endPoint x: 982, endPoint y: 405, distance: 41.8
click at [942, 420] on span "Save" at bounding box center [934, 421] width 20 height 11
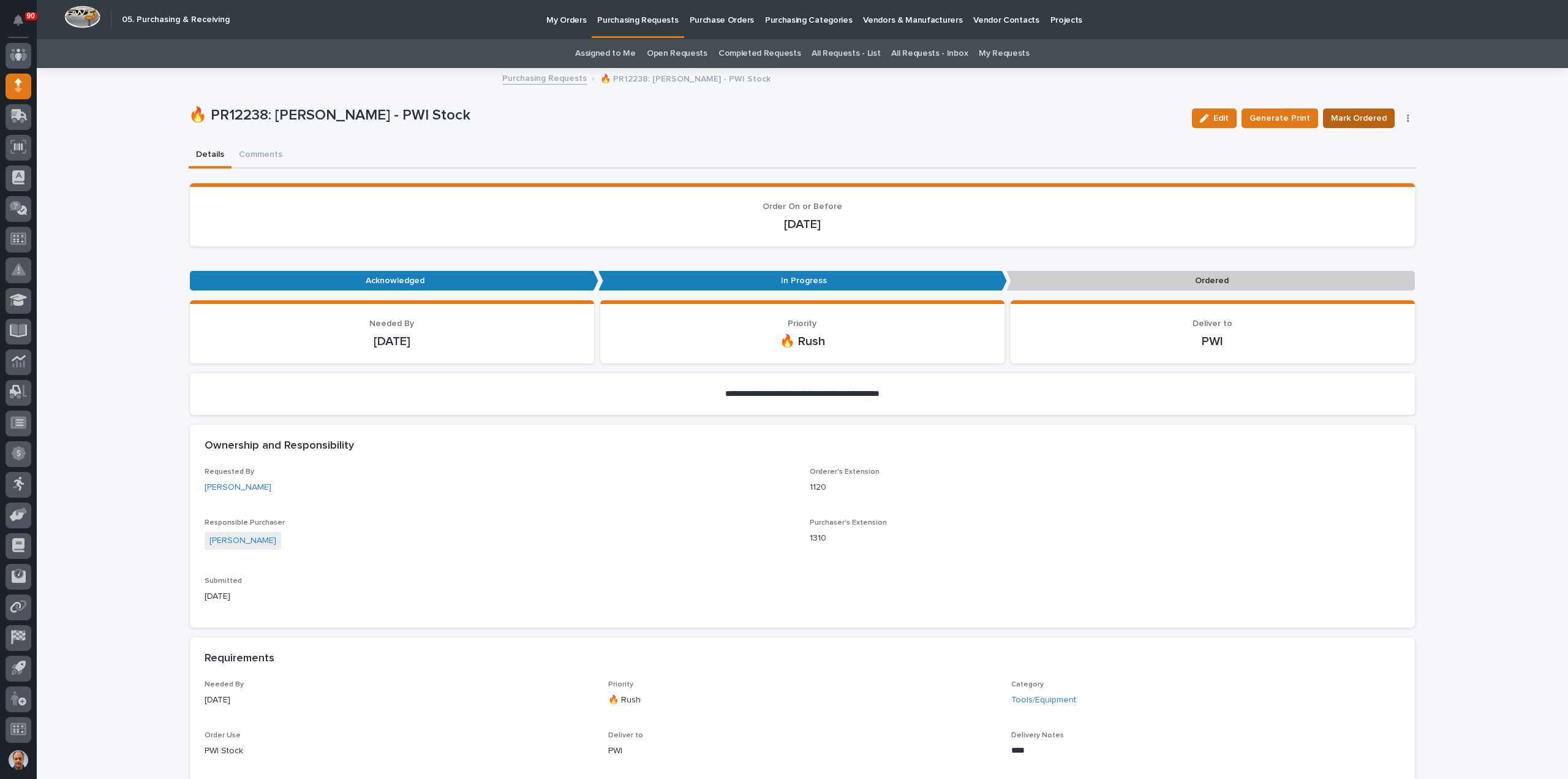
click at [1356, 116] on span "Mark Ordered" at bounding box center [1358, 118] width 56 height 15
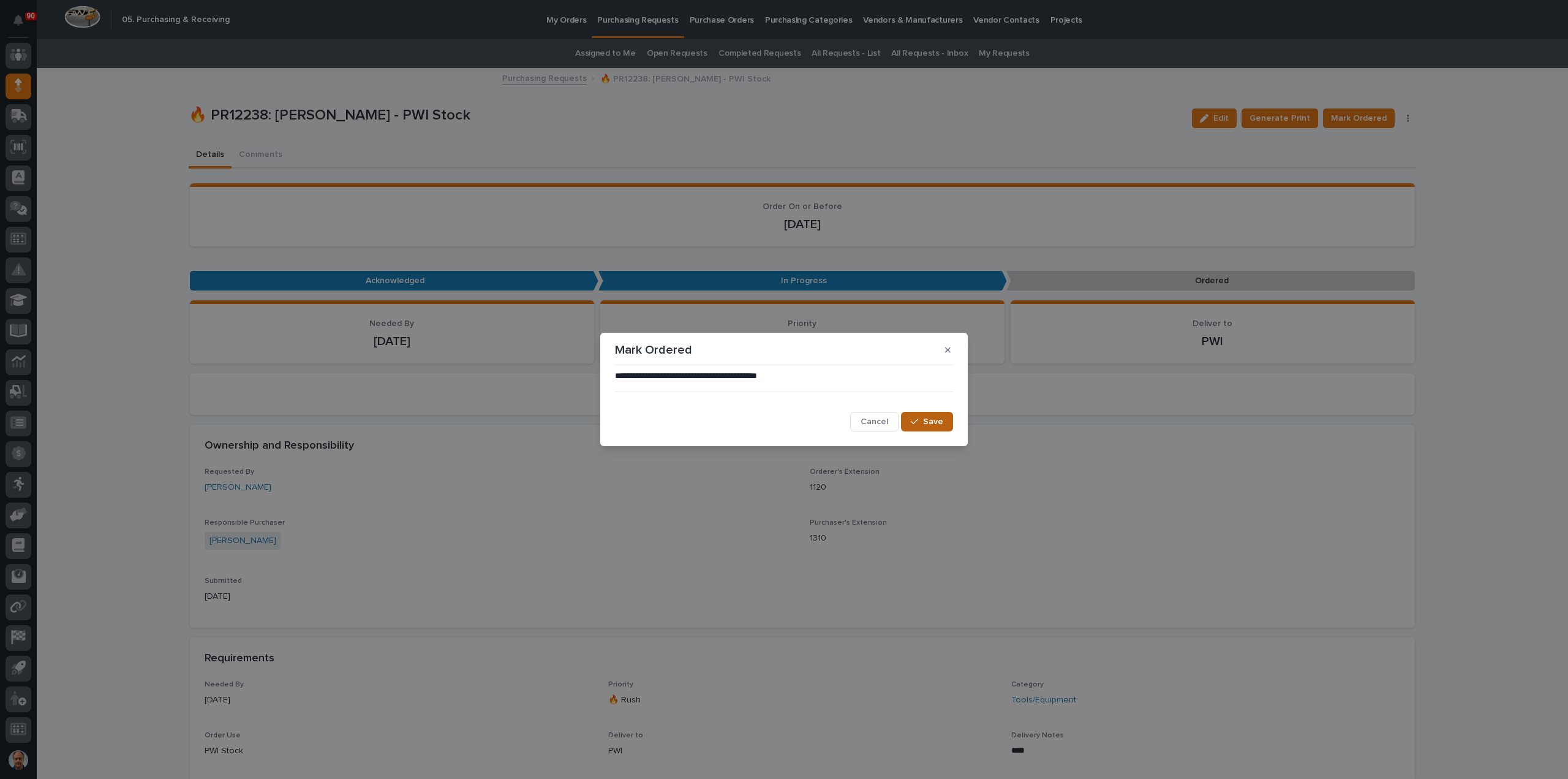
click at [915, 418] on icon "button" at bounding box center [914, 422] width 8 height 8
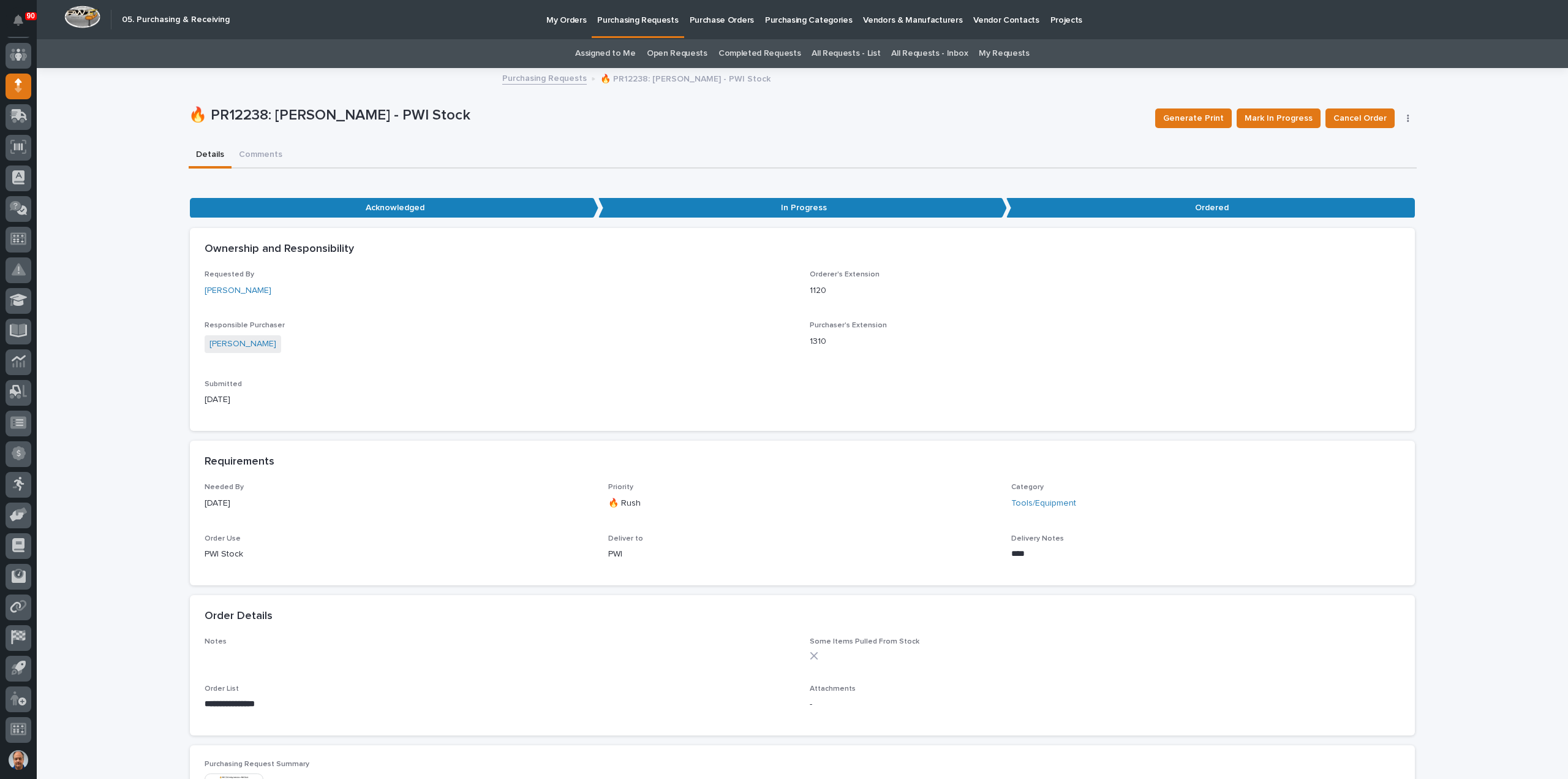
click at [630, 19] on p "Purchasing Requests" at bounding box center [638, 13] width 80 height 26
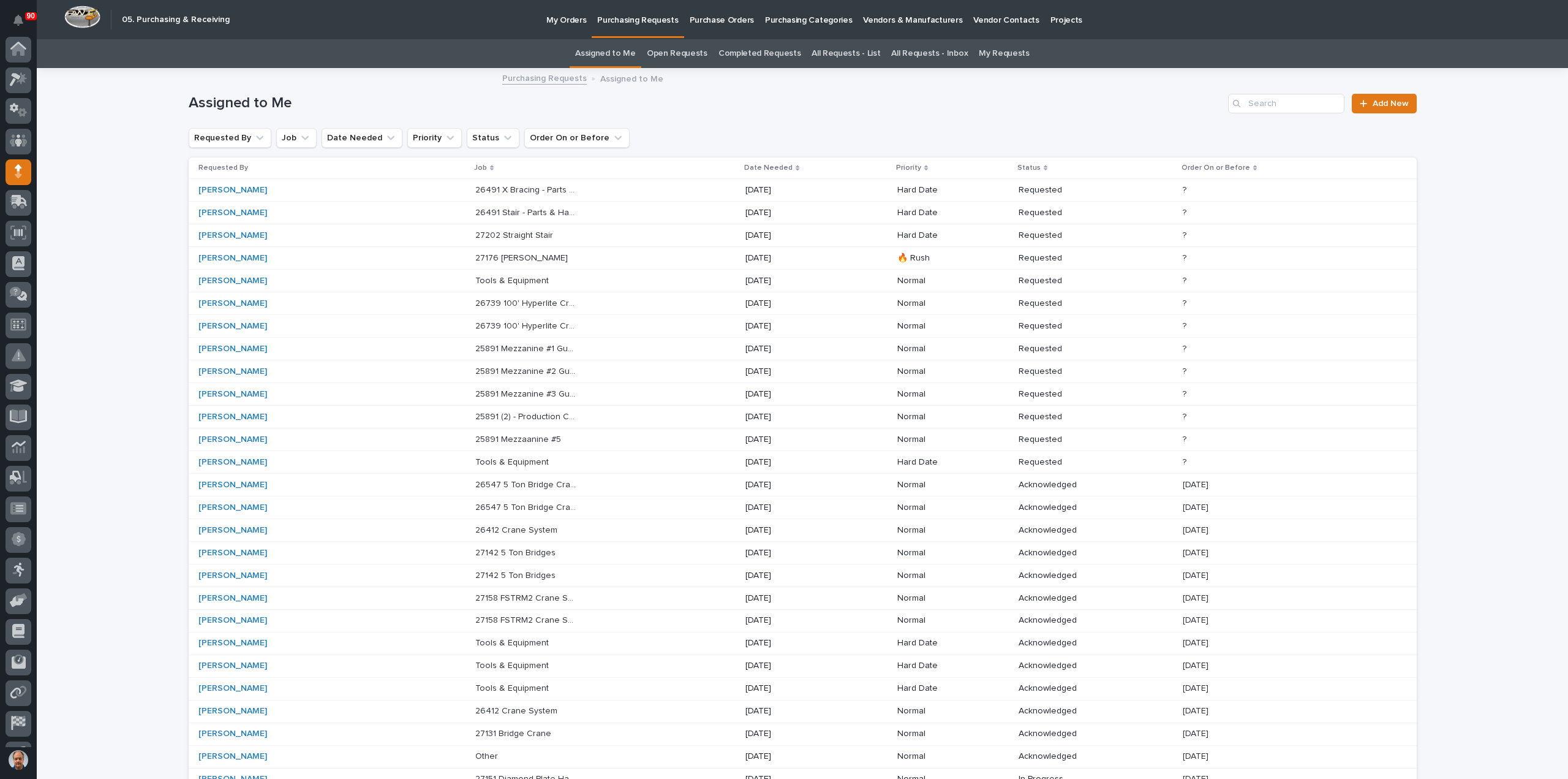
scroll to position [86, 0]
